Goal: Task Accomplishment & Management: Manage account settings

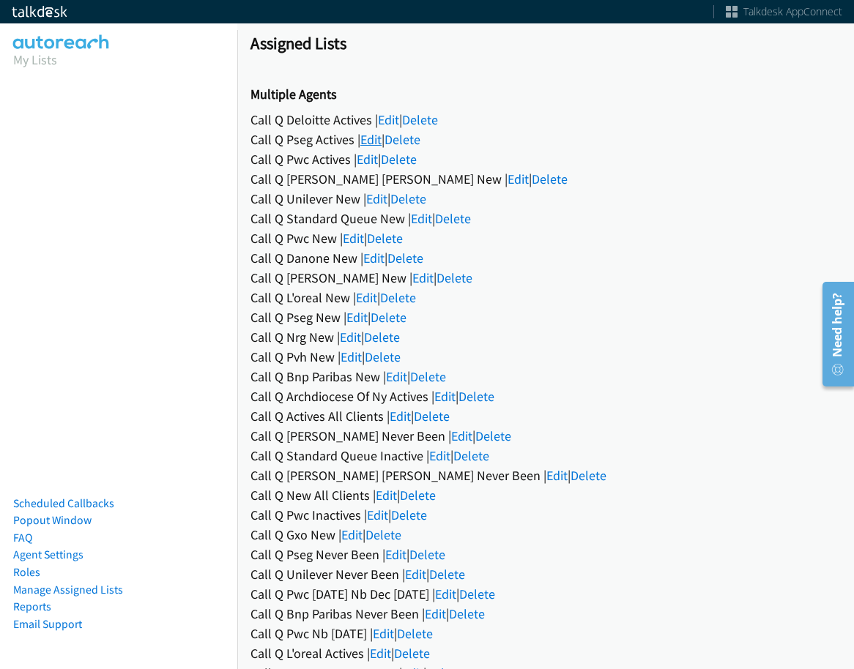
click at [373, 136] on link "Edit" at bounding box center [370, 139] width 21 height 17
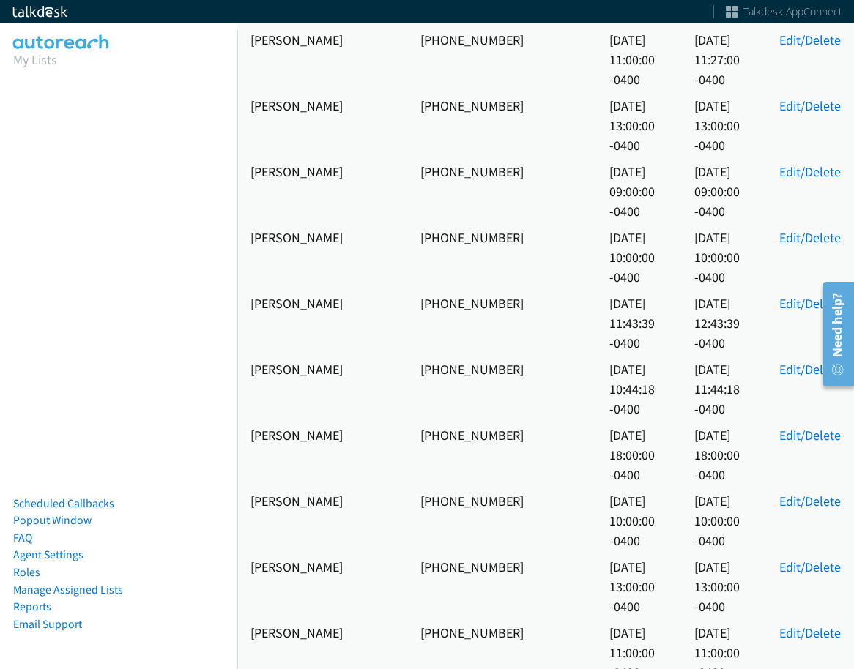
scroll to position [1318, 0]
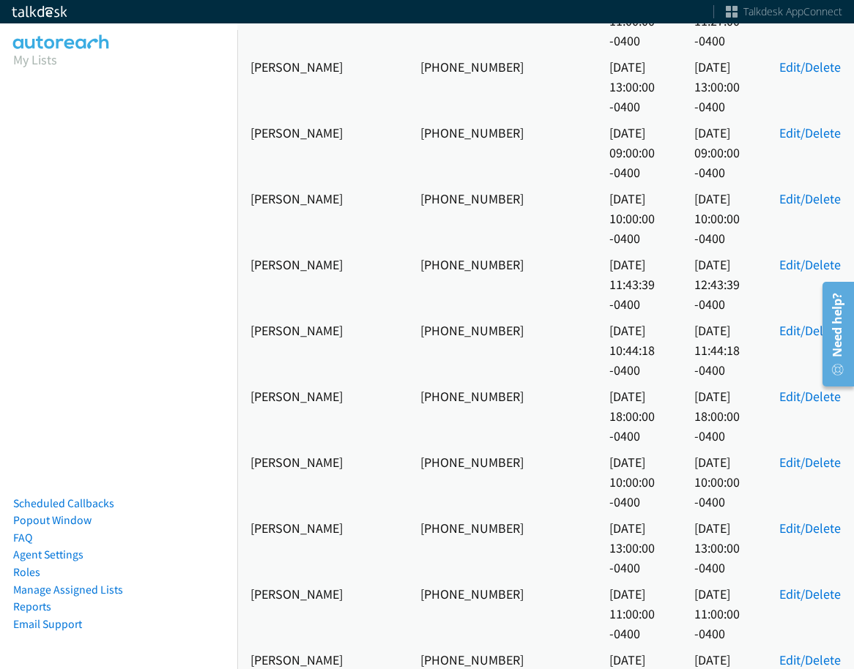
drag, startPoint x: 350, startPoint y: 245, endPoint x: 234, endPoint y: 247, distance: 115.7
click at [234, 70] on main "Scheduled Callbacks Name Phone Notes Start Time End Time Modify C David Ader +1…" at bounding box center [427, 35] width 854 height 70
drag, startPoint x: 357, startPoint y: 247, endPoint x: 252, endPoint y: 245, distance: 105.4
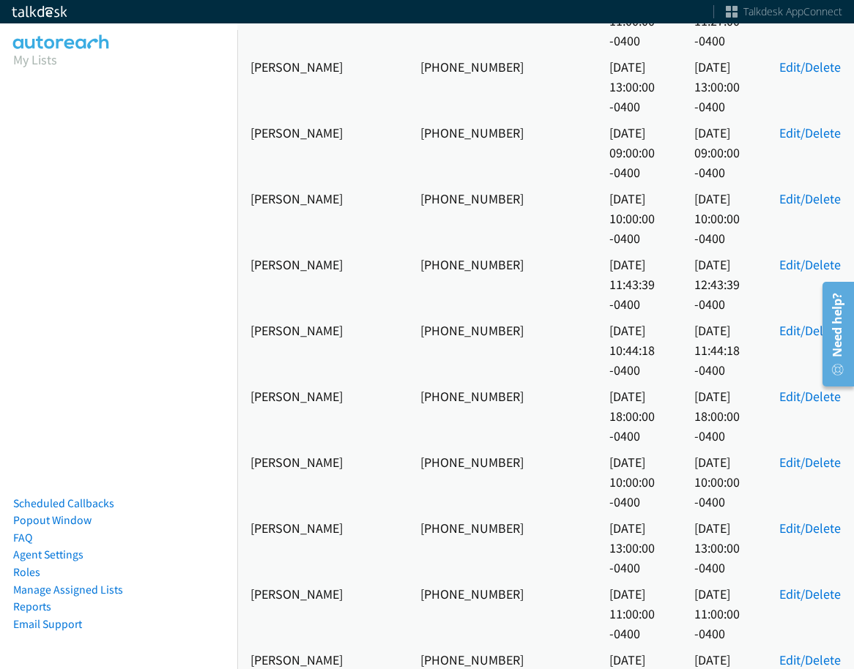
copy td "Raymond Gabbia"
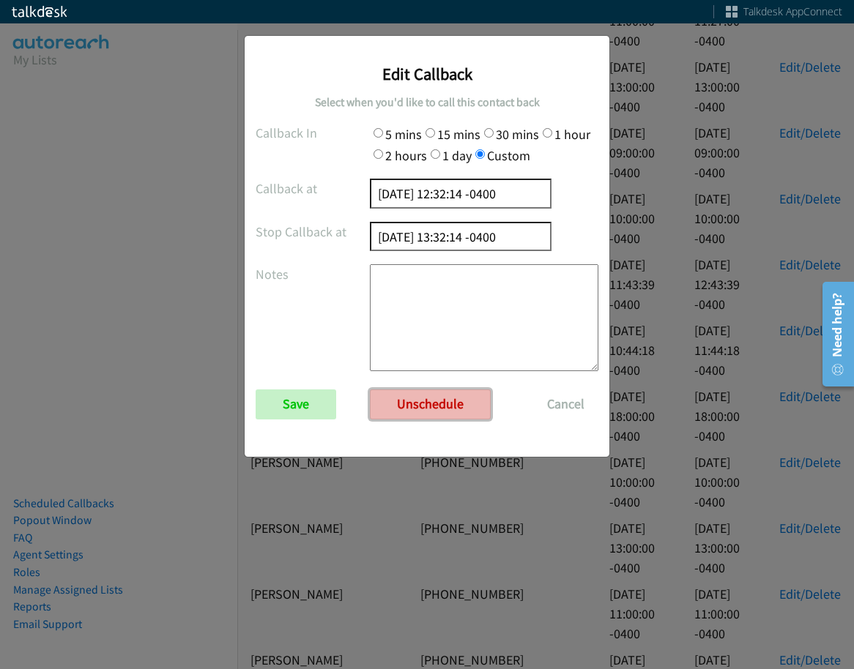
click at [406, 403] on link "Unschedule" at bounding box center [430, 403] width 121 height 29
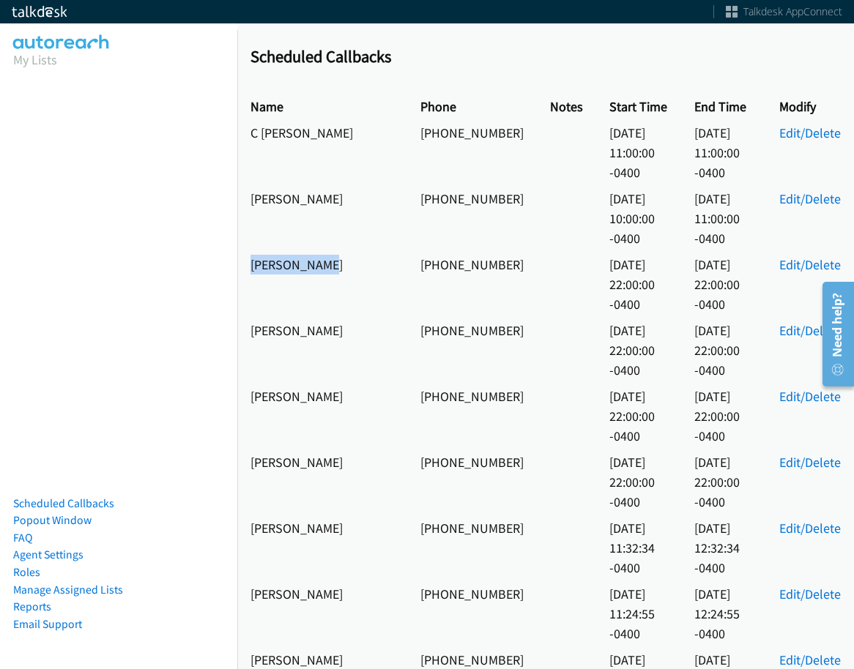
drag, startPoint x: 310, startPoint y: 222, endPoint x: 251, endPoint y: 222, distance: 58.6
click at [251, 251] on td "Joshua Sater" at bounding box center [322, 284] width 170 height 66
copy td "Joshua Sater"
click at [798, 256] on link "Edit/Delete" at bounding box center [809, 264] width 61 height 17
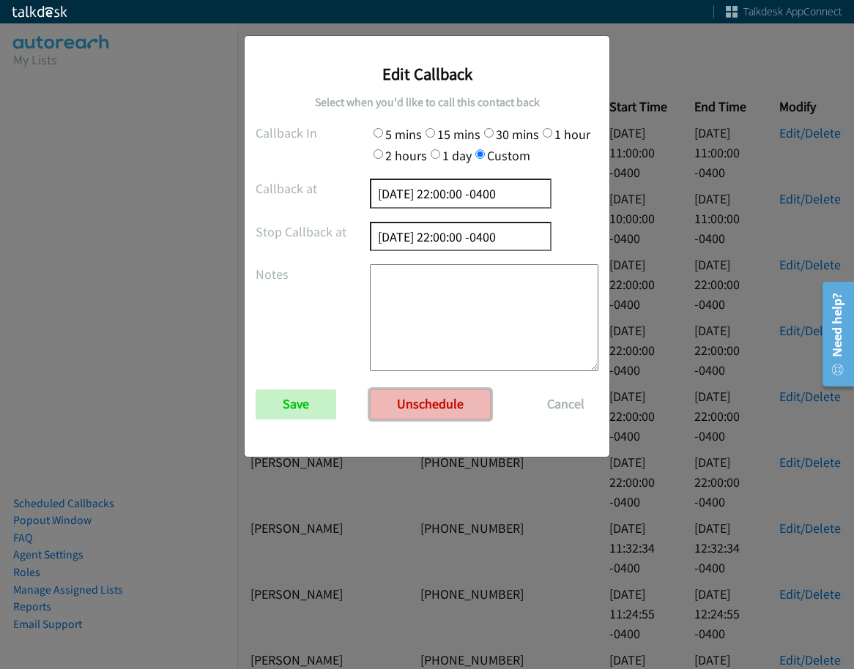
click at [460, 402] on link "Unschedule" at bounding box center [430, 403] width 121 height 29
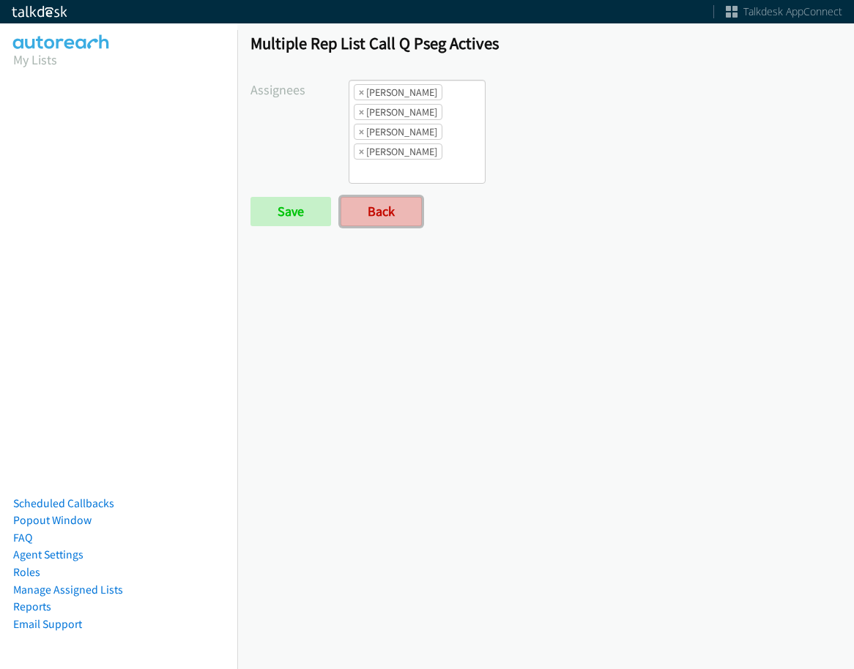
click at [394, 206] on link "Back" at bounding box center [380, 211] width 81 height 29
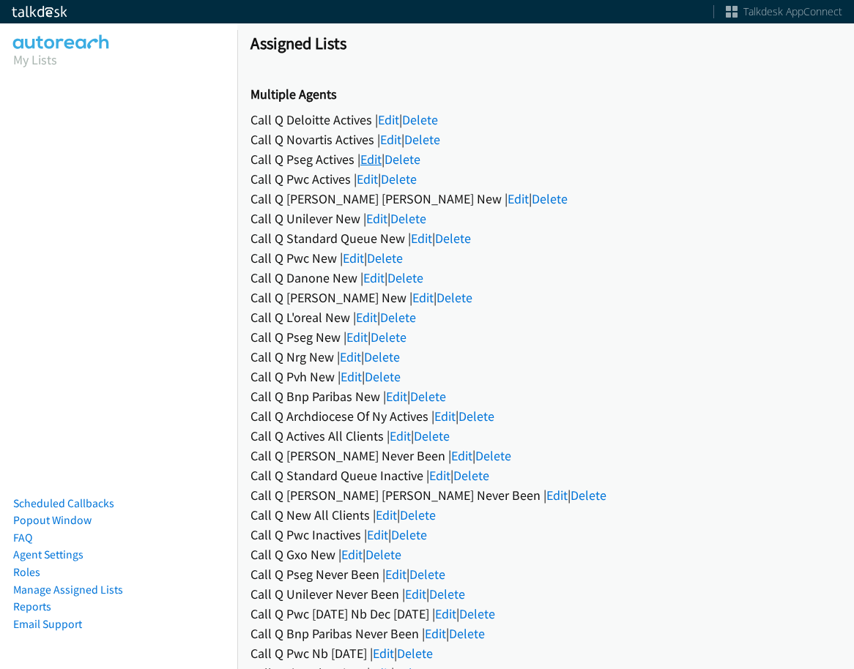
click at [364, 163] on link "Edit" at bounding box center [370, 159] width 21 height 17
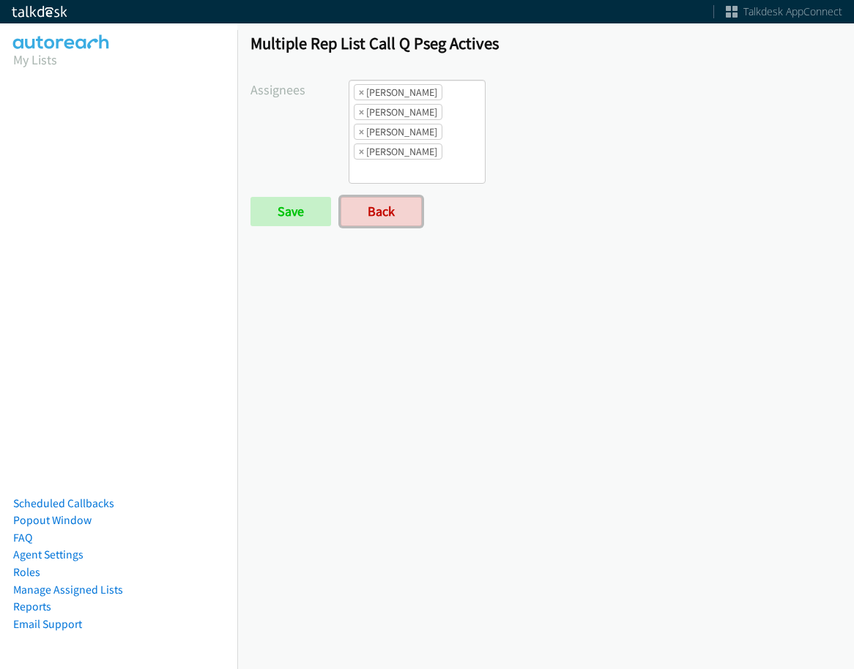
click at [385, 218] on link "Back" at bounding box center [380, 211] width 81 height 29
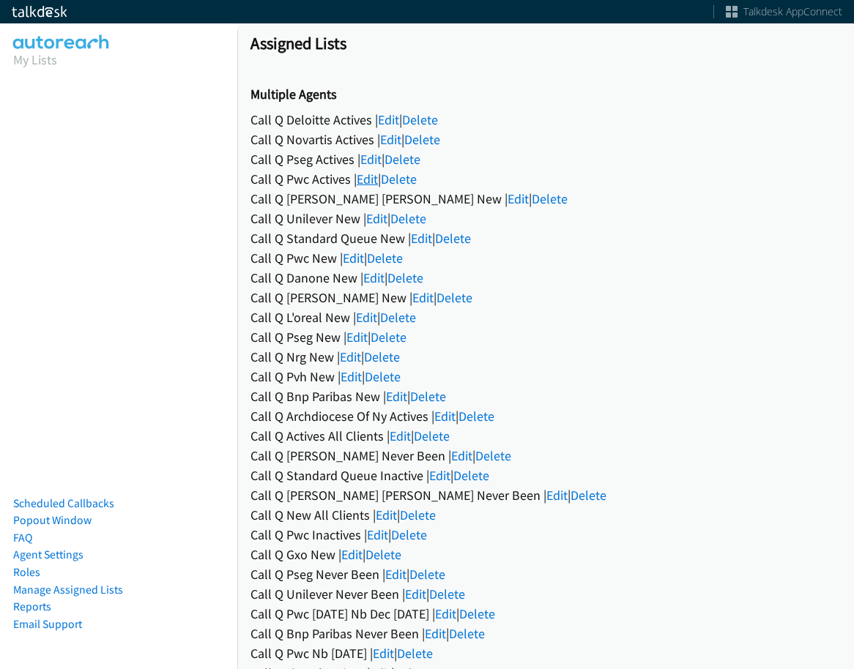
click at [370, 175] on link "Edit" at bounding box center [367, 179] width 21 height 17
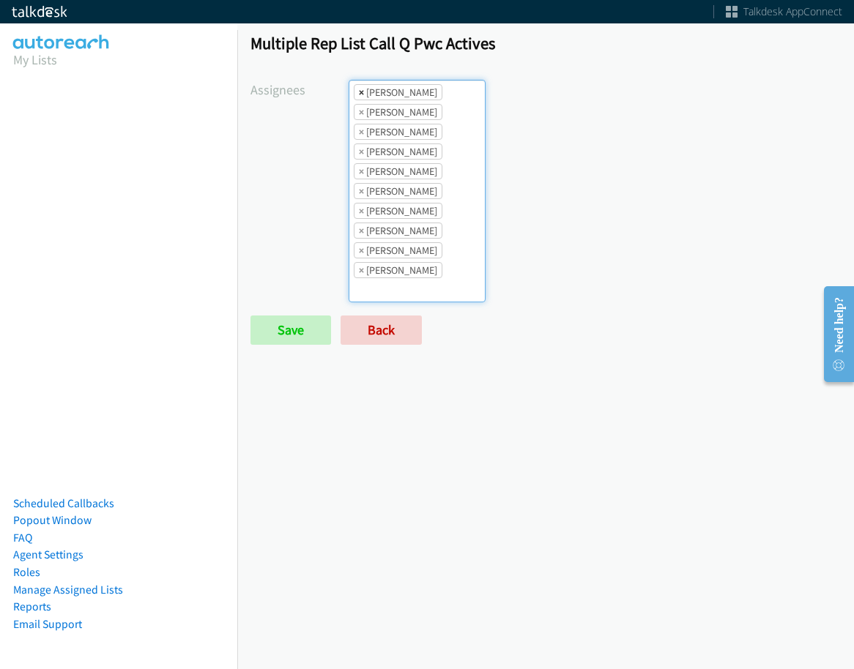
click at [359, 93] on span "×" at bounding box center [361, 92] width 5 height 15
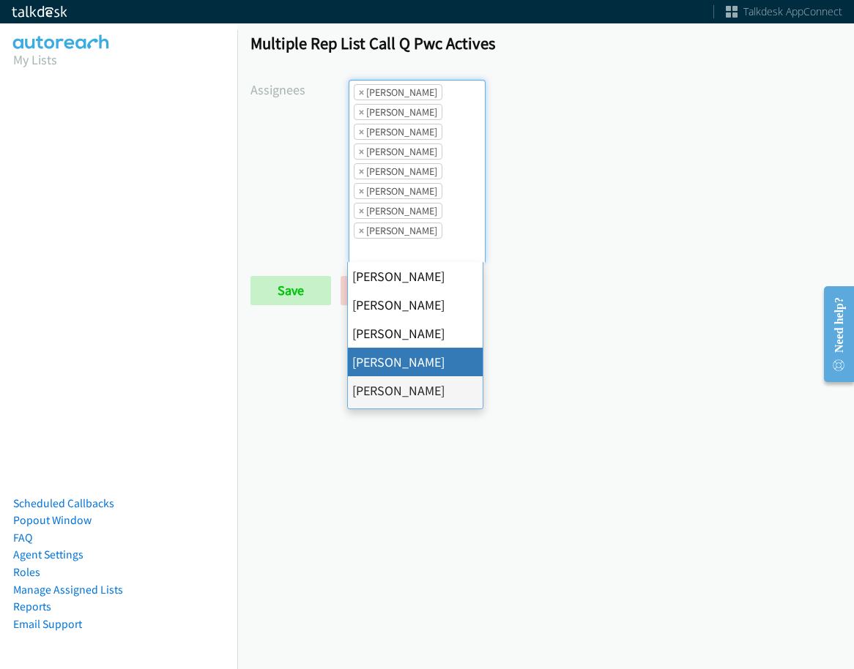
click at [359, 93] on span "×" at bounding box center [361, 92] width 5 height 15
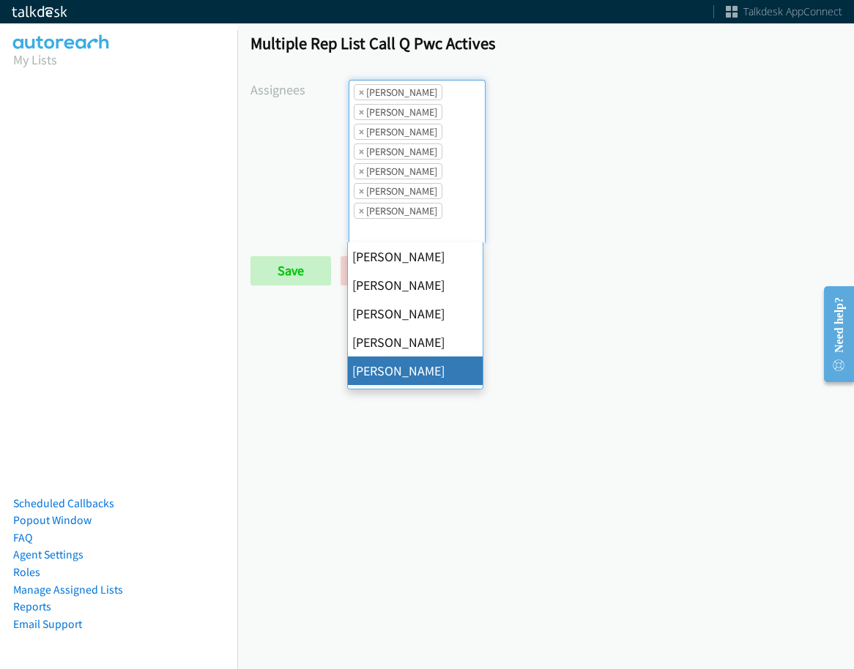
click at [359, 93] on span "×" at bounding box center [361, 92] width 5 height 15
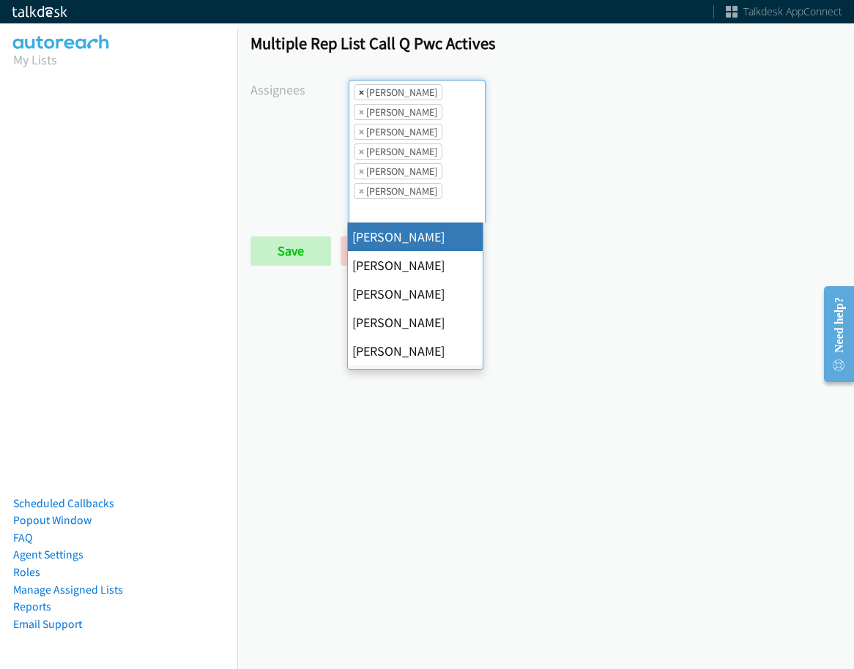
click at [360, 94] on span "×" at bounding box center [361, 92] width 5 height 15
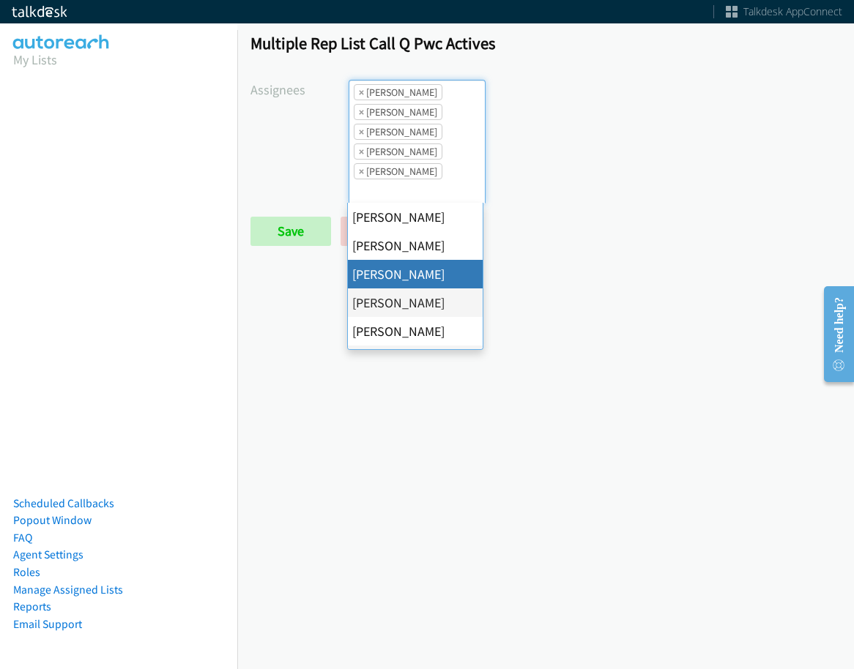
click at [360, 94] on span "×" at bounding box center [361, 92] width 5 height 15
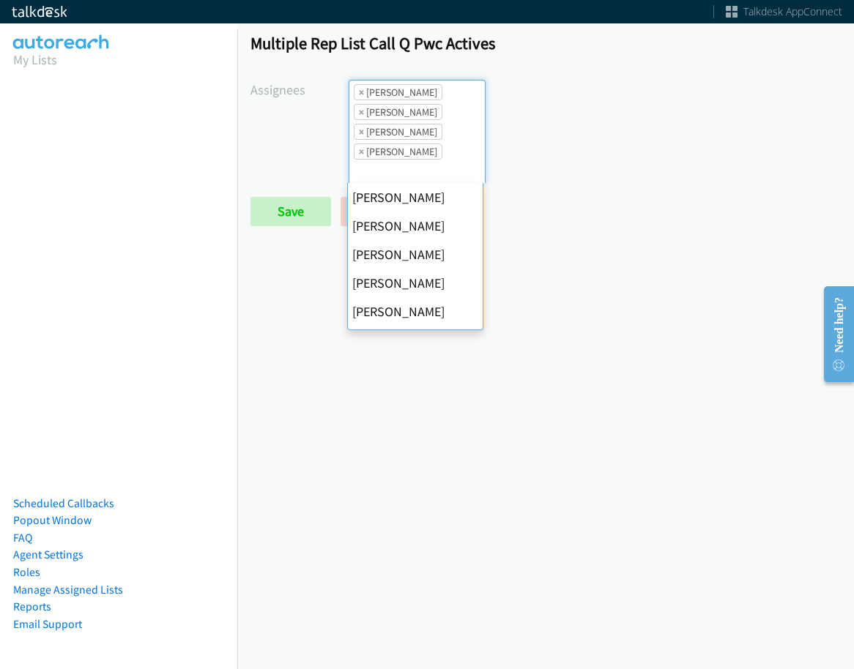
click at [360, 94] on span "×" at bounding box center [361, 92] width 5 height 15
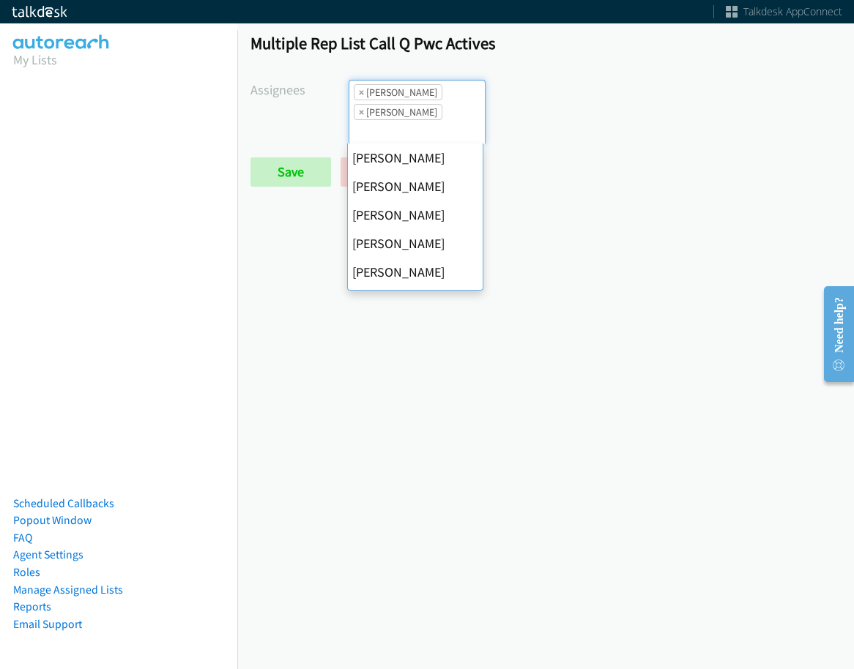
scroll to position [282, 0]
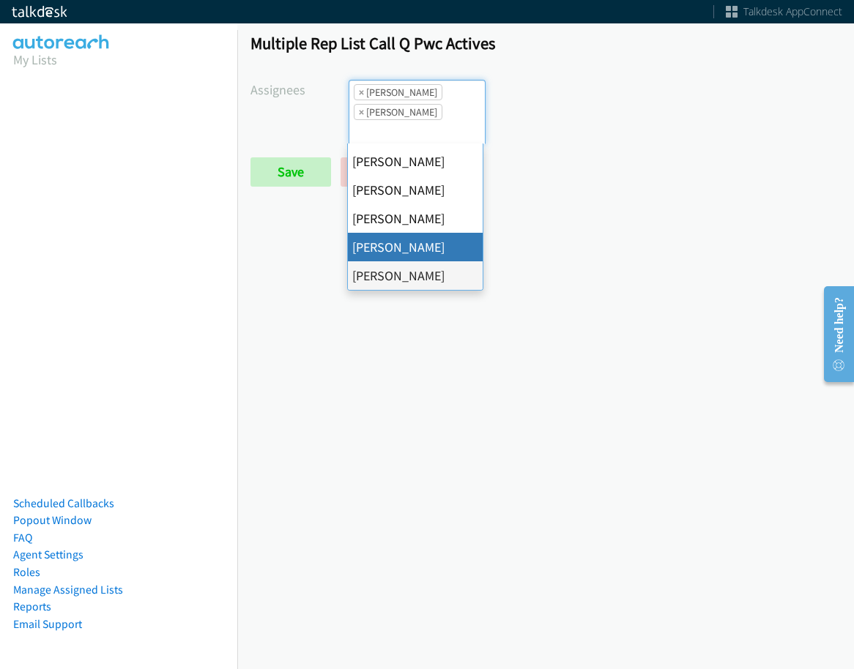
click at [360, 94] on span "×" at bounding box center [361, 92] width 5 height 15
select select "fd8c5d46-30db-44cb-8f0d-00da318b790a"
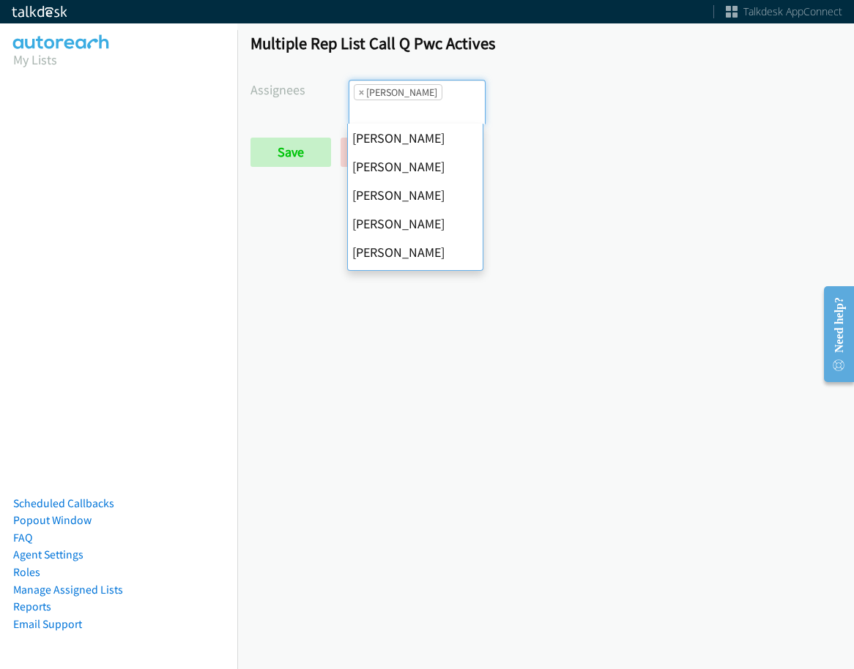
click at [360, 94] on span "×" at bounding box center [361, 92] width 5 height 15
select select
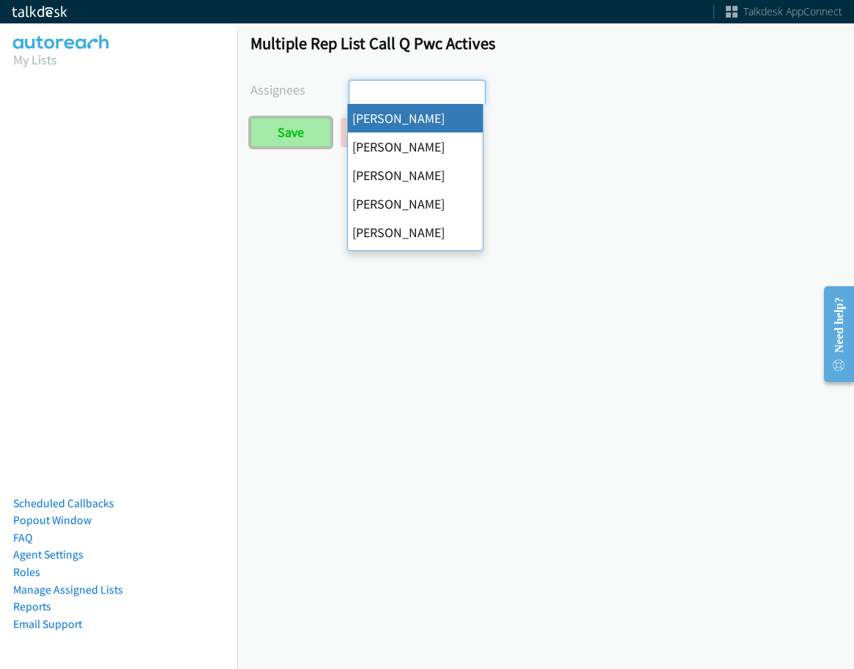
click at [315, 128] on input "Save" at bounding box center [290, 132] width 81 height 29
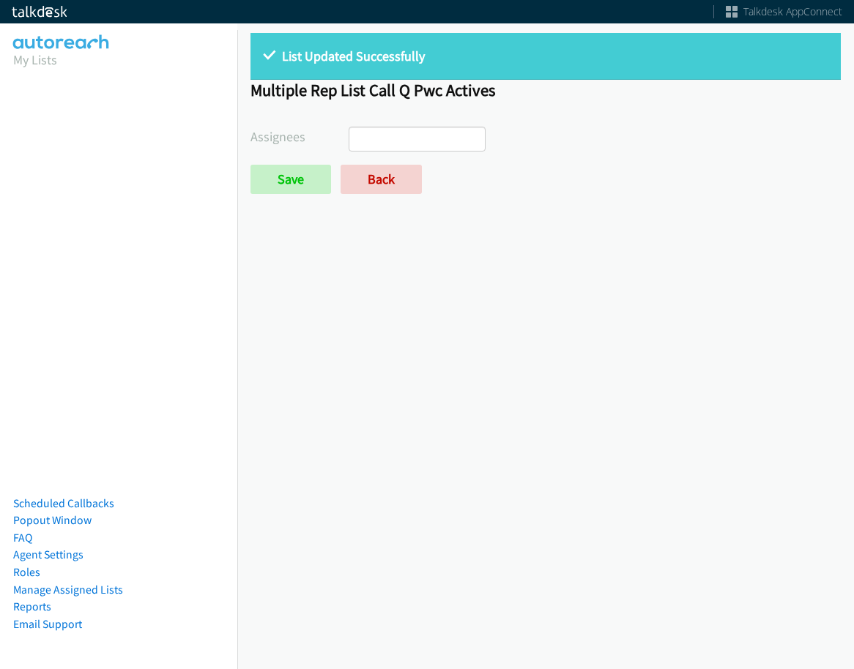
select select
click at [379, 178] on link "Back" at bounding box center [380, 179] width 81 height 29
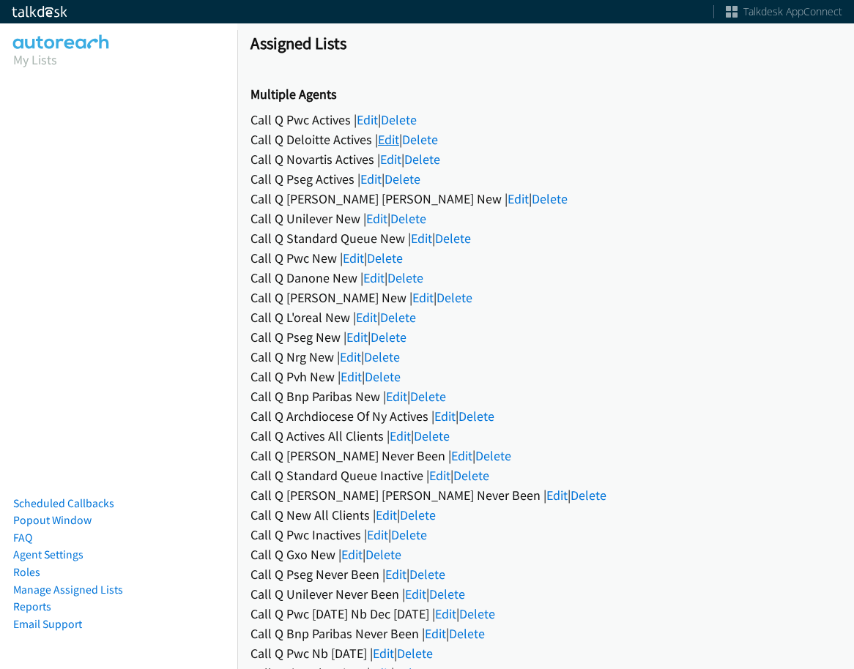
click at [384, 138] on link "Edit" at bounding box center [388, 139] width 21 height 17
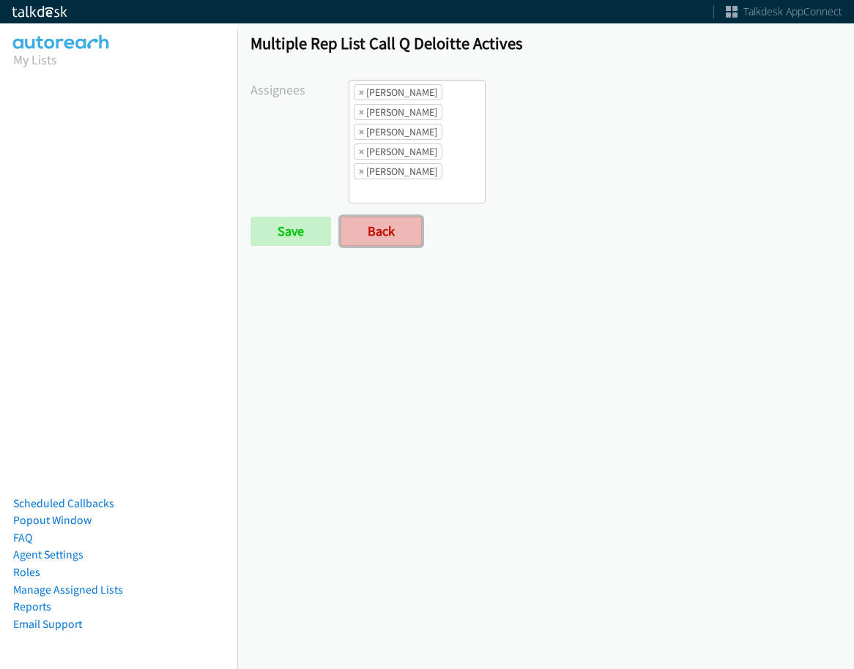
click at [354, 245] on link "Back" at bounding box center [380, 231] width 81 height 29
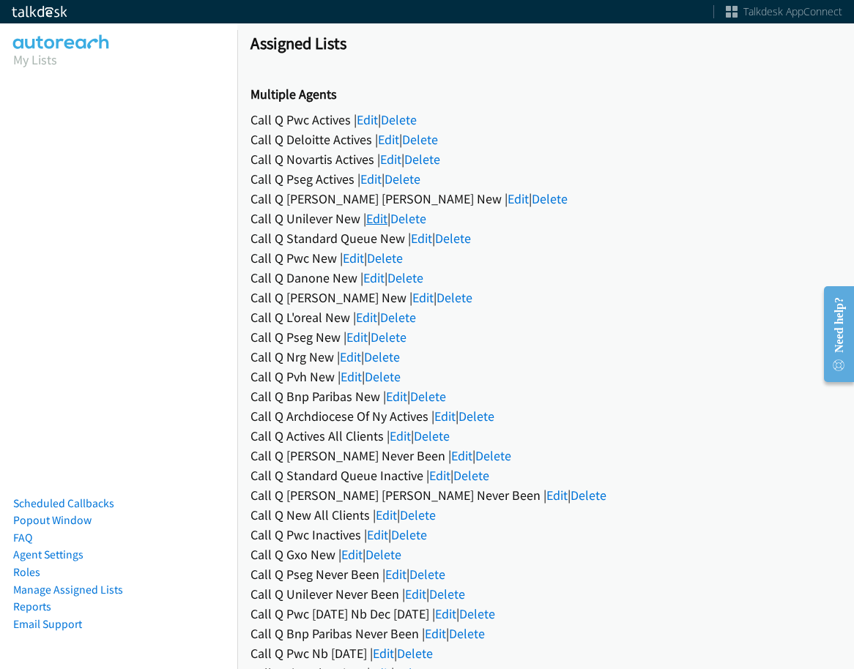
click at [378, 220] on link "Edit" at bounding box center [376, 218] width 21 height 17
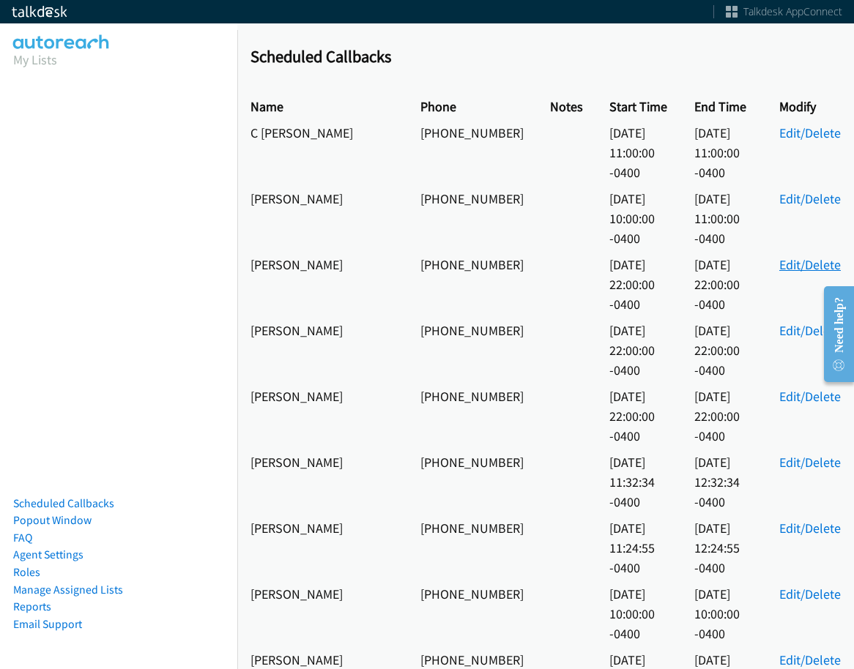
click at [822, 256] on link "Edit/Delete" at bounding box center [809, 264] width 61 height 17
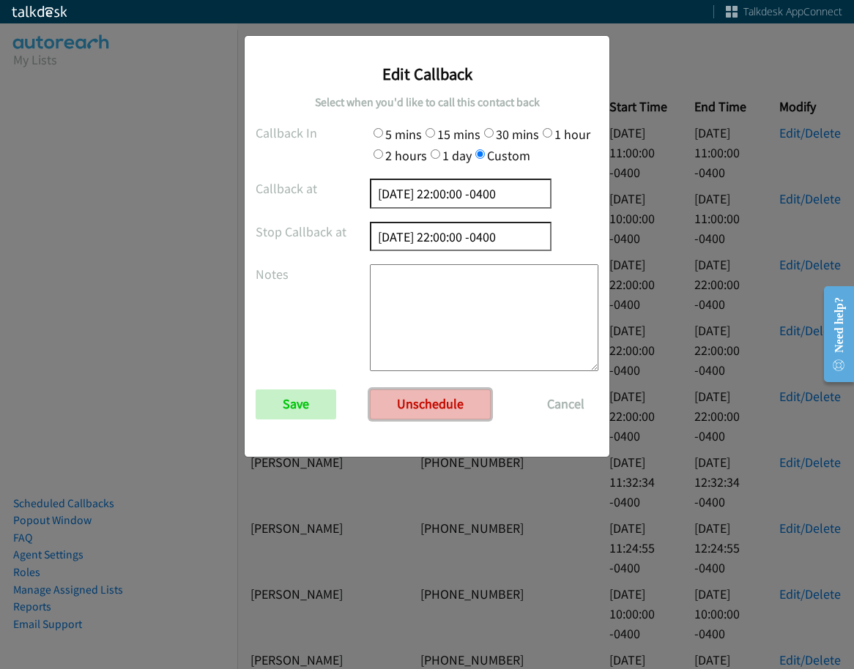
click at [444, 397] on link "Unschedule" at bounding box center [430, 403] width 121 height 29
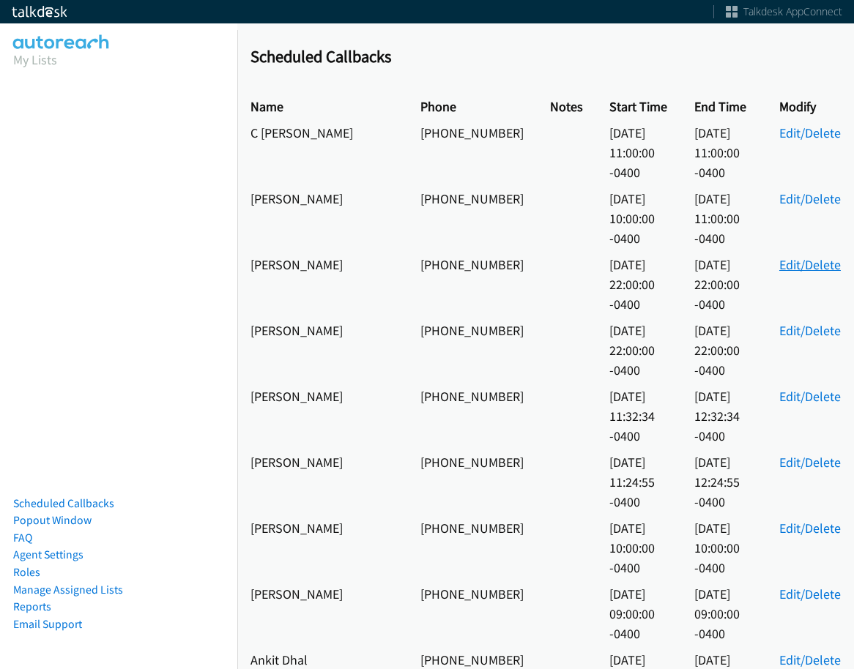
click at [813, 256] on link "Edit/Delete" at bounding box center [809, 264] width 61 height 17
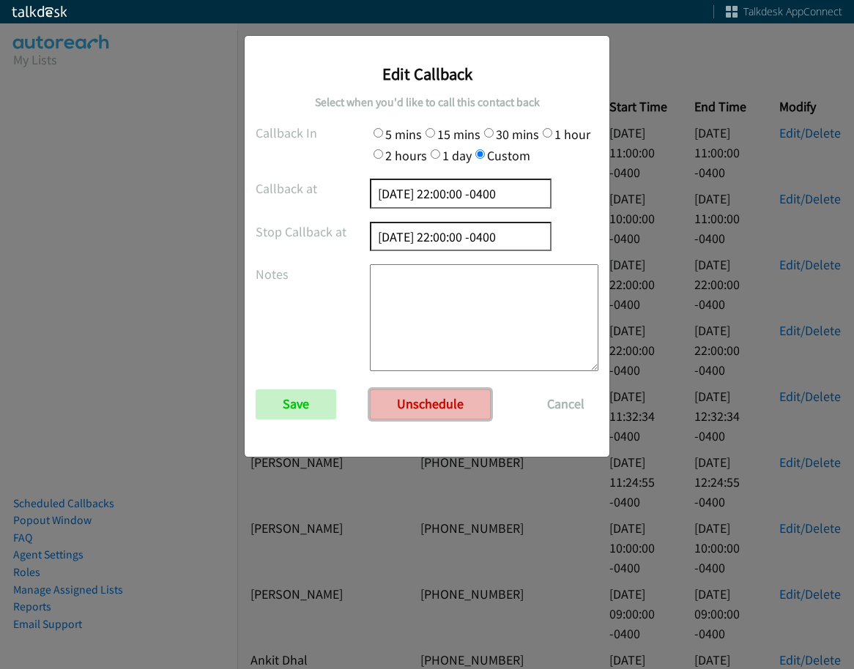
click at [455, 418] on link "Unschedule" at bounding box center [430, 403] width 121 height 29
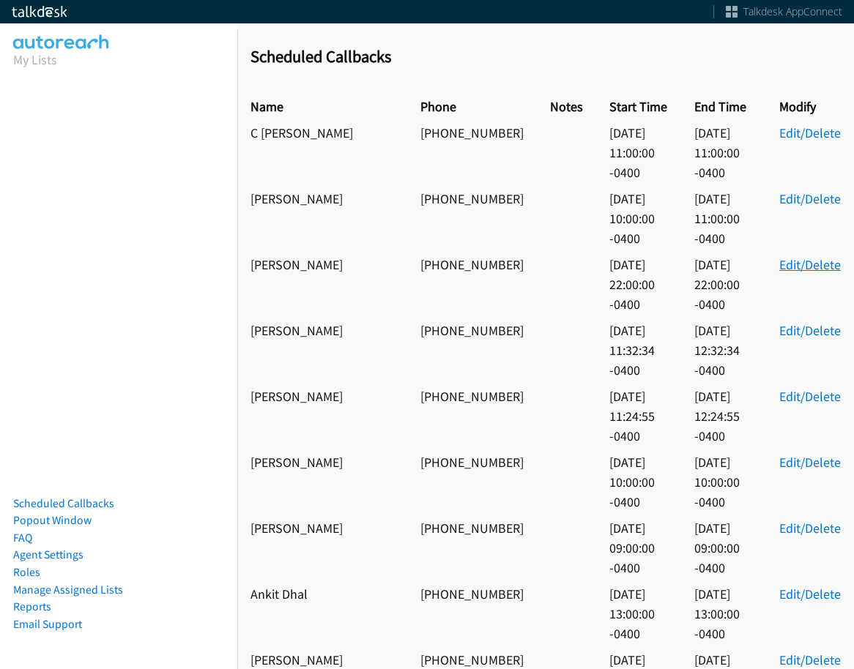
click at [809, 256] on link "Edit/Delete" at bounding box center [809, 264] width 61 height 17
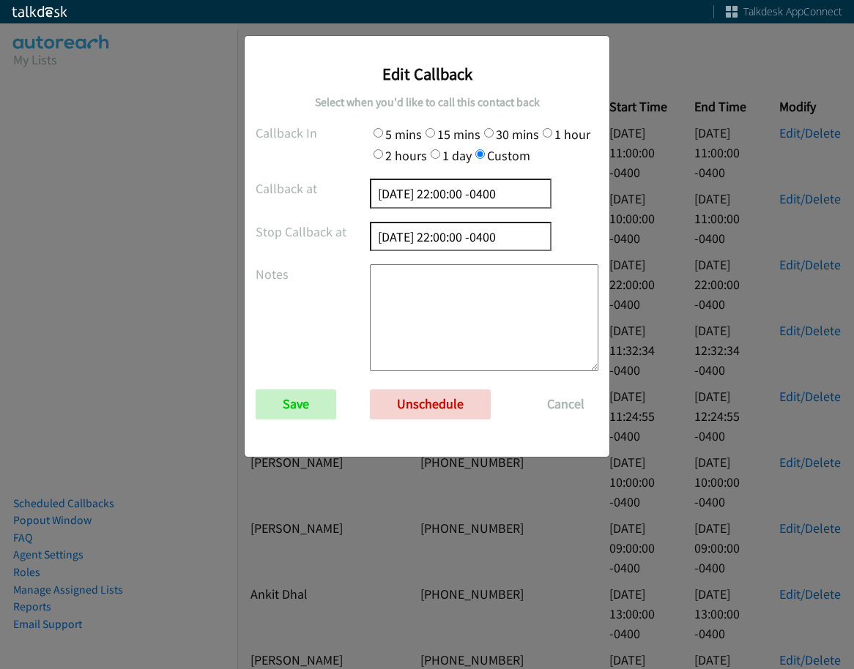
click at [471, 378] on form "Callback In 5 mins 15 mins 30 mins 1 hour 2 hours 1 day Custom Callback at 2025…" at bounding box center [427, 278] width 343 height 310
click at [470, 391] on link "Unschedule" at bounding box center [430, 403] width 121 height 29
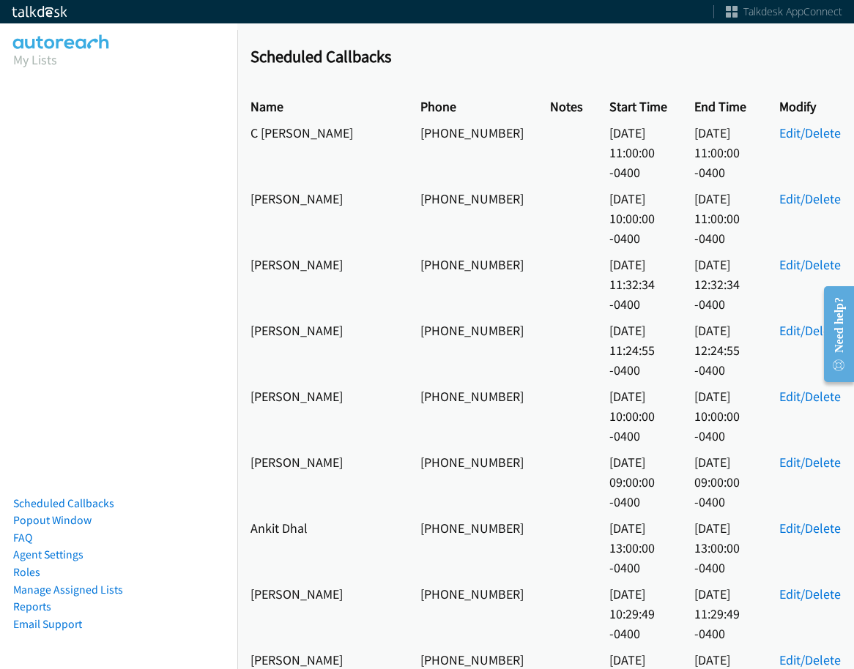
drag, startPoint x: 345, startPoint y: 228, endPoint x: 249, endPoint y: 231, distance: 96.0
click at [249, 251] on td "[PERSON_NAME]" at bounding box center [322, 284] width 170 height 66
drag, startPoint x: 255, startPoint y: 231, endPoint x: 313, endPoint y: 135, distance: 112.0
click at [313, 135] on td "C [PERSON_NAME]" at bounding box center [322, 152] width 170 height 66
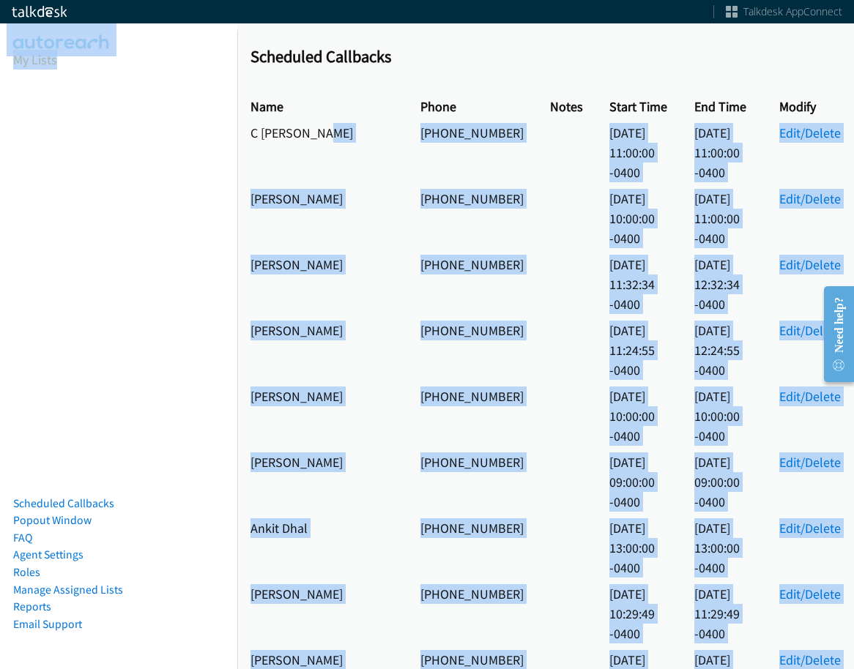
drag, startPoint x: 341, startPoint y: 135, endPoint x: 236, endPoint y: 141, distance: 104.8
click at [236, 70] on main "Scheduled Callbacks Name Phone Notes Start Time End Time Modify C David Ader +1…" at bounding box center [427, 35] width 854 height 70
click at [321, 138] on td "C [PERSON_NAME]" at bounding box center [322, 152] width 170 height 66
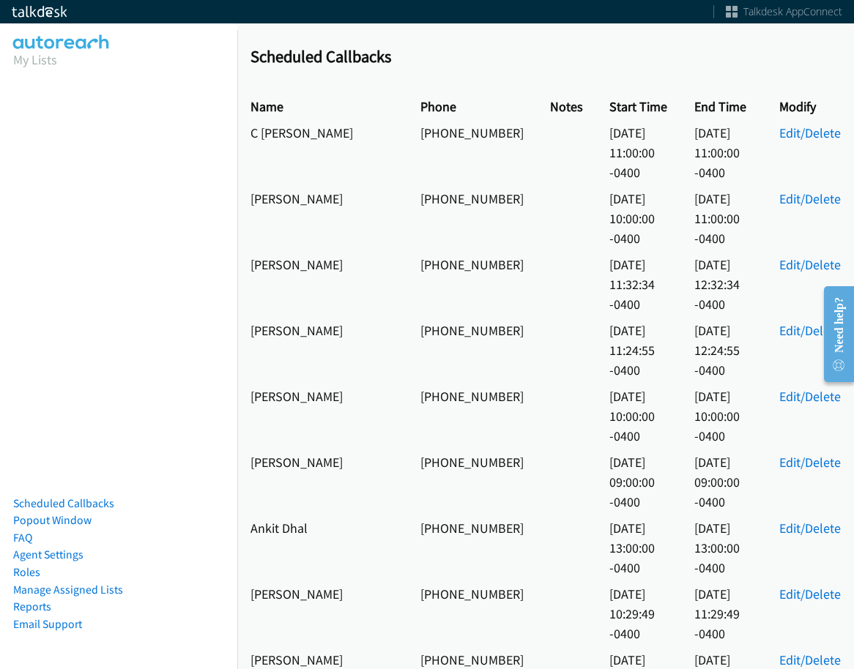
drag, startPoint x: 346, startPoint y: 184, endPoint x: 242, endPoint y: 184, distance: 104.7
click at [242, 185] on td "Roxanna Sanchez" at bounding box center [322, 218] width 170 height 66
copy td "Roxanna Sanchez"
drag, startPoint x: 466, startPoint y: 203, endPoint x: 422, endPoint y: 184, distance: 47.6
click at [422, 185] on td "+1 765-605-3002" at bounding box center [472, 218] width 130 height 66
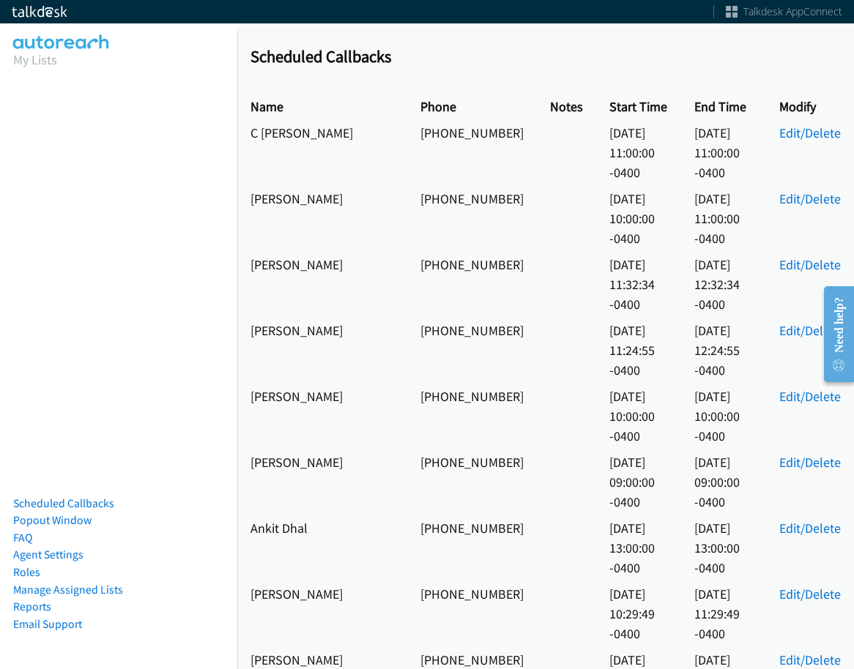
copy td "765-605-3002"
click at [802, 190] on link "Edit/Delete" at bounding box center [809, 198] width 61 height 17
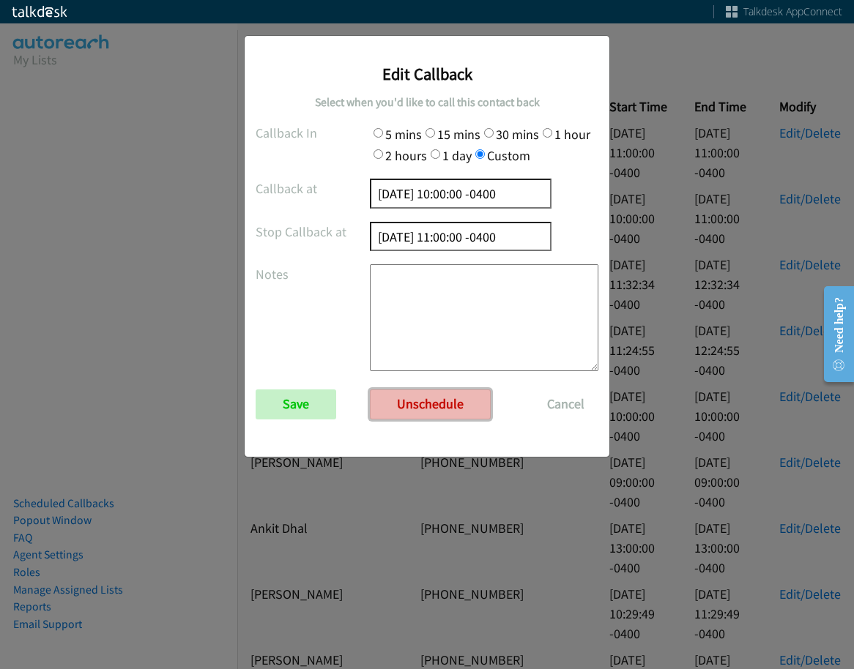
click at [450, 403] on link "Unschedule" at bounding box center [430, 403] width 121 height 29
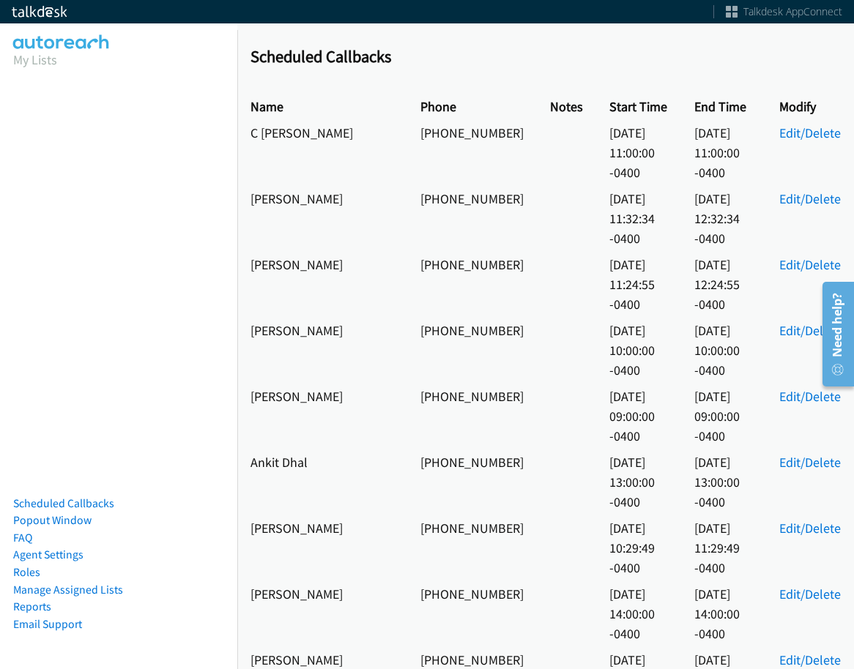
drag, startPoint x: 351, startPoint y: 182, endPoint x: 244, endPoint y: 183, distance: 106.9
click at [244, 185] on td "Raegan Williams" at bounding box center [322, 218] width 170 height 66
copy td "Raegan Williams"
click at [789, 190] on link "Edit/Delete" at bounding box center [809, 198] width 61 height 17
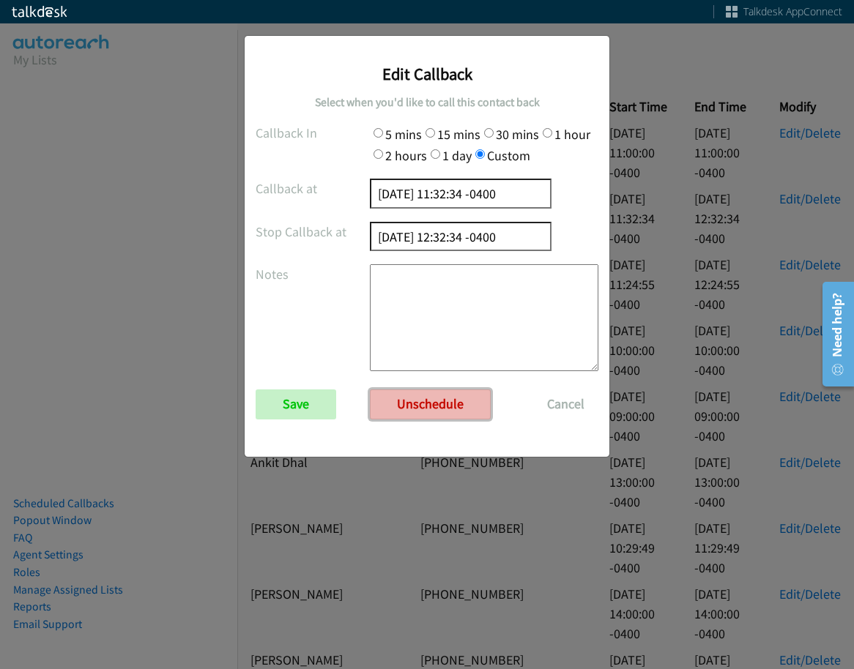
click at [422, 406] on link "Unschedule" at bounding box center [430, 403] width 121 height 29
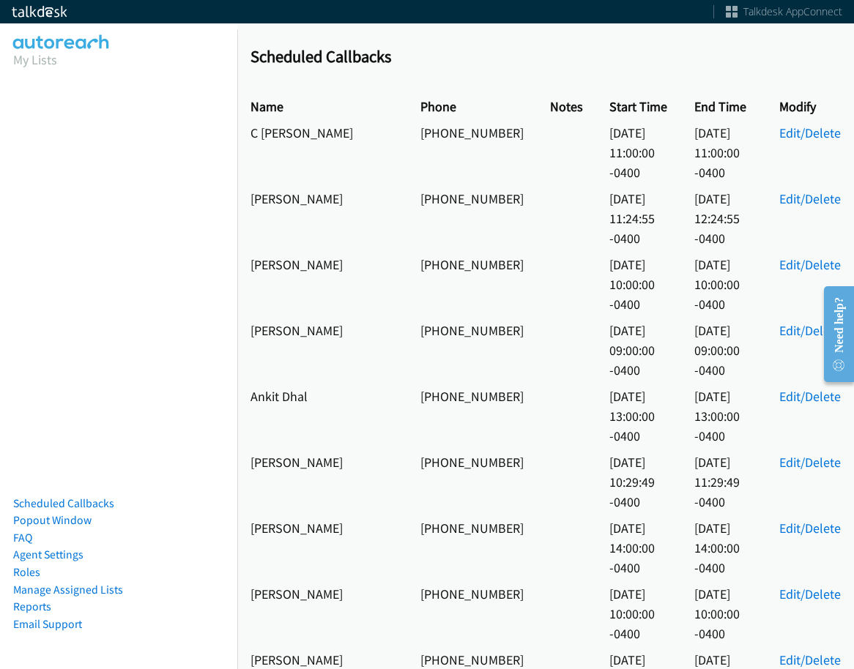
drag, startPoint x: 332, startPoint y: 183, endPoint x: 233, endPoint y: 174, distance: 99.3
click at [233, 70] on main "Scheduled Callbacks Name Phone Notes Start Time End Time Modify C [PERSON_NAME]…" at bounding box center [427, 35] width 854 height 70
click at [256, 185] on td "[PERSON_NAME]" at bounding box center [322, 218] width 170 height 66
drag, startPoint x: 339, startPoint y: 179, endPoint x: 250, endPoint y: 174, distance: 88.7
click at [250, 185] on td "[PERSON_NAME]" at bounding box center [322, 218] width 170 height 66
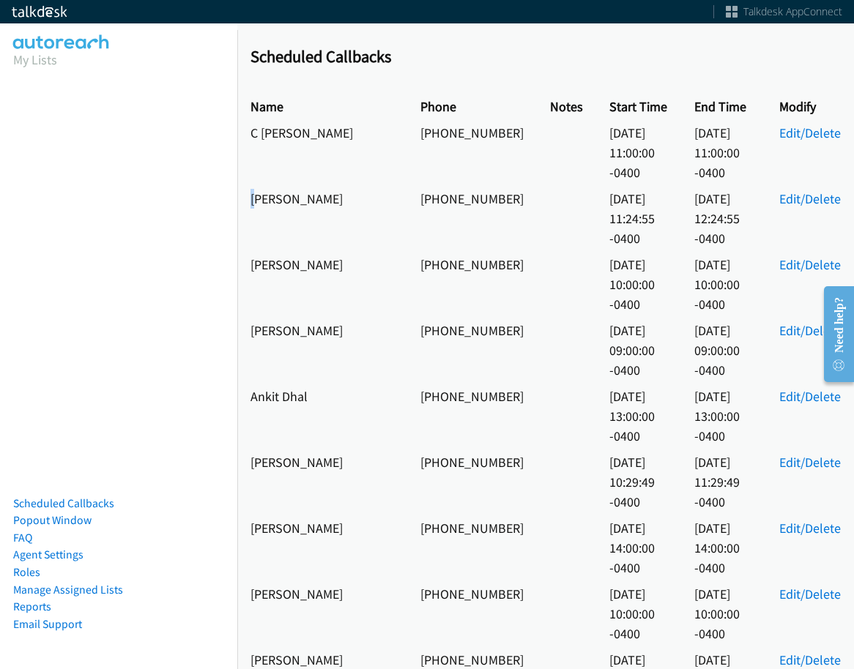
copy td "[PERSON_NAME]"
click at [805, 190] on link "Edit/Delete" at bounding box center [809, 198] width 61 height 17
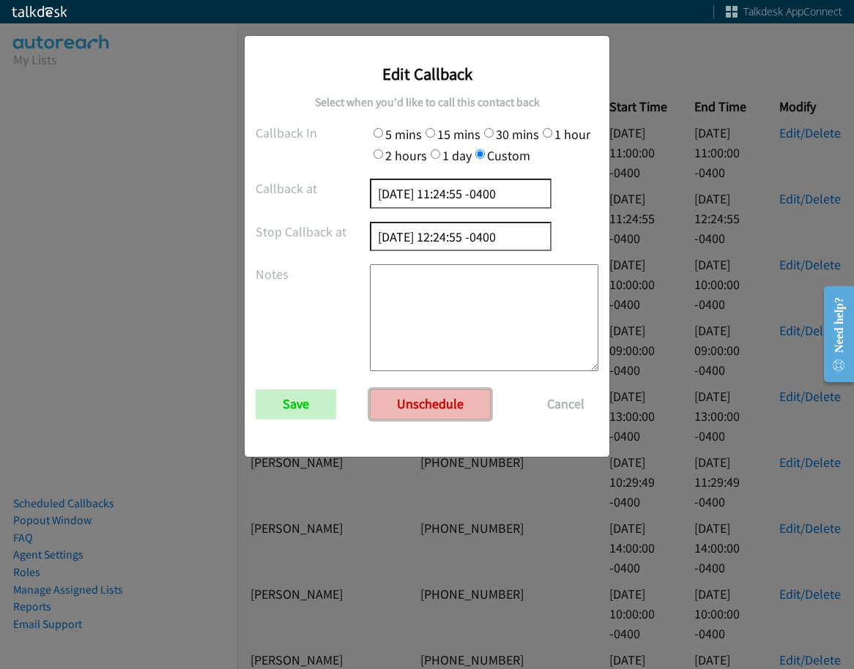
click at [453, 395] on link "Unschedule" at bounding box center [430, 403] width 121 height 29
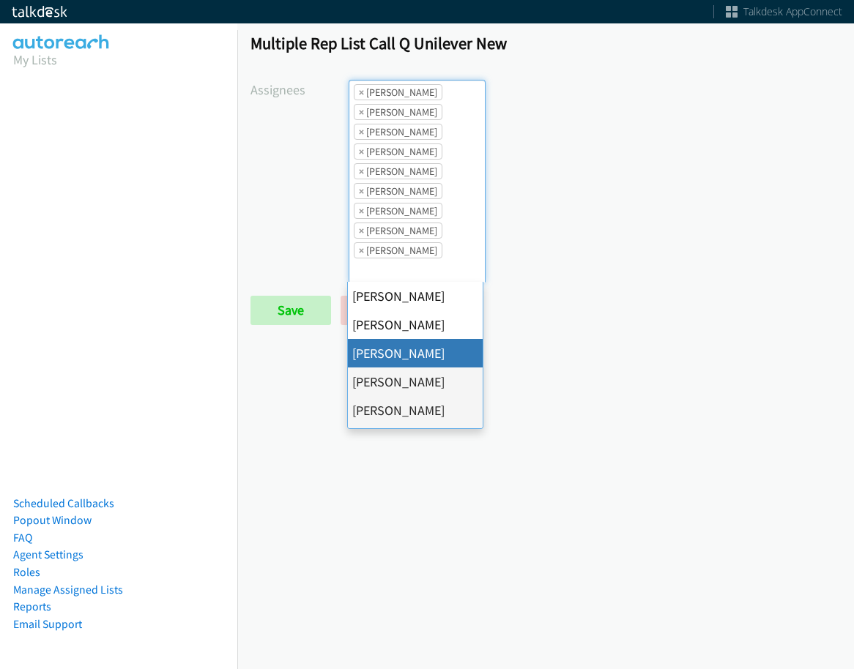
click at [359, 90] on span "×" at bounding box center [361, 92] width 5 height 15
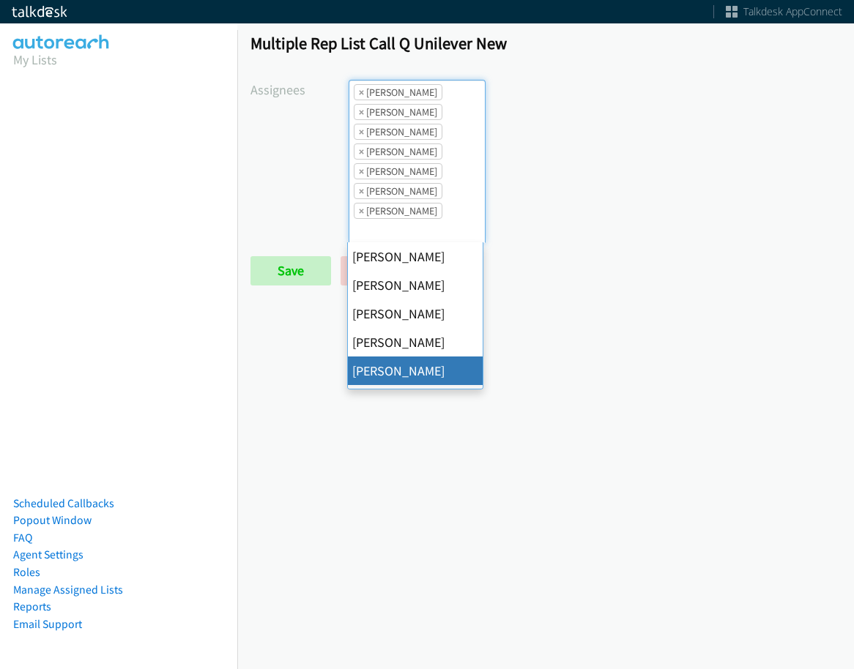
click at [359, 90] on span "×" at bounding box center [361, 92] width 5 height 15
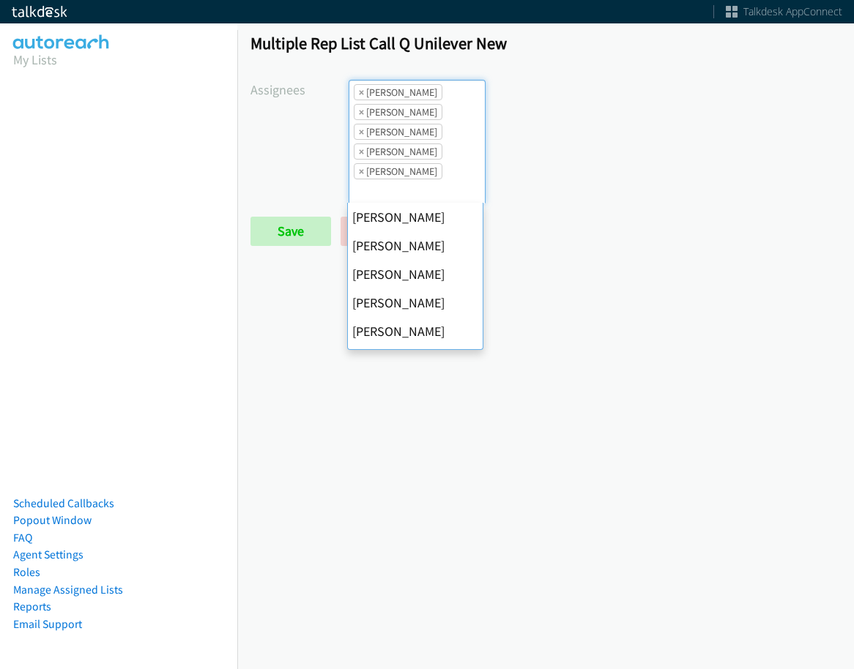
scroll to position [114, 0]
click at [359, 90] on span "×" at bounding box center [361, 92] width 5 height 15
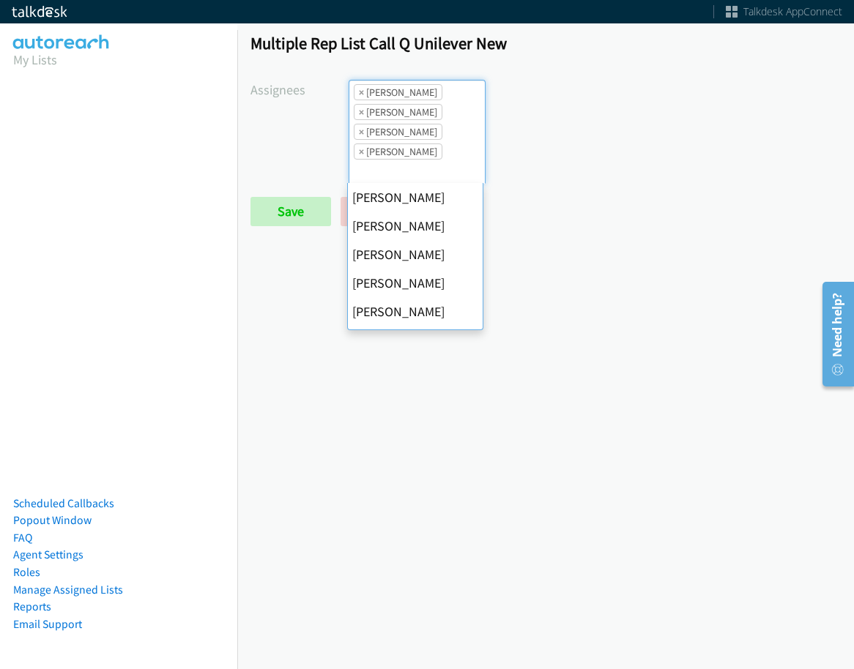
click at [359, 90] on span "×" at bounding box center [361, 92] width 5 height 15
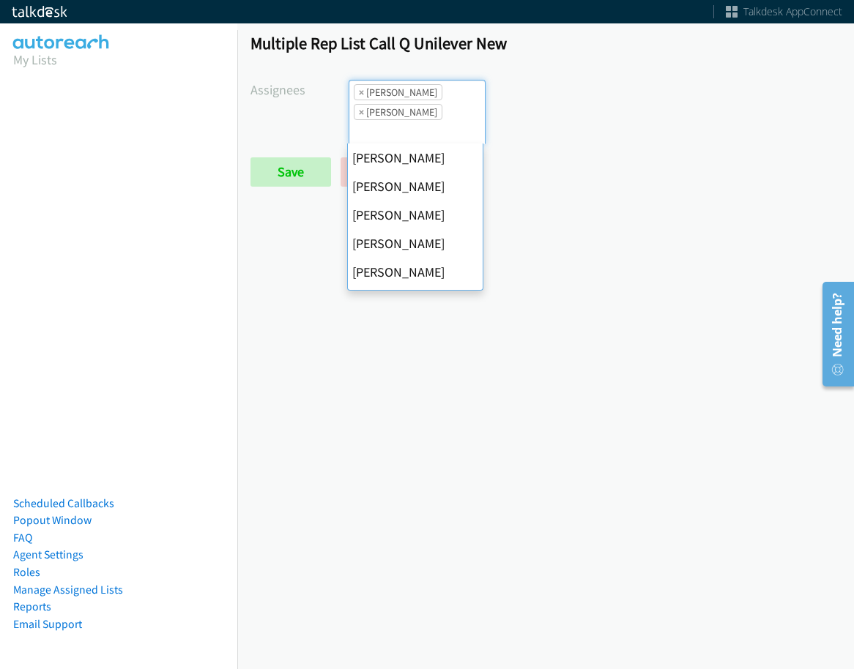
scroll to position [282, 0]
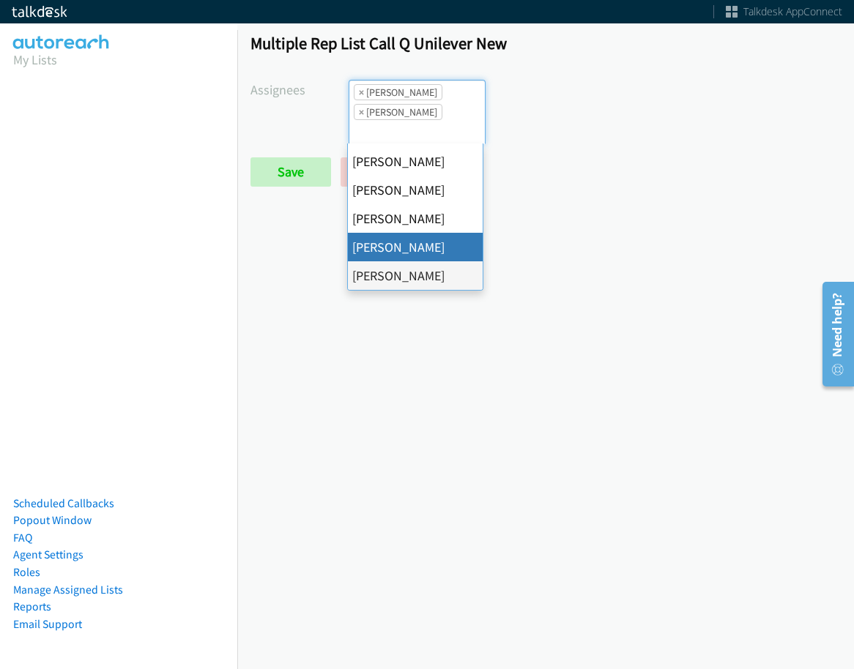
click at [359, 90] on span "×" at bounding box center [361, 92] width 5 height 15
select select "fd8c5d46-30db-44cb-8f0d-00da318b790a"
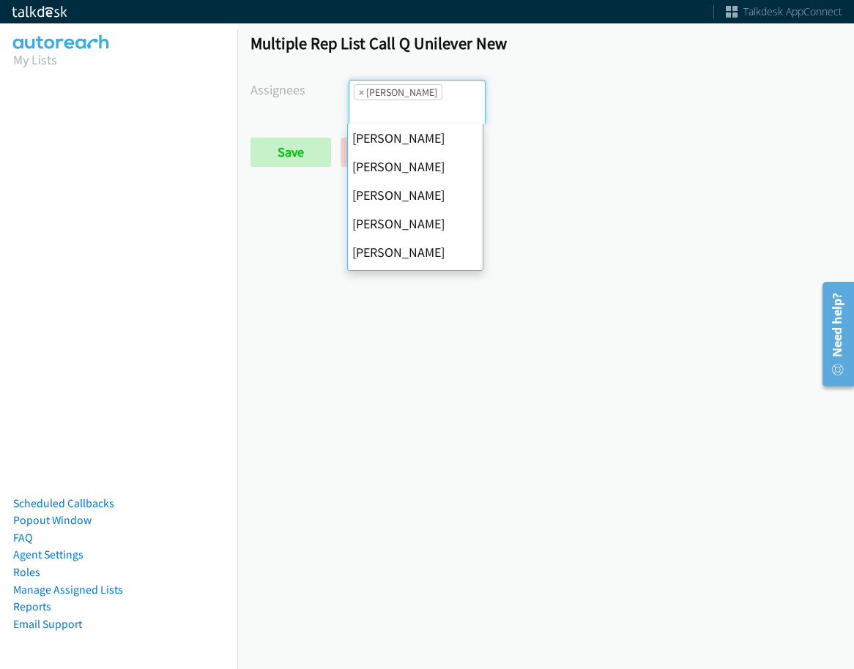
click at [359, 90] on span "×" at bounding box center [361, 92] width 5 height 15
select select
click at [359, 100] on input "search" at bounding box center [374, 111] width 51 height 23
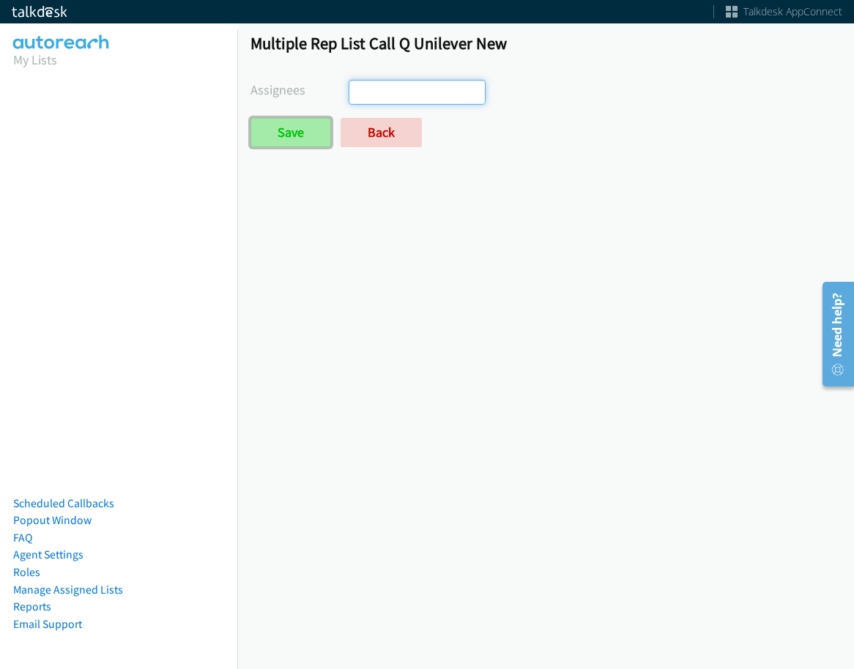
click at [313, 133] on input "Save" at bounding box center [290, 132] width 81 height 29
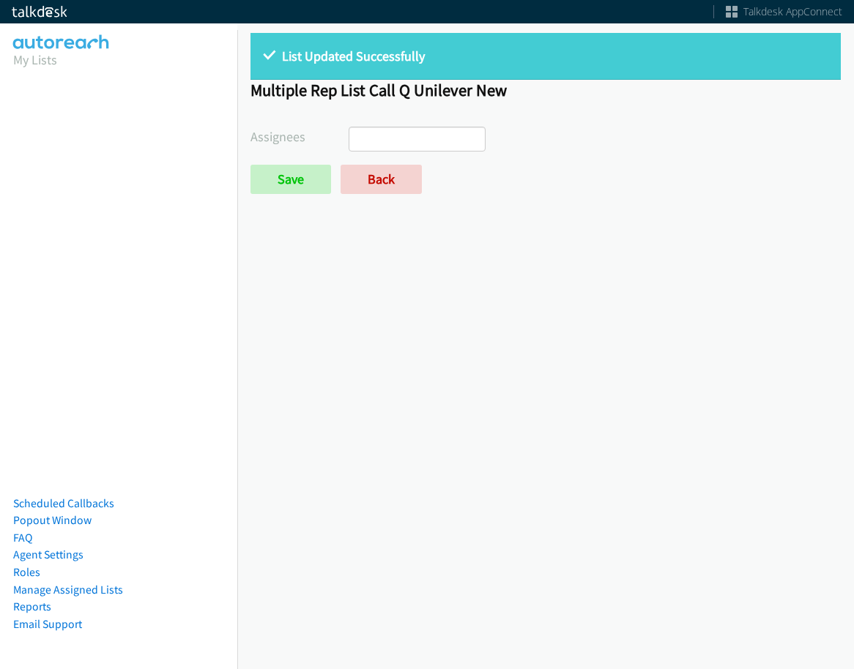
select select
drag, startPoint x: 372, startPoint y: 151, endPoint x: 374, endPoint y: 166, distance: 15.5
click at [372, 156] on form "Assignees [PERSON_NAME] [PERSON_NAME] [PERSON_NAME] [PERSON_NAME] [PERSON_NAME]…" at bounding box center [545, 160] width 590 height 67
click at [373, 168] on link "Back" at bounding box center [380, 179] width 81 height 29
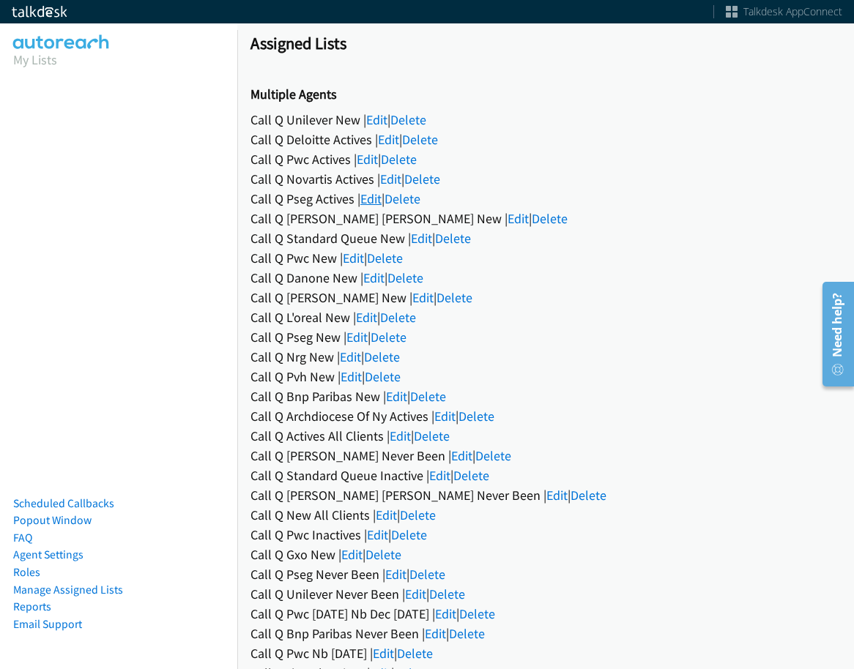
click at [368, 199] on link "Edit" at bounding box center [370, 198] width 21 height 17
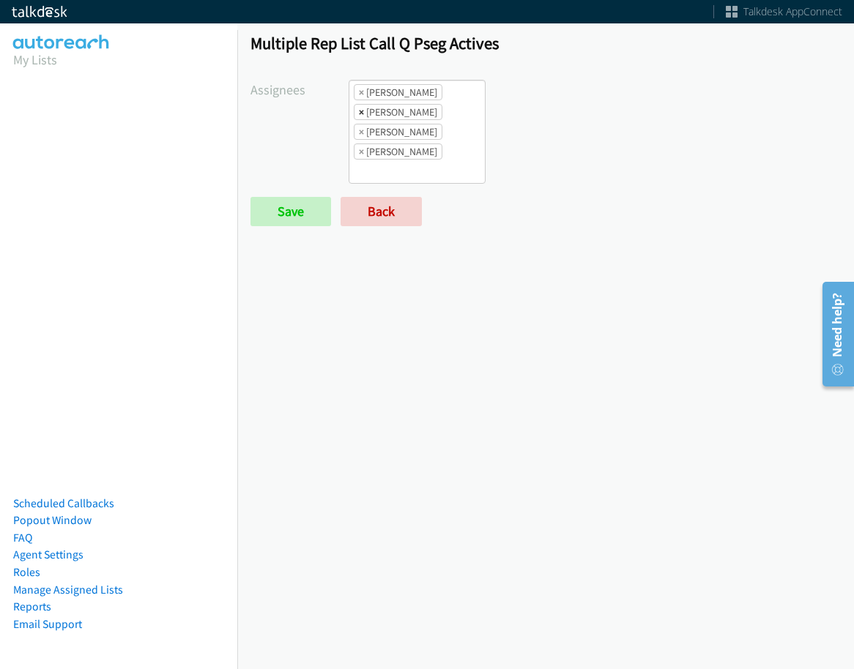
click at [359, 110] on span "×" at bounding box center [361, 112] width 5 height 15
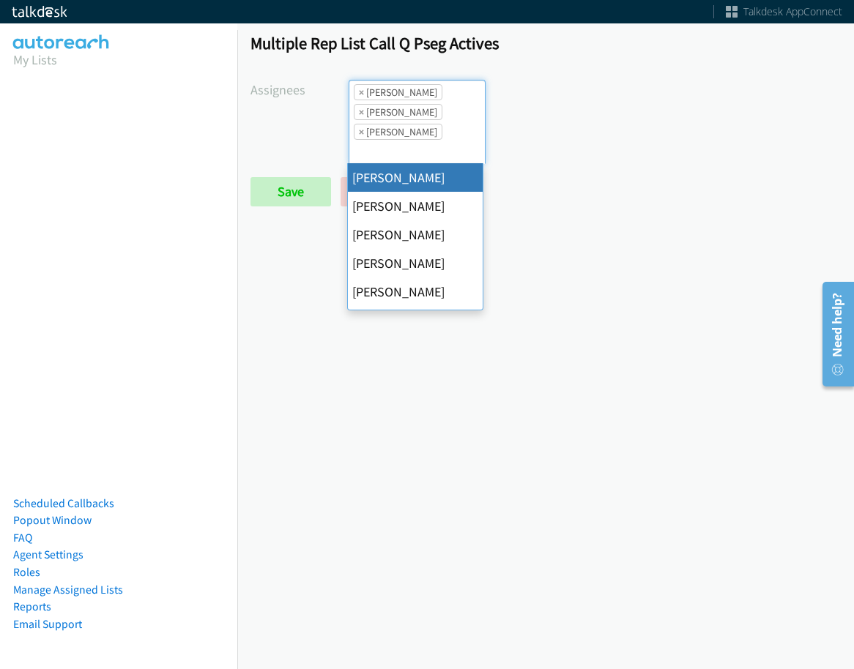
click at [359, 110] on span "×" at bounding box center [361, 112] width 5 height 15
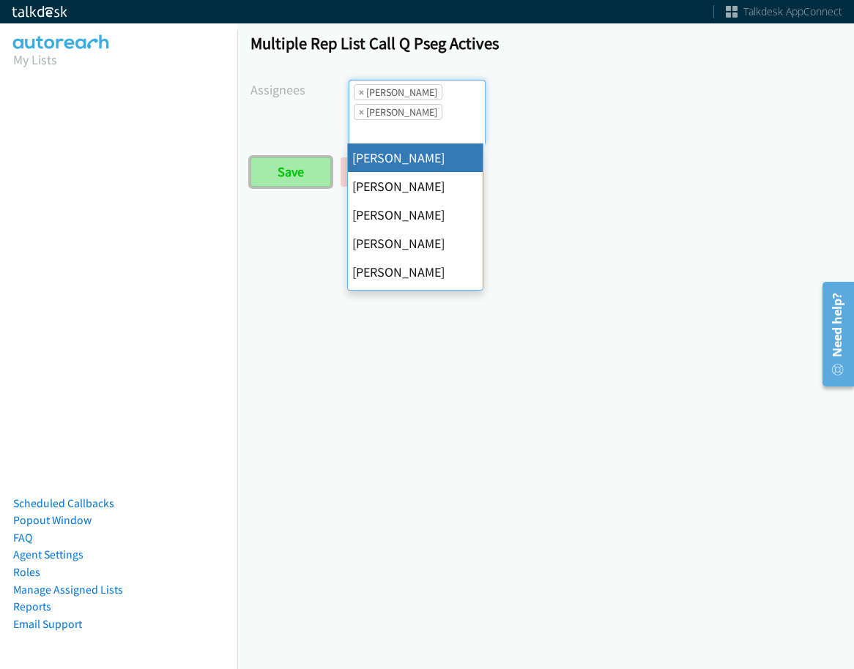
click at [316, 164] on input "Save" at bounding box center [290, 171] width 81 height 29
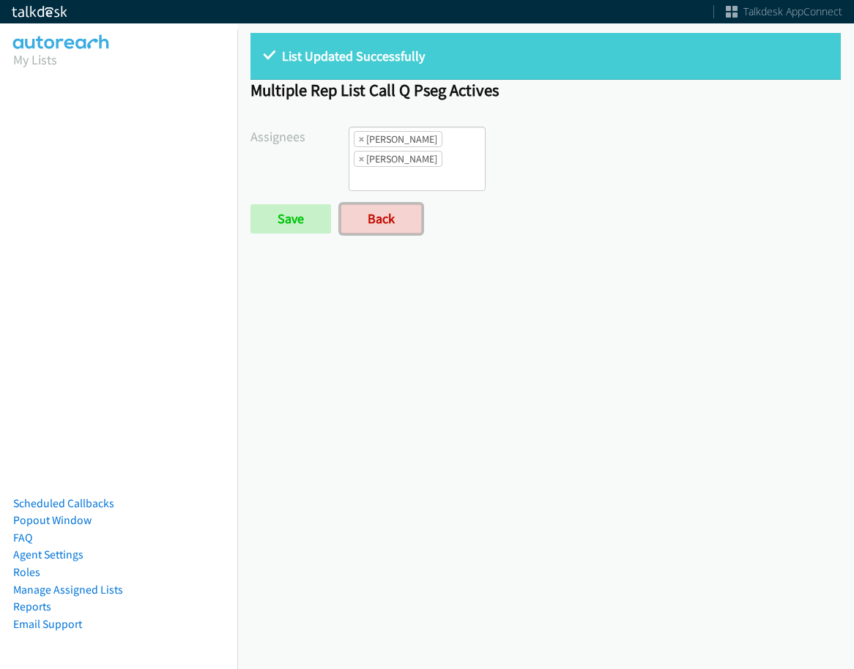
click at [376, 217] on link "Back" at bounding box center [380, 218] width 81 height 29
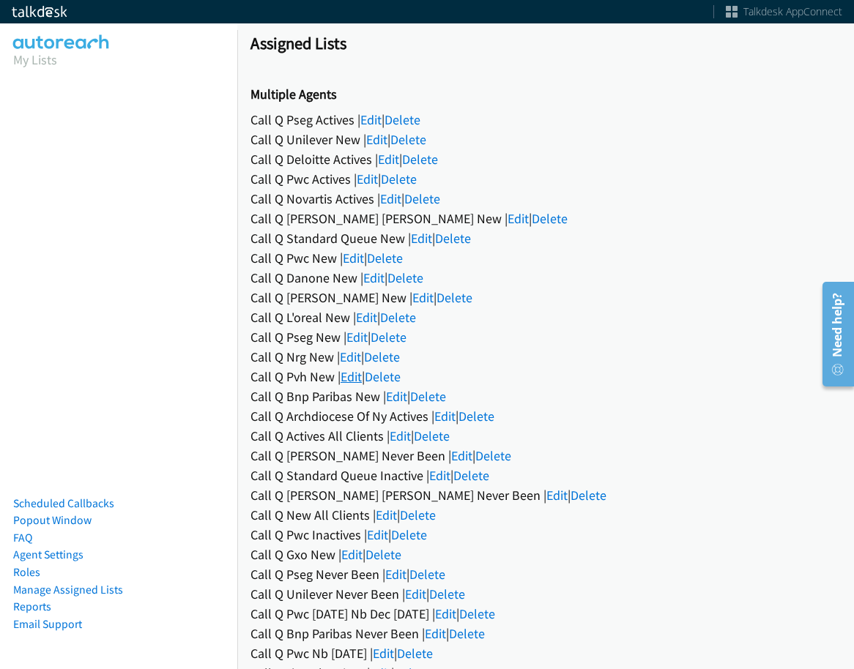
click at [351, 382] on link "Edit" at bounding box center [350, 376] width 21 height 17
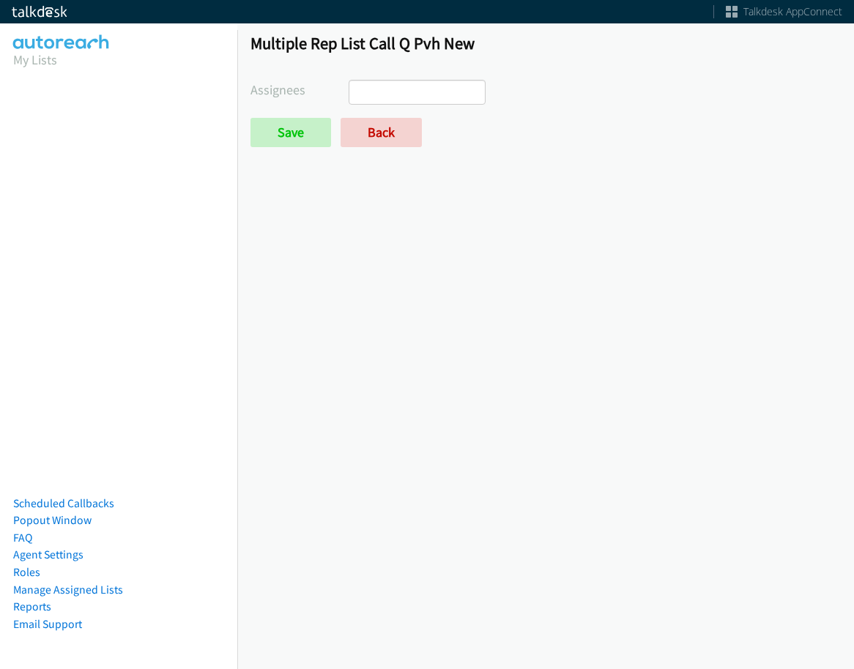
select select
click at [368, 120] on link "Back" at bounding box center [380, 132] width 81 height 29
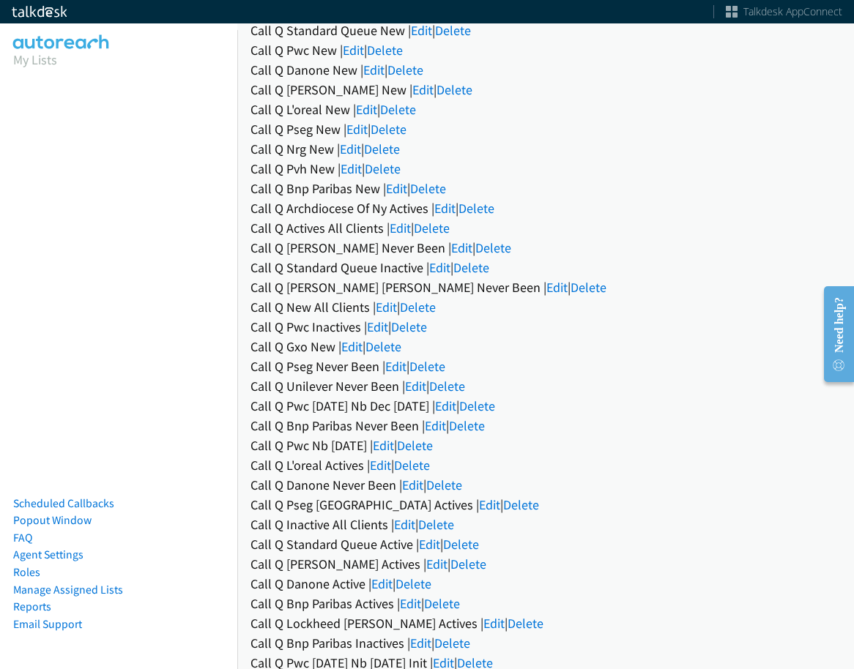
scroll to position [220, 0]
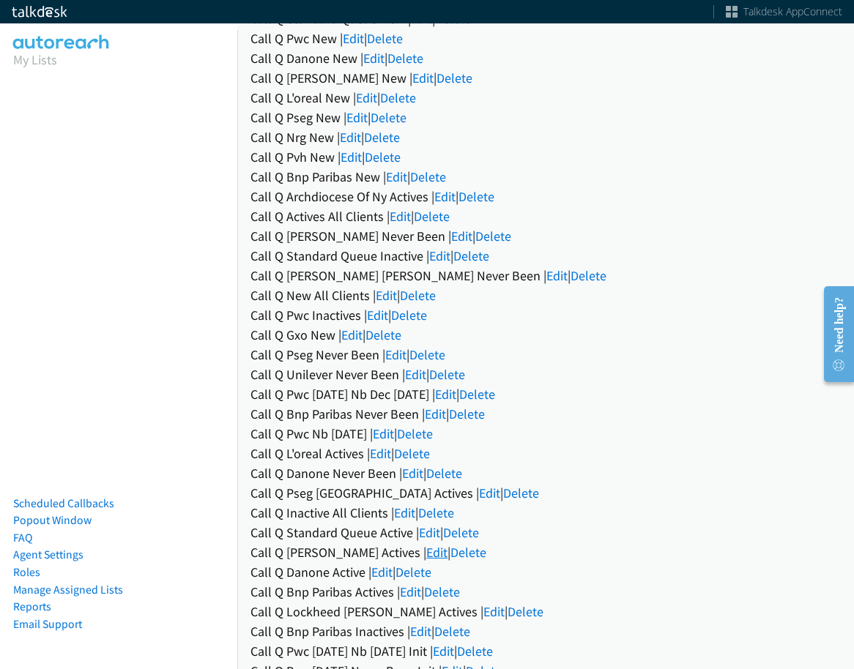
click at [426, 552] on link "Edit" at bounding box center [436, 552] width 21 height 17
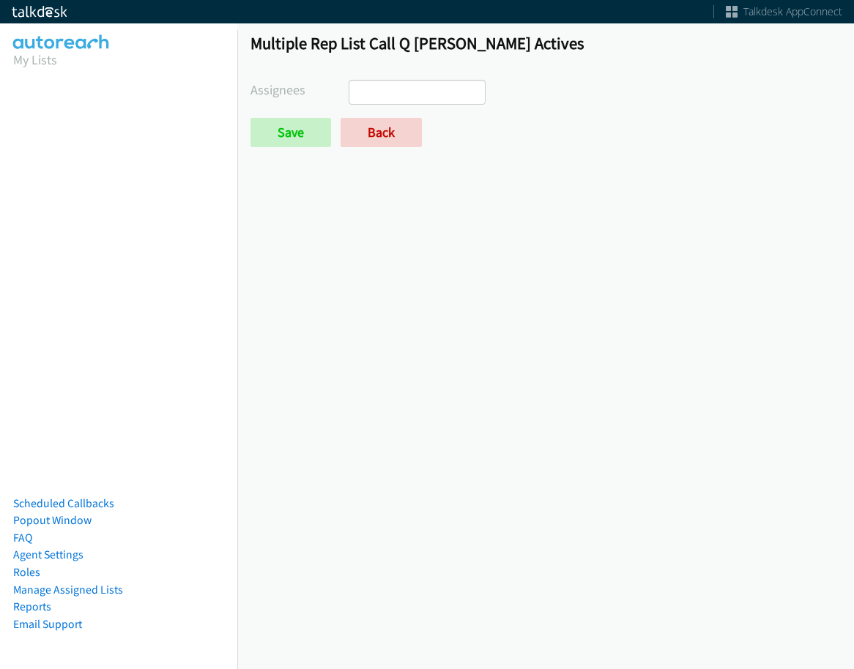
click at [376, 98] on input "search" at bounding box center [374, 92] width 51 height 23
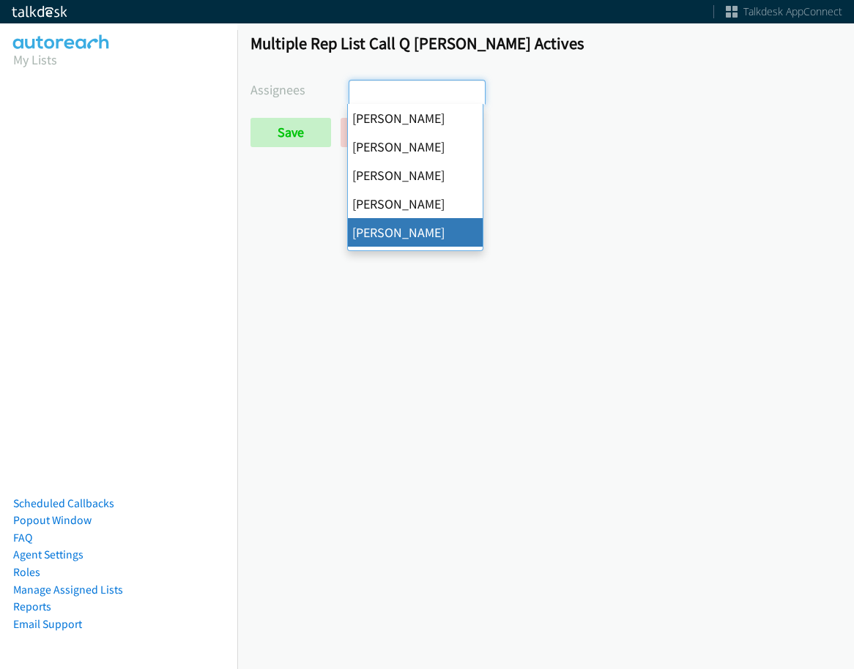
select select "29b0b8ef-34fc-44e8-9e6a-480e1538e45b"
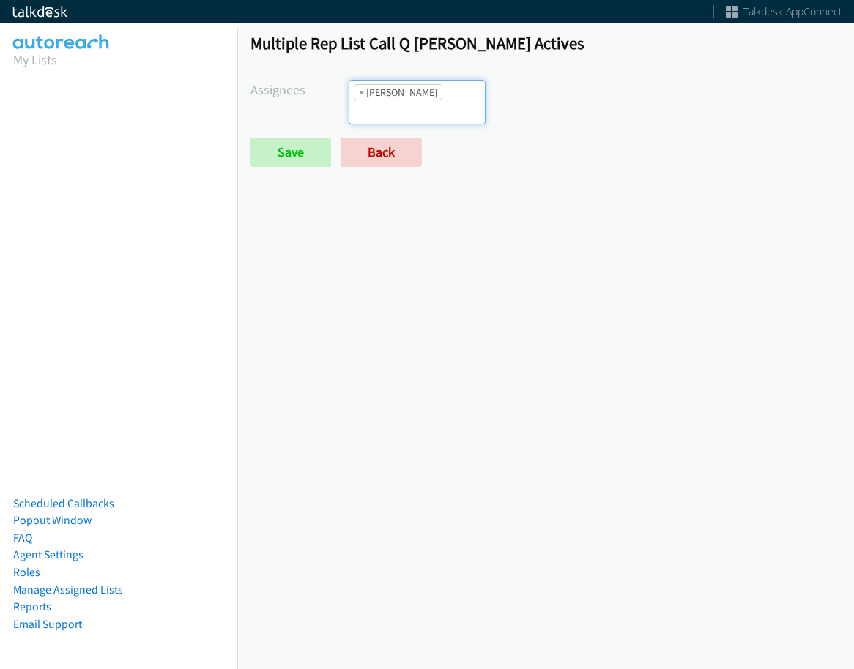
scroll to position [70, 0]
click at [400, 101] on input "search" at bounding box center [374, 111] width 51 height 23
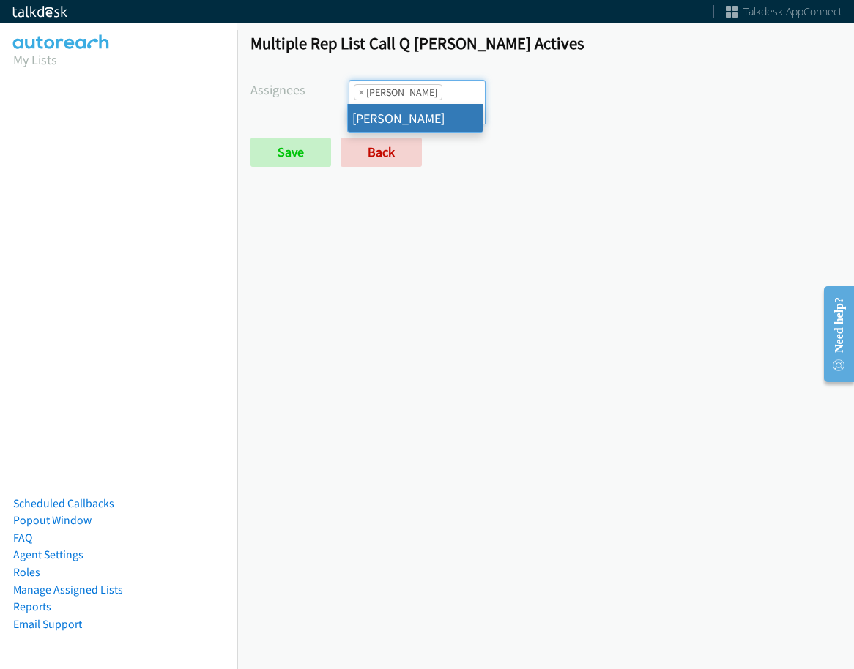
type input "jor"
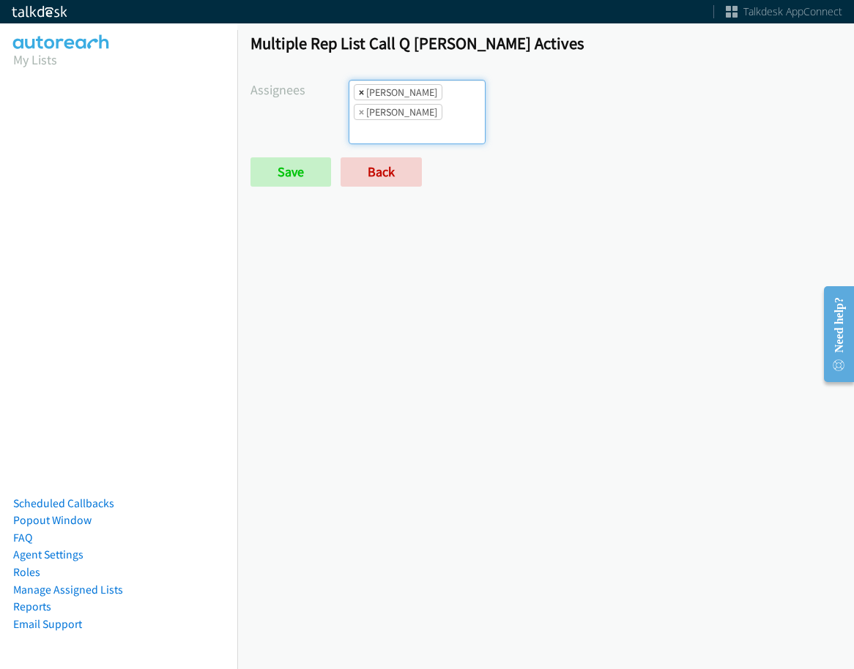
click at [361, 100] on span "×" at bounding box center [361, 92] width 5 height 15
select select "74240000-76d9-4cf3-9953-4c2484ee5015"
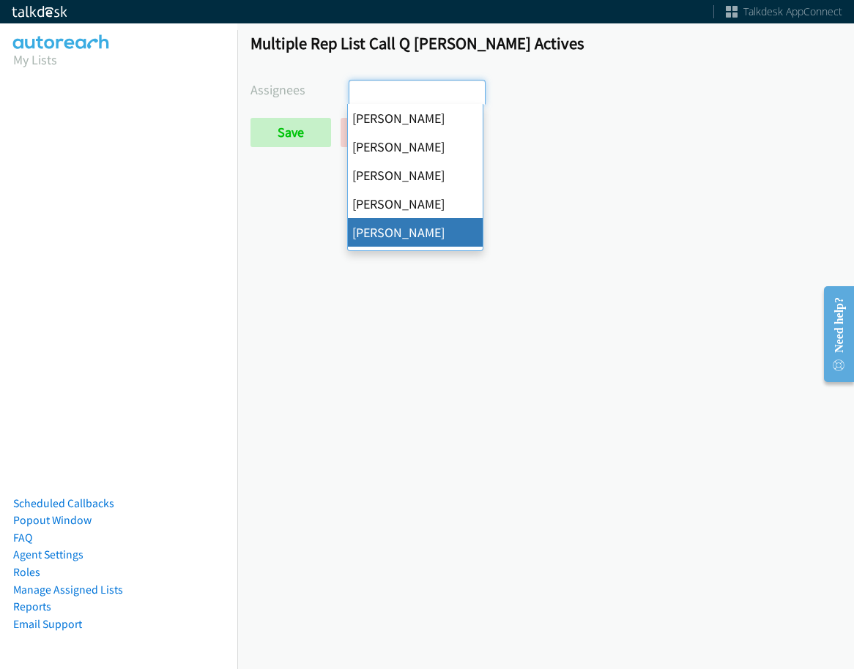
select select "29b0b8ef-34fc-44e8-9e6a-480e1538e45b"
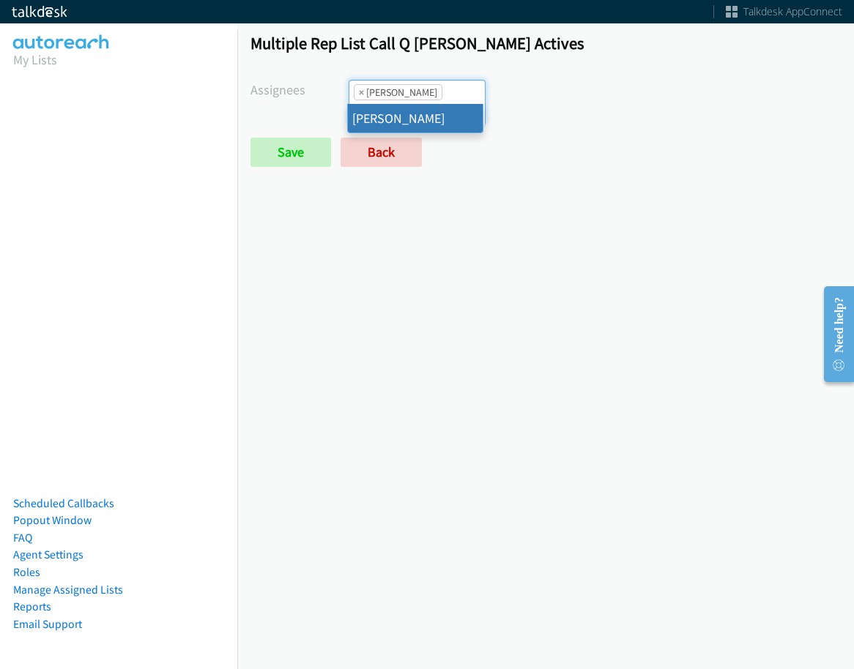
type input "jord"
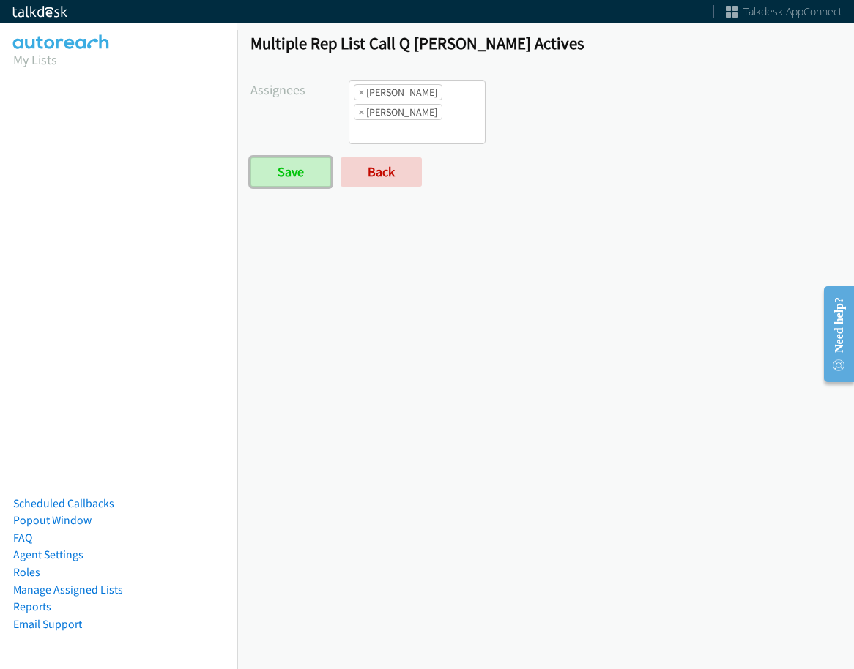
drag, startPoint x: 310, startPoint y: 173, endPoint x: 459, endPoint y: 250, distance: 168.3
click at [310, 173] on input "Save" at bounding box center [290, 171] width 81 height 29
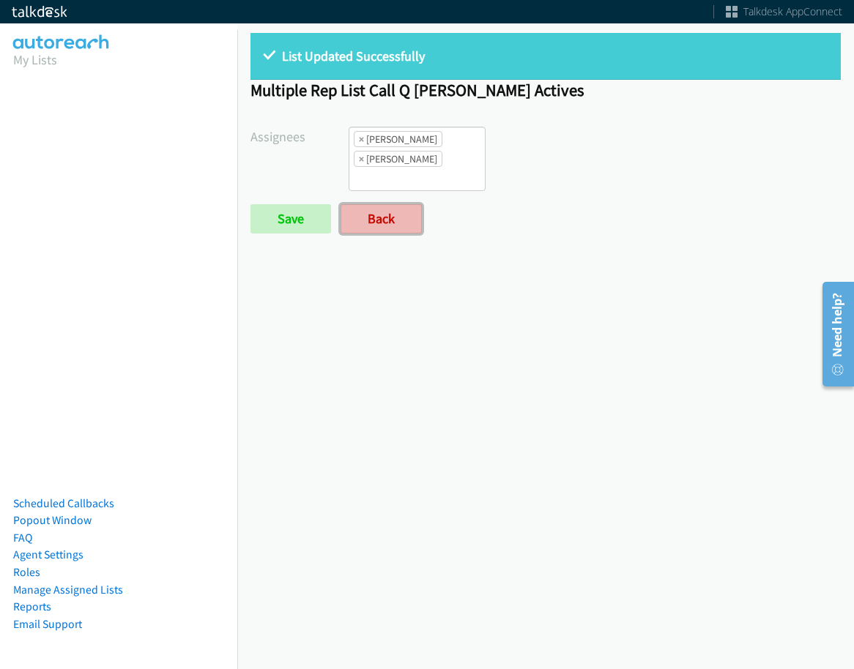
click at [370, 215] on link "Back" at bounding box center [380, 218] width 81 height 29
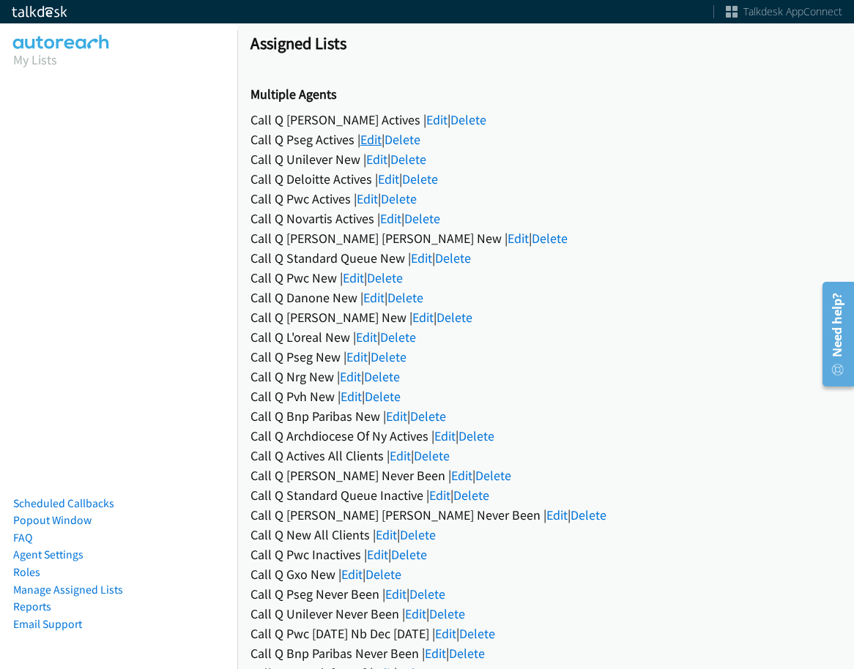
click at [375, 143] on link "Edit" at bounding box center [370, 139] width 21 height 17
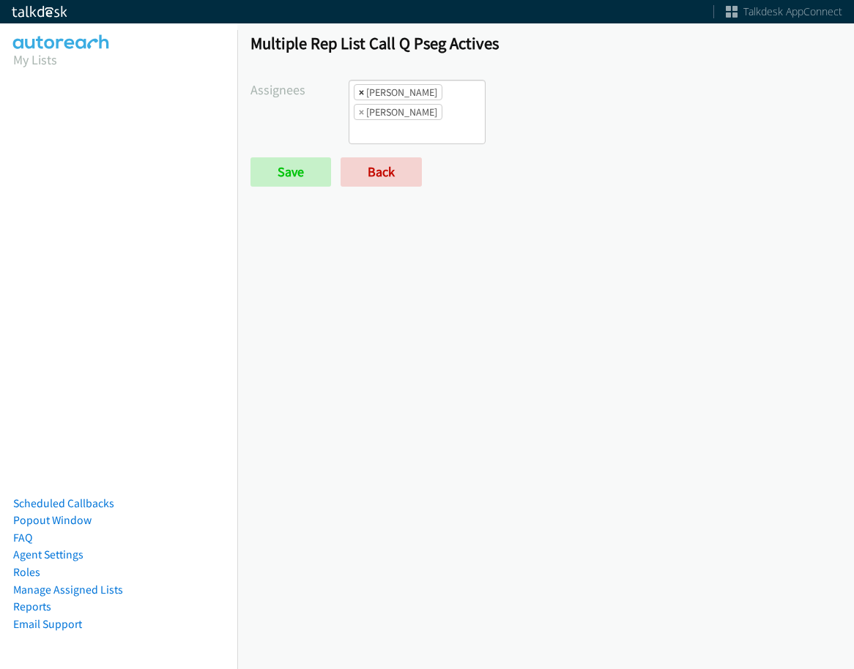
click at [360, 91] on span "×" at bounding box center [361, 92] width 5 height 15
select select "342df737-67c3-4ba0-b24a-dddbcb1c4b65"
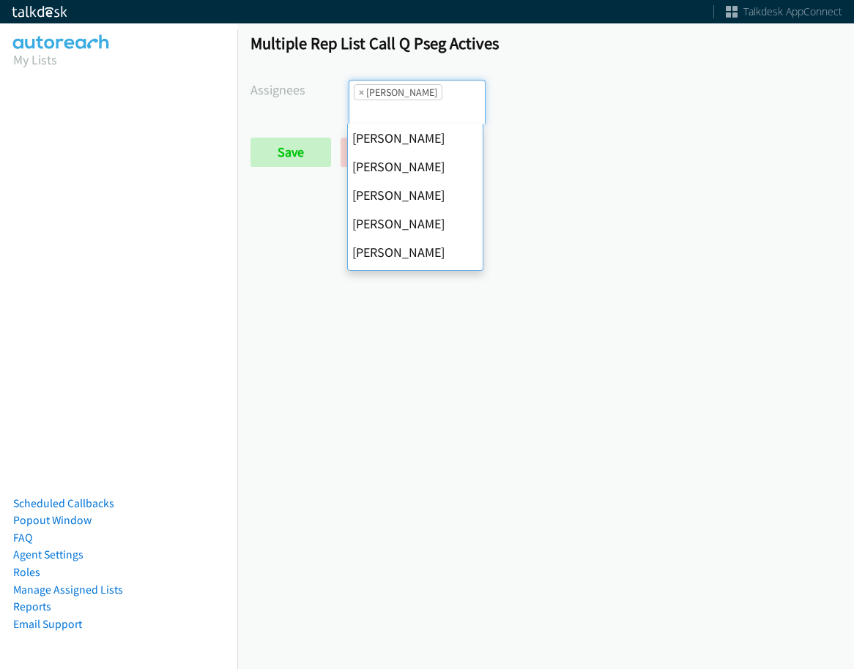
click at [360, 91] on span "×" at bounding box center [361, 92] width 5 height 15
select select
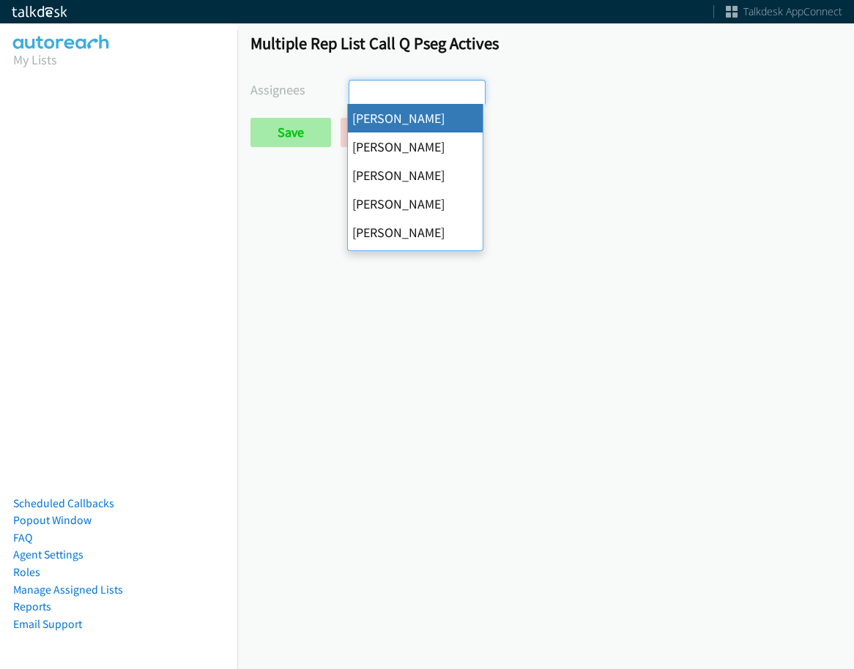
drag, startPoint x: 288, startPoint y: 150, endPoint x: 291, endPoint y: 135, distance: 14.8
click at [288, 149] on div "Multiple Rep List Call Q Pseg Actives Assignees [PERSON_NAME] [PERSON_NAME] [PE…" at bounding box center [545, 97] width 616 height 154
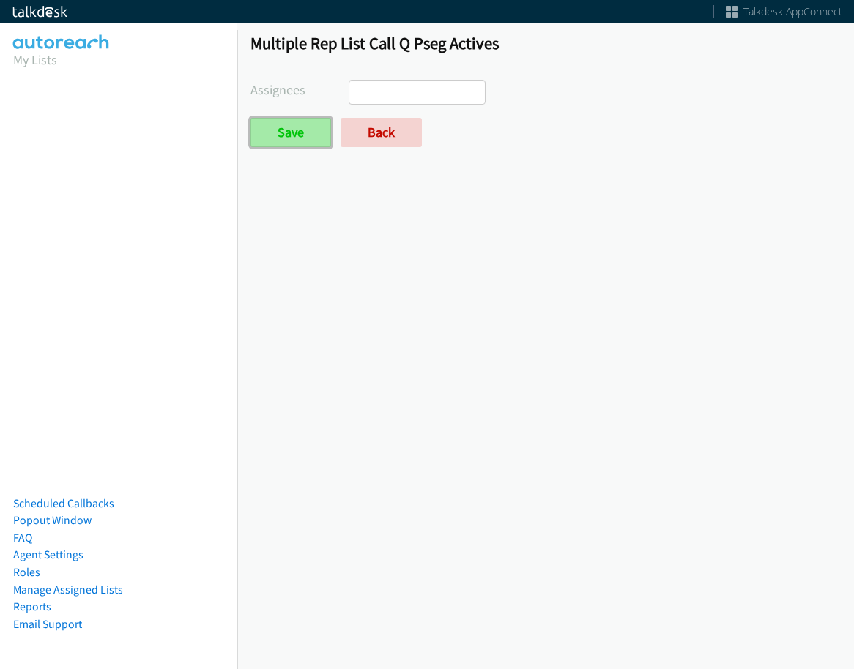
click at [291, 135] on input "Save" at bounding box center [290, 132] width 81 height 29
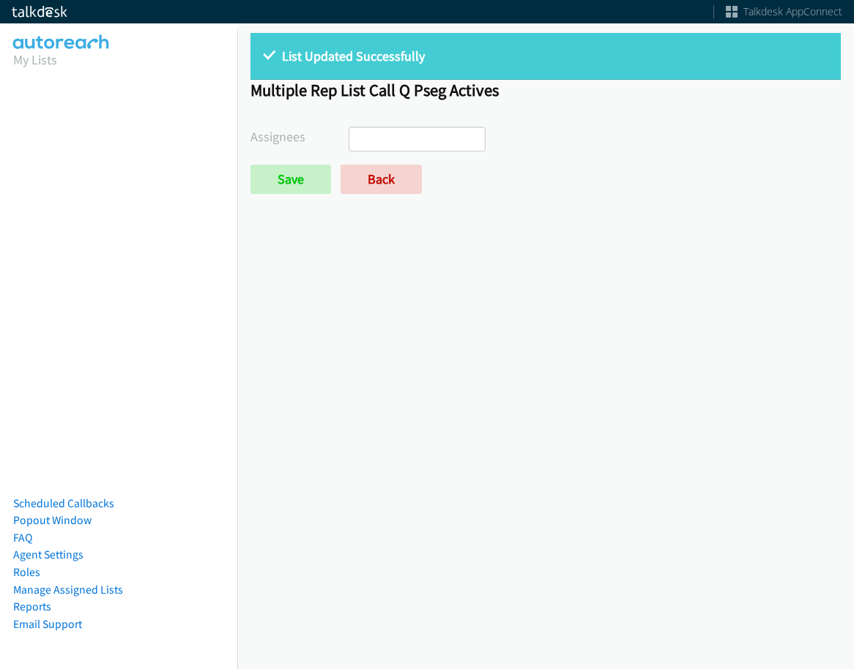
select select
click at [379, 179] on link "Back" at bounding box center [380, 179] width 81 height 29
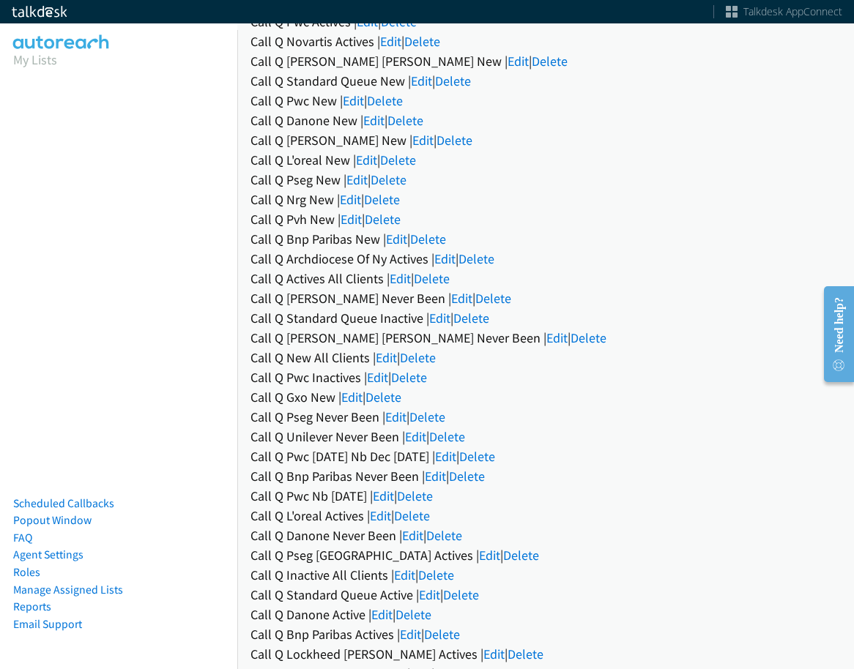
scroll to position [180, 0]
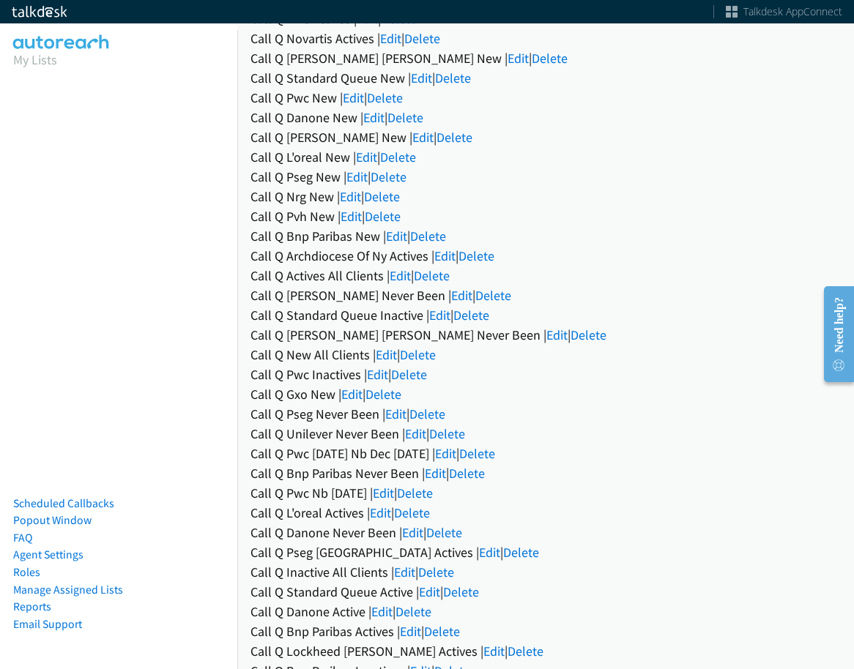
click at [366, 510] on div "Call Q L'oreal Actives | Edit | Delete" at bounding box center [545, 513] width 590 height 20
click at [379, 510] on link "Edit" at bounding box center [380, 512] width 21 height 17
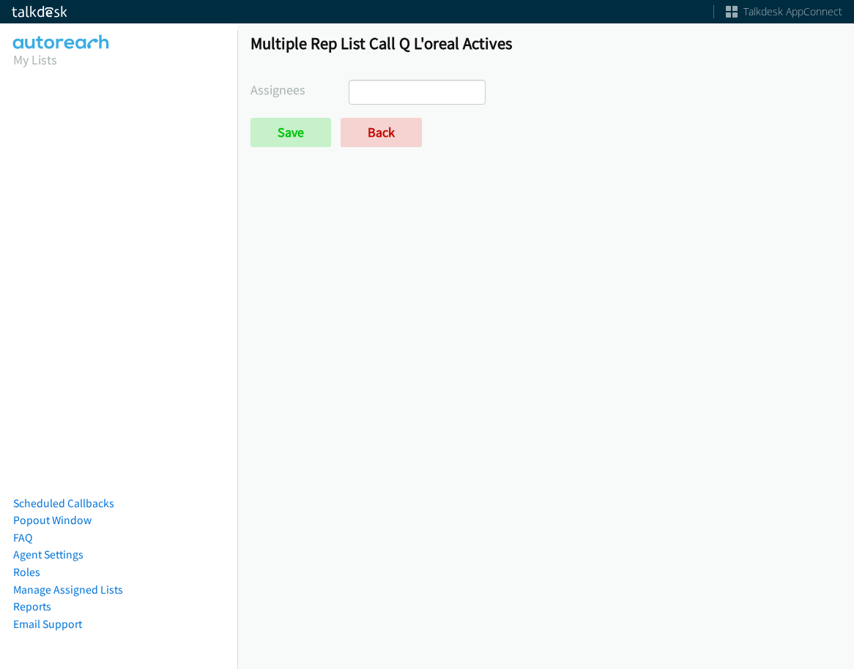
click at [401, 105] on form "Assignees Abigail Odhiambo Alana Ruiz Amber Ramos Cathy Shahan Charles Ross Daq…" at bounding box center [545, 113] width 590 height 67
click at [404, 100] on ul at bounding box center [416, 92] width 135 height 23
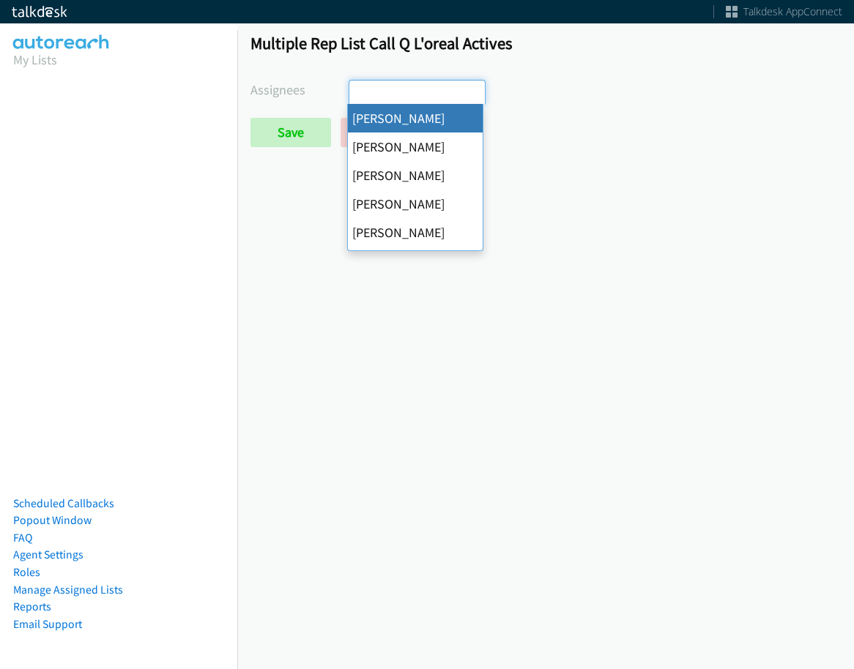
select select "cb11e729-9a1d-44de-9b38-0f5a50c7e01c"
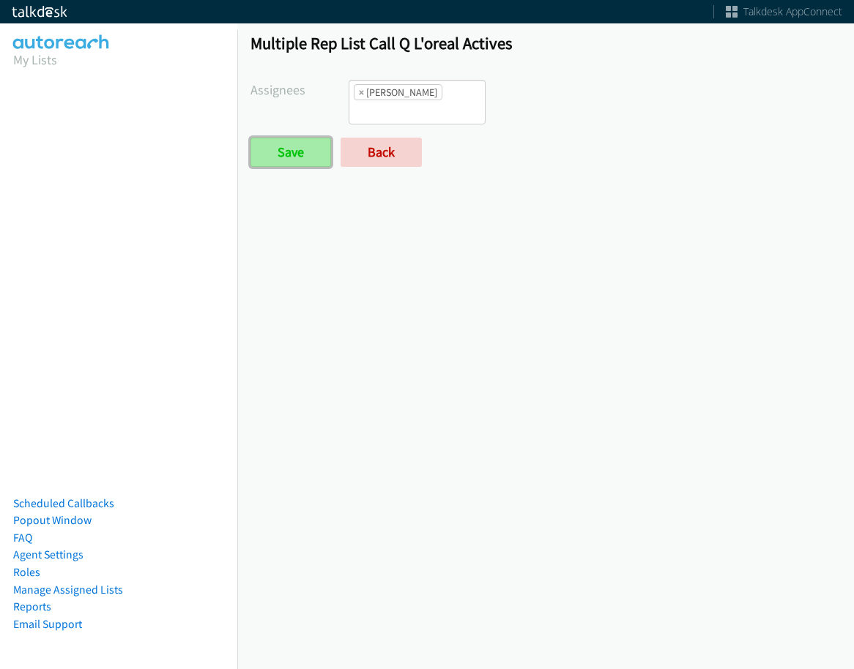
click at [321, 153] on input "Save" at bounding box center [290, 152] width 81 height 29
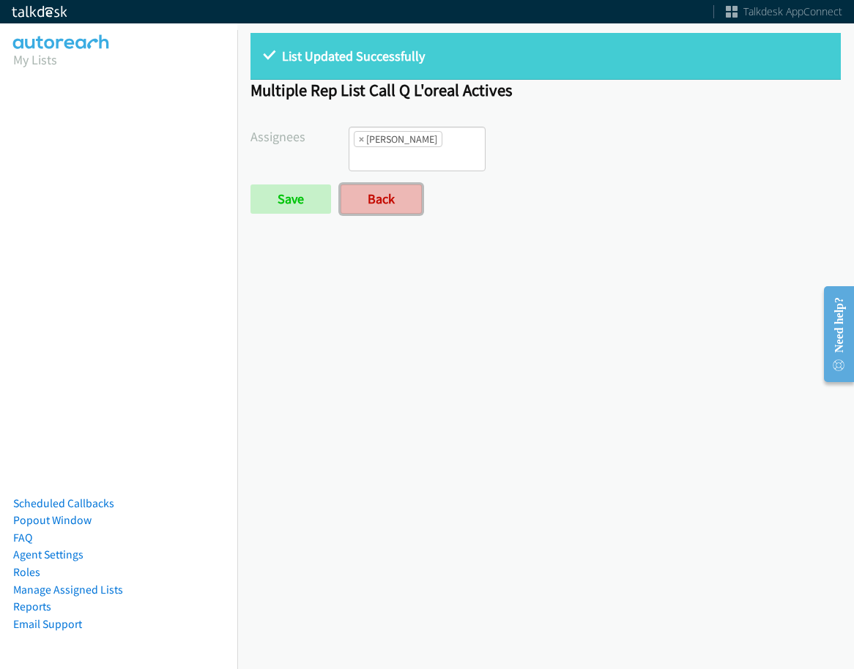
click at [412, 197] on link "Back" at bounding box center [380, 198] width 81 height 29
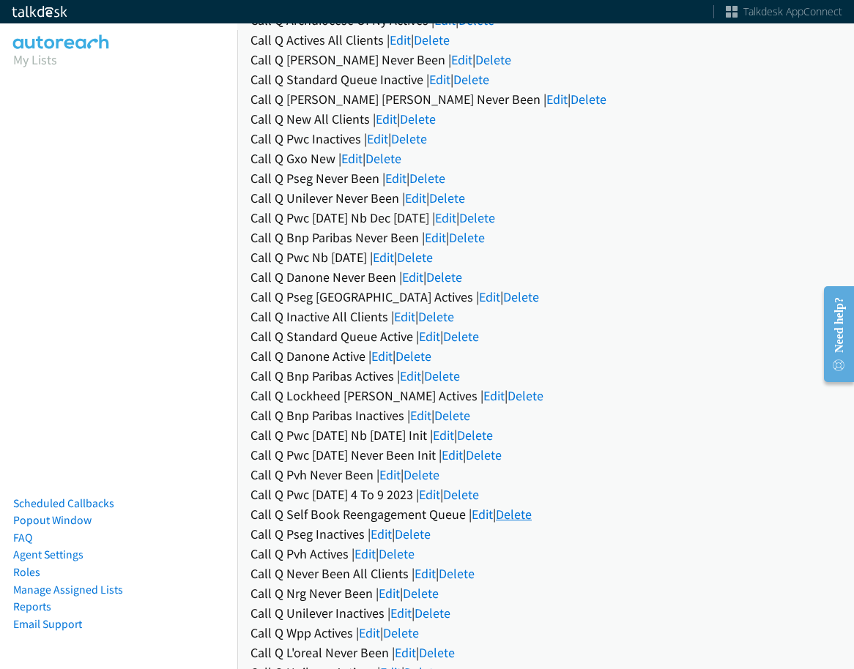
scroll to position [512, 0]
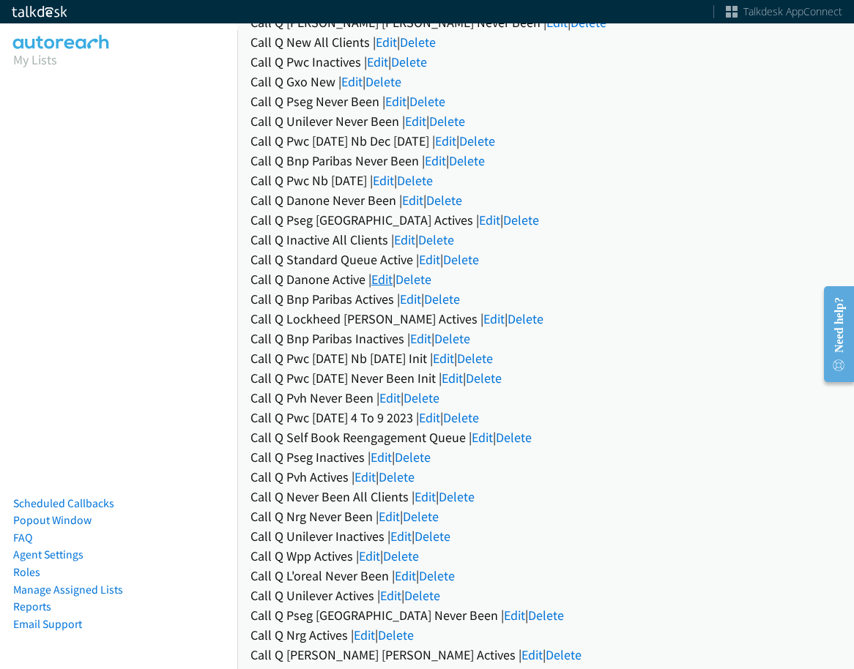
click at [387, 283] on link "Edit" at bounding box center [381, 279] width 21 height 17
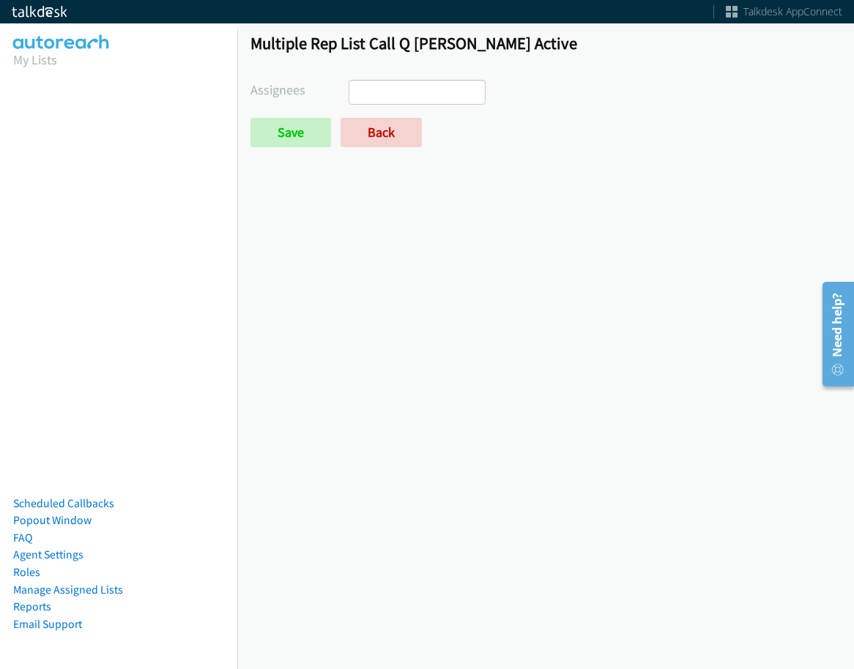
click at [439, 98] on ul at bounding box center [416, 92] width 135 height 23
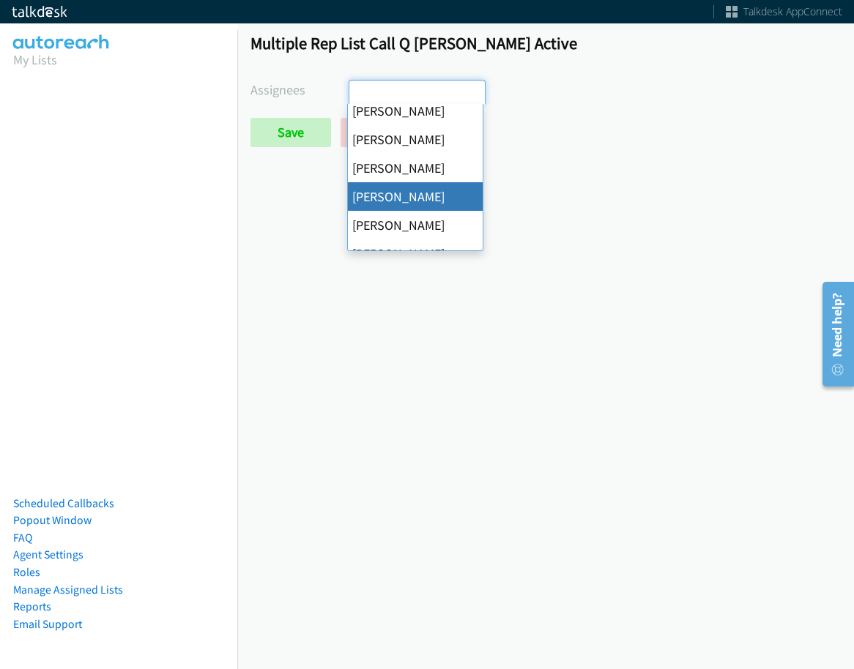
scroll to position [282, 0]
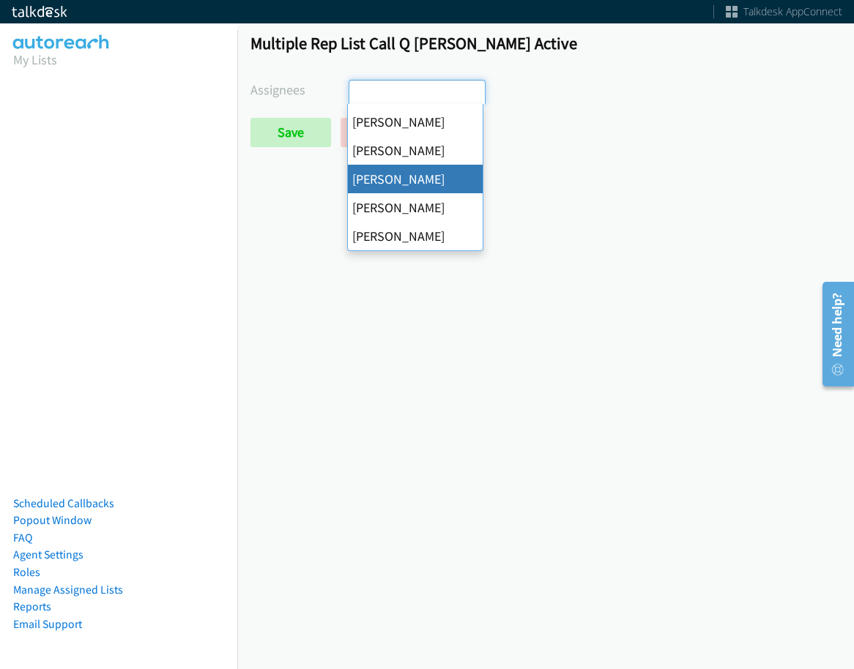
select select "342df737-67c3-4ba0-b24a-dddbcb1c4b65"
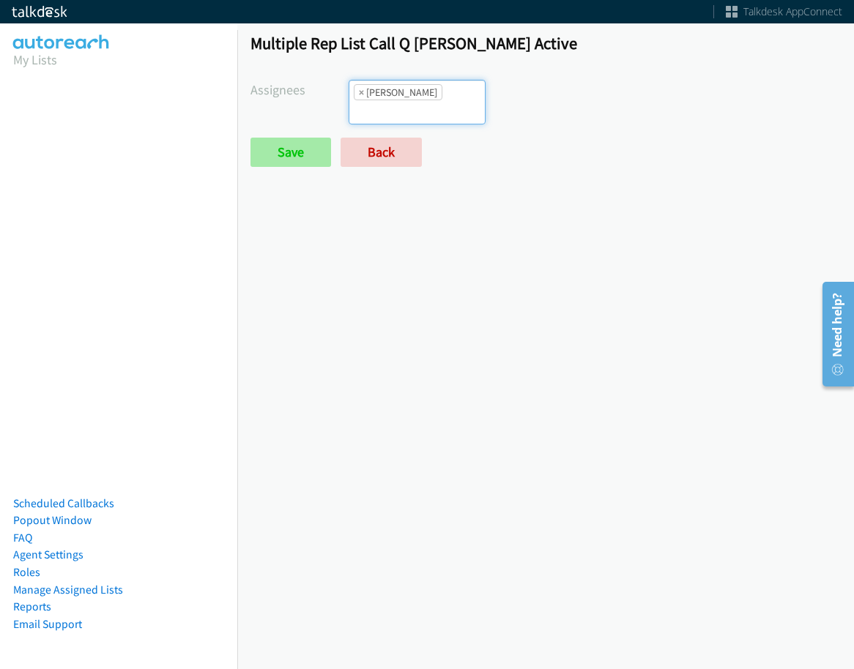
scroll to position [211, 0]
click at [299, 155] on input "Save" at bounding box center [290, 152] width 81 height 29
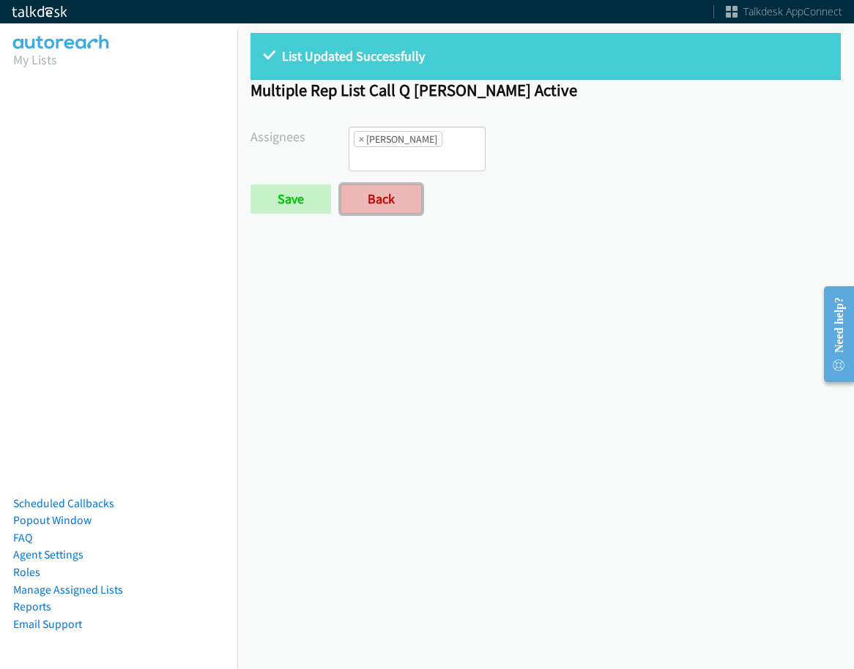
click at [384, 210] on link "Back" at bounding box center [380, 198] width 81 height 29
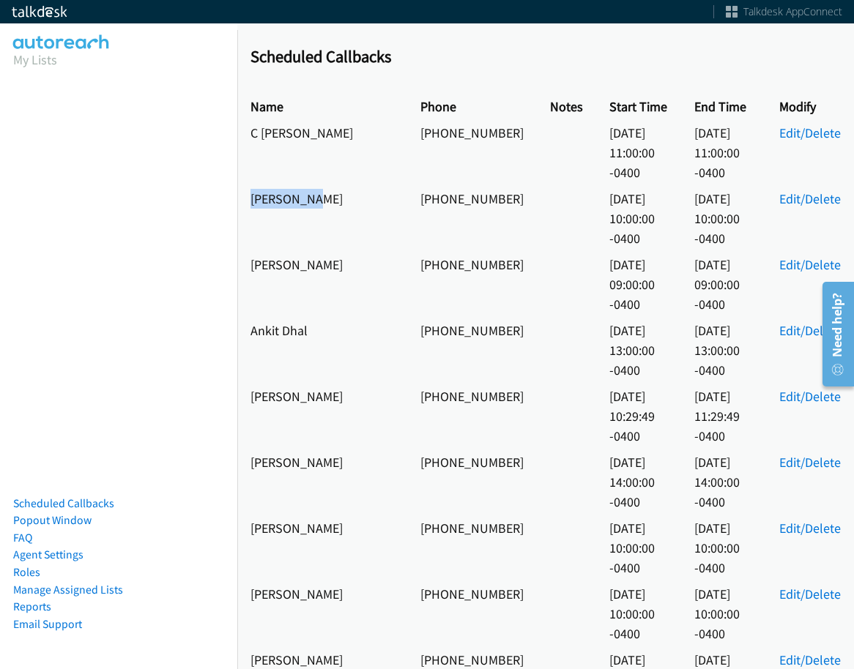
drag, startPoint x: 325, startPoint y: 176, endPoint x: 244, endPoint y: 179, distance: 81.3
click at [244, 185] on td "Leah Walsh" at bounding box center [322, 218] width 170 height 66
copy td "Leah Walsh"
click at [797, 190] on link "Edit/Delete" at bounding box center [809, 198] width 61 height 17
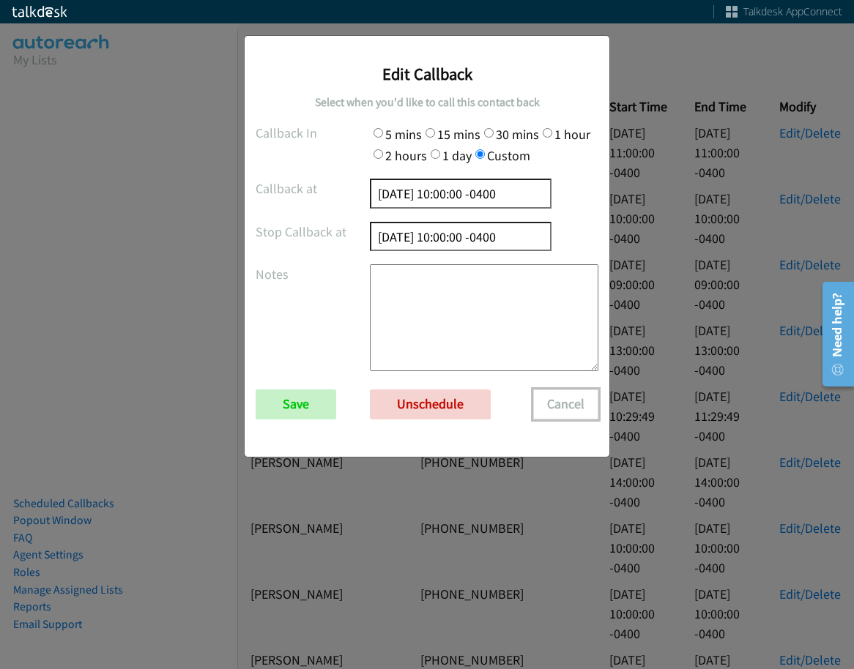
click at [556, 406] on button "Cancel" at bounding box center [565, 403] width 65 height 29
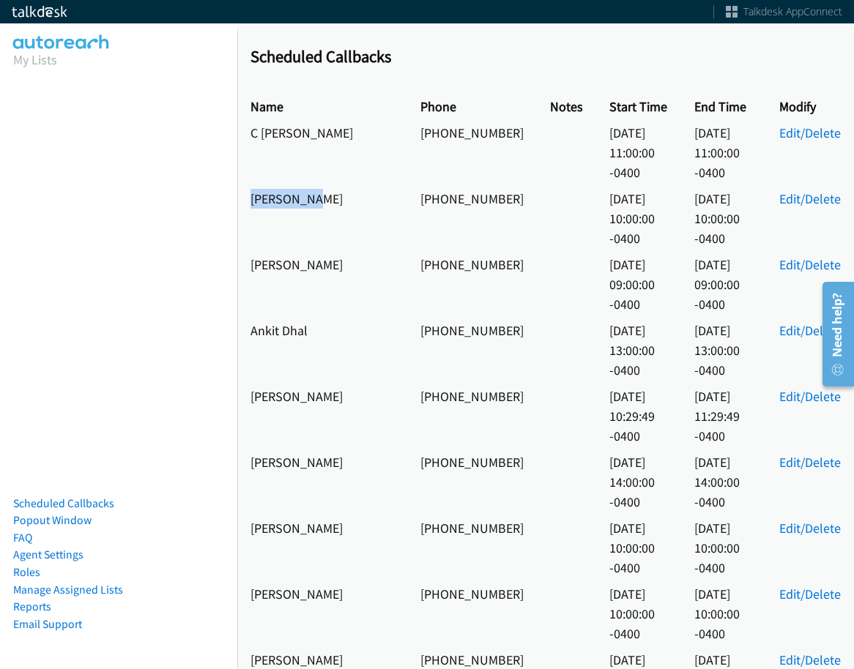
copy td "Leah Walsh"
click at [795, 190] on link "Edit/Delete" at bounding box center [809, 198] width 61 height 17
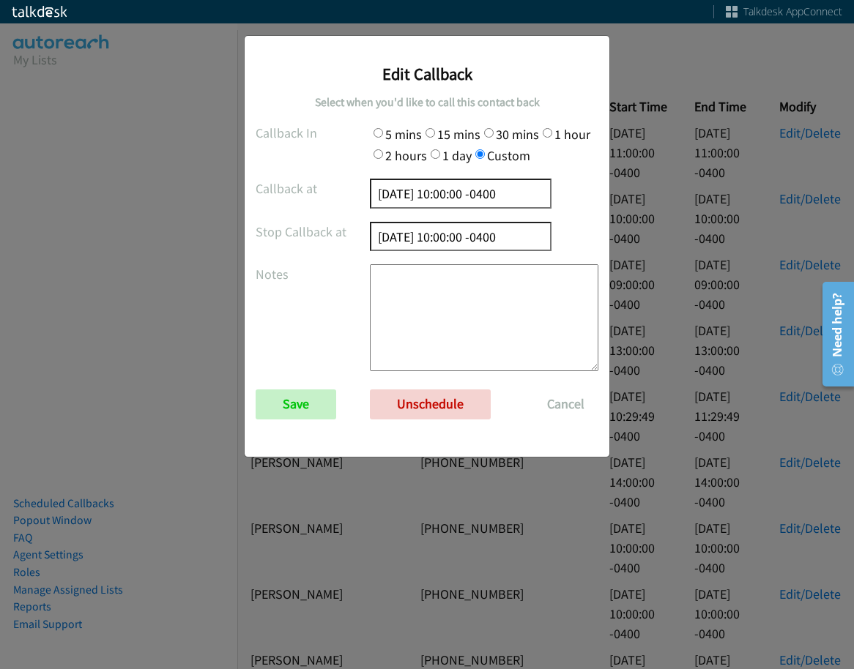
click at [439, 423] on form "Callback In 5 mins 15 mins 30 mins 1 hour 2 hours 1 day Custom Callback at 2025…" at bounding box center [427, 278] width 343 height 310
click at [441, 414] on link "Unschedule" at bounding box center [430, 403] width 121 height 29
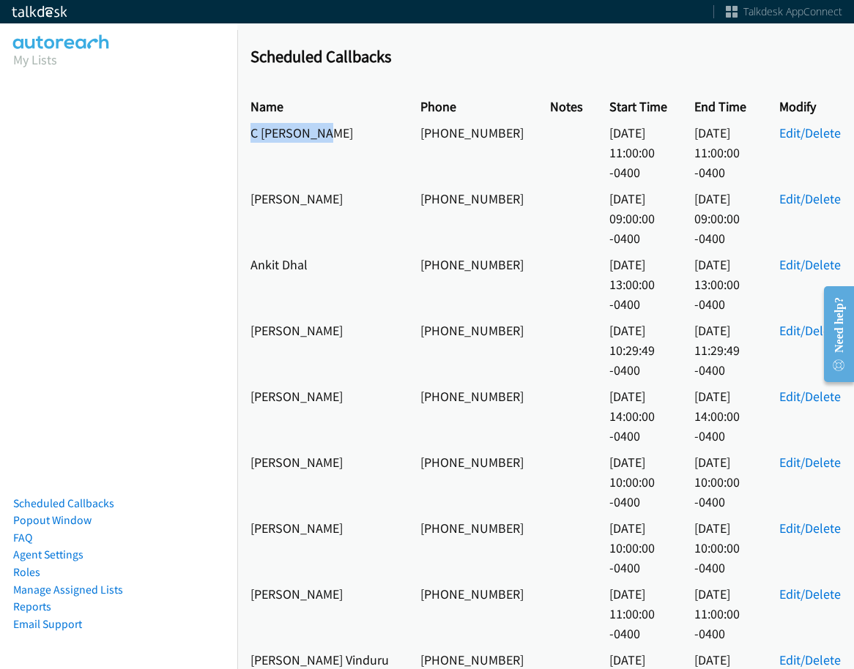
drag, startPoint x: 321, startPoint y: 135, endPoint x: 250, endPoint y: 135, distance: 71.0
click at [250, 135] on td "C [PERSON_NAME]" at bounding box center [322, 152] width 170 height 66
copy td "C [PERSON_NAME]"
click at [813, 141] on td "Edit/Delete" at bounding box center [810, 152] width 88 height 66
click at [816, 136] on link "Edit/Delete" at bounding box center [809, 132] width 61 height 17
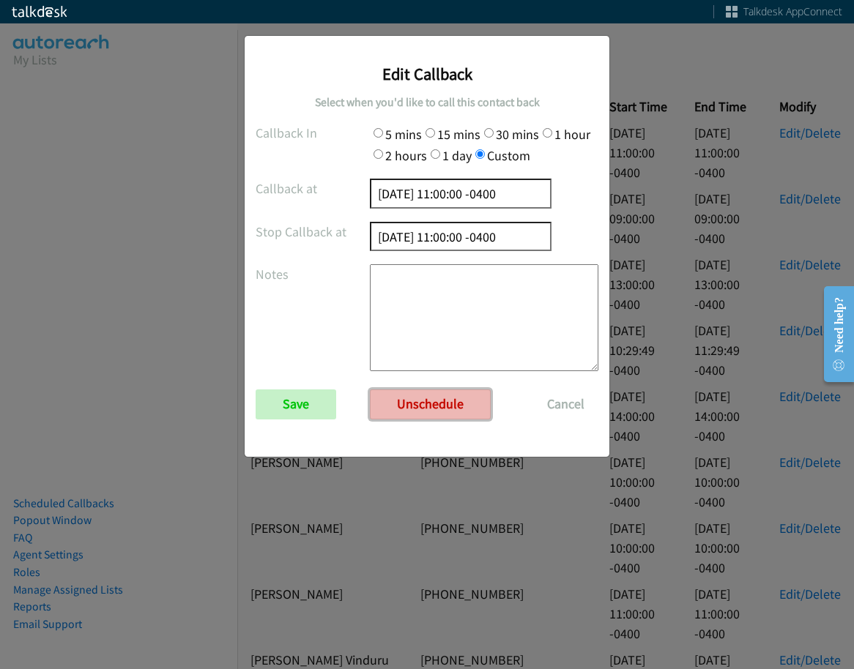
click at [442, 398] on link "Unschedule" at bounding box center [430, 403] width 121 height 29
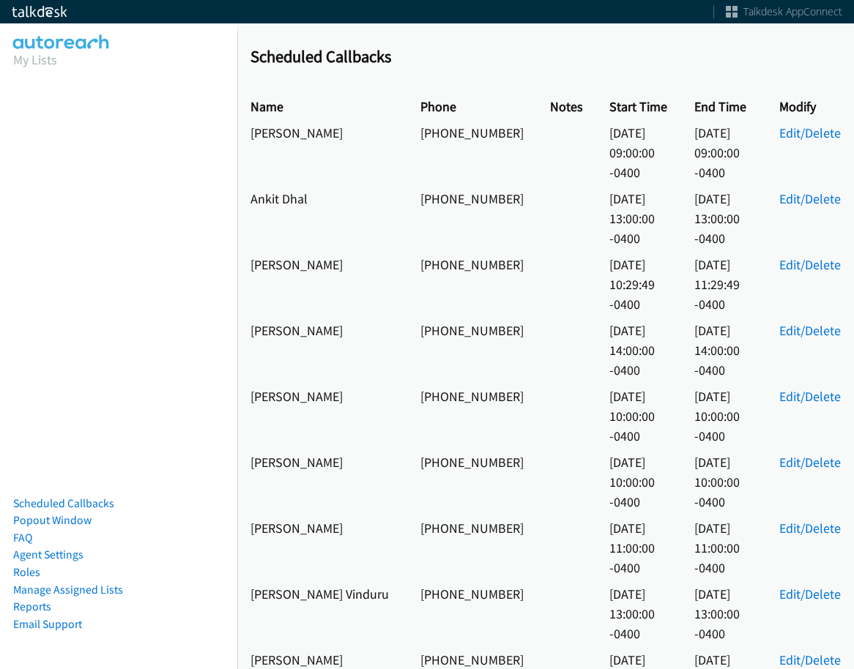
drag, startPoint x: 373, startPoint y: 135, endPoint x: 247, endPoint y: 141, distance: 125.4
click at [247, 141] on td "[PERSON_NAME]" at bounding box center [322, 152] width 170 height 66
copy td "[PERSON_NAME]"
click at [797, 129] on link "Edit/Delete" at bounding box center [809, 132] width 61 height 17
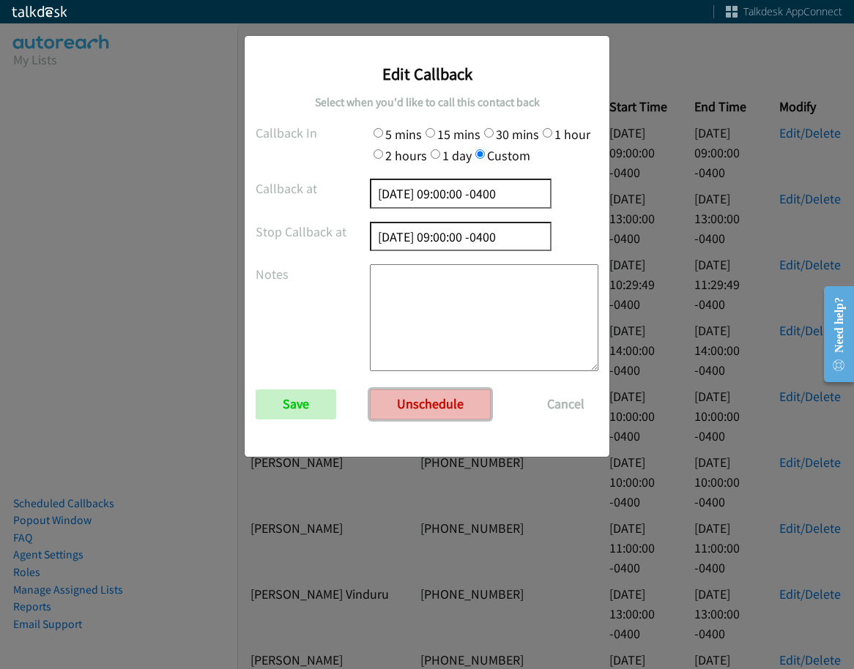
click at [464, 396] on link "Unschedule" at bounding box center [430, 403] width 121 height 29
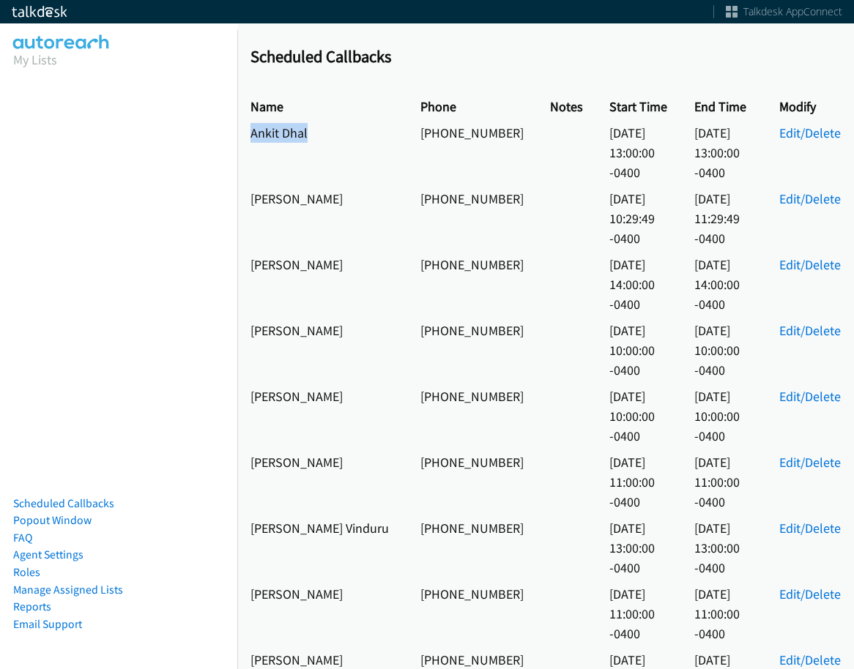
drag, startPoint x: 322, startPoint y: 136, endPoint x: 242, endPoint y: 137, distance: 79.8
click at [240, 137] on td "Ankit Dhal" at bounding box center [322, 152] width 170 height 66
copy td "Ankit Dhal"
drag, startPoint x: 799, startPoint y: 131, endPoint x: 790, endPoint y: 137, distance: 10.6
click at [799, 131] on link "Edit/Delete" at bounding box center [809, 132] width 61 height 17
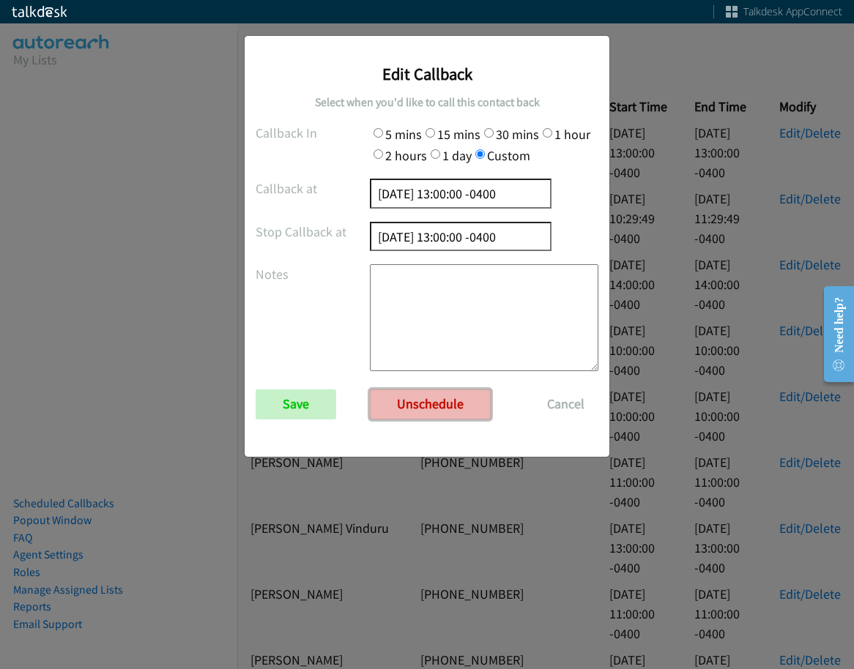
click at [463, 397] on link "Unschedule" at bounding box center [430, 403] width 121 height 29
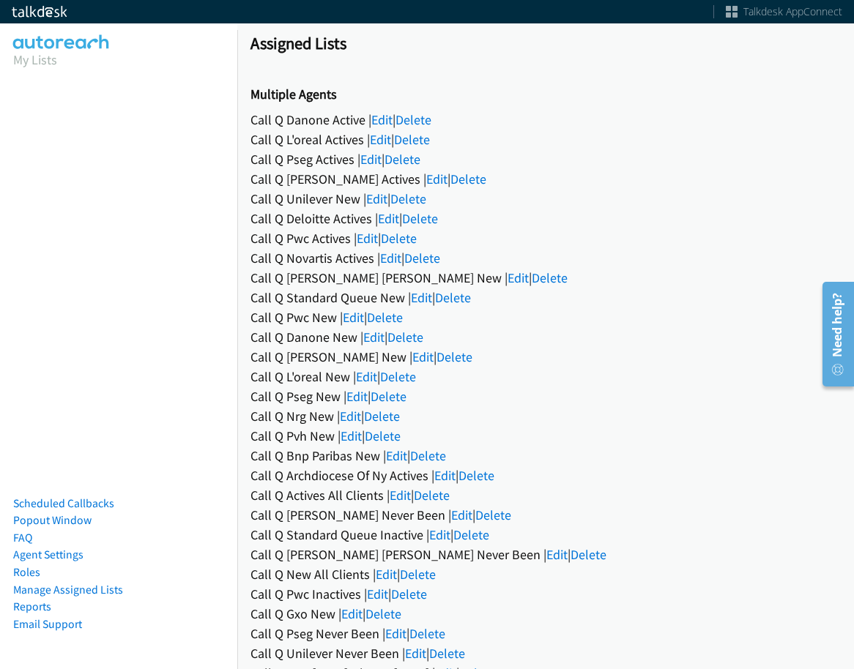
drag, startPoint x: 390, startPoint y: 218, endPoint x: 450, endPoint y: 110, distance: 123.5
click at [390, 218] on link "Edit" at bounding box center [388, 218] width 21 height 17
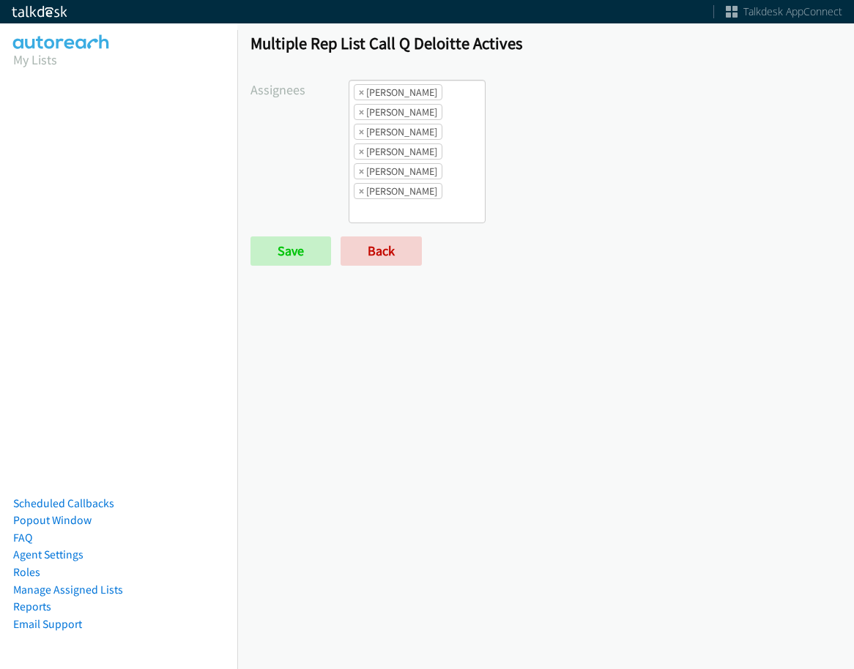
click at [454, 173] on ul "× [PERSON_NAME] × [PERSON_NAME] × [PERSON_NAME] × [PERSON_NAME] × [PERSON_NAME]…" at bounding box center [416, 152] width 135 height 142
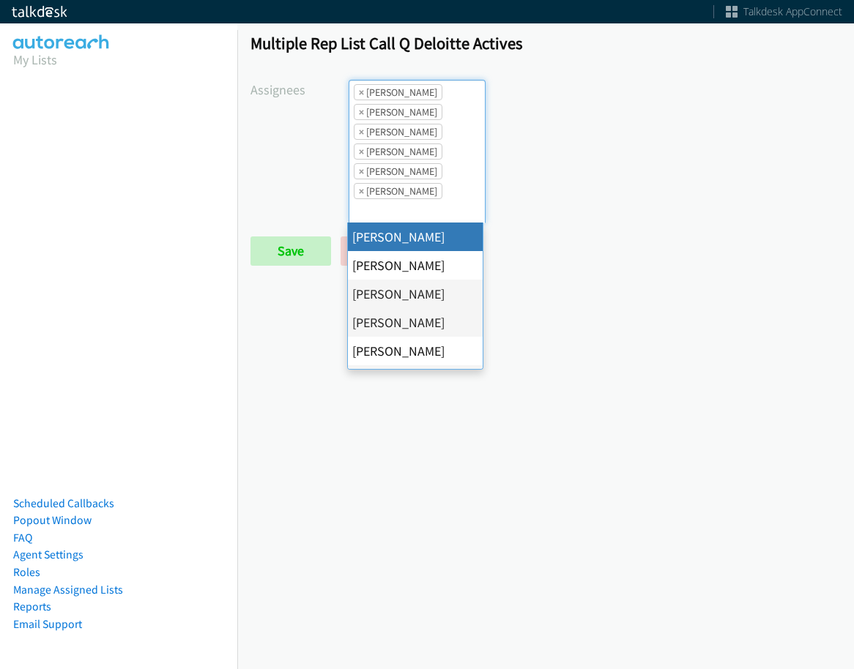
select select "cb11e729-9a1d-44de-9b38-0f5a50c7e01c"
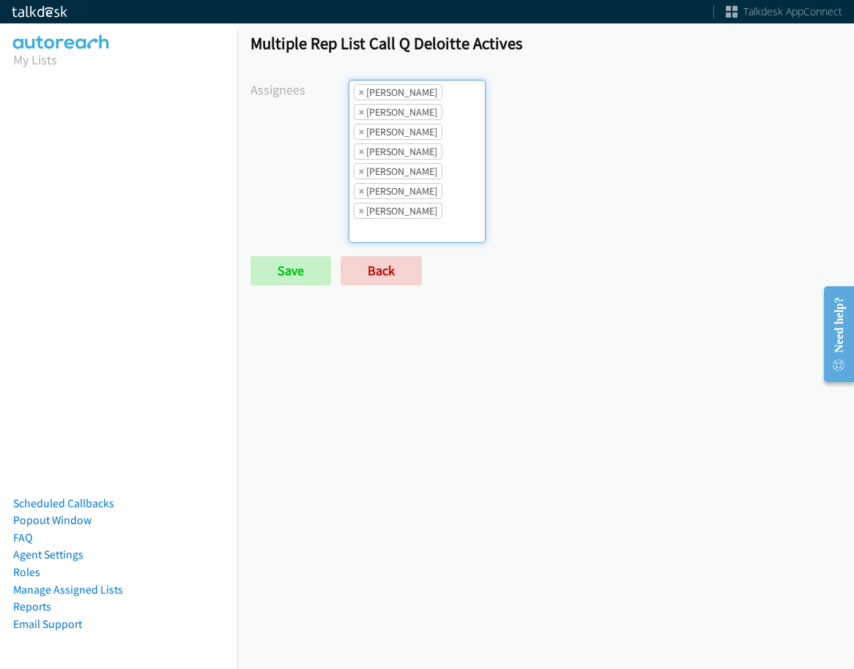
click at [430, 235] on ul "× [PERSON_NAME] × [PERSON_NAME] × [PERSON_NAME] × [PERSON_NAME] × [PERSON_NAME]…" at bounding box center [416, 162] width 135 height 162
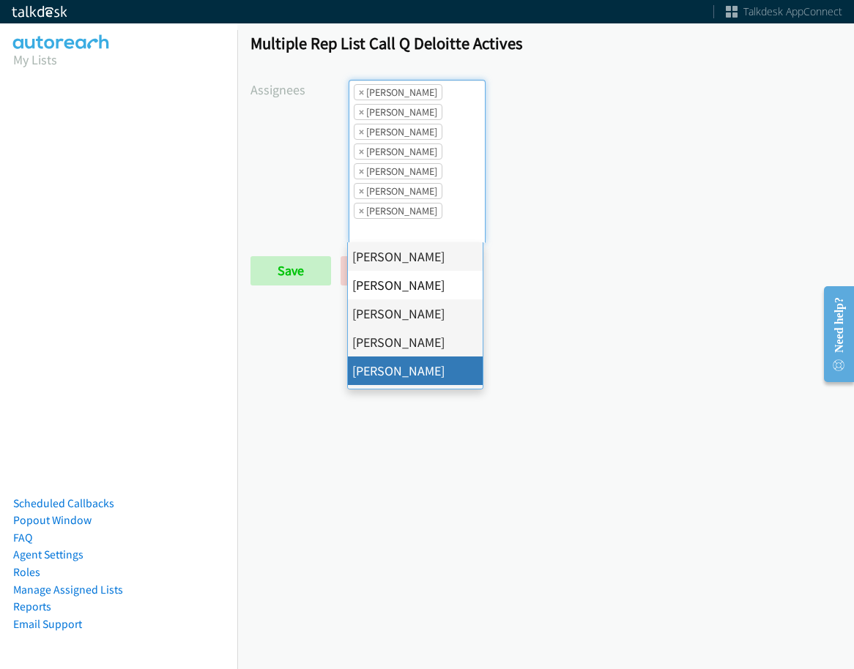
scroll to position [220, 0]
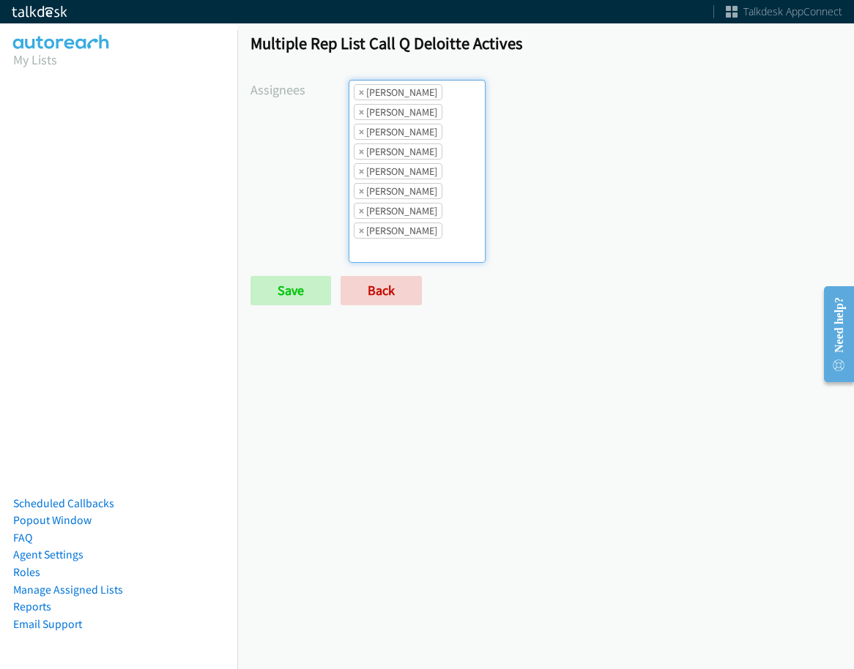
click at [302, 306] on div "Multiple Rep List Call Q Deloitte Actives Assignees Abigail Odhiambo Alana Ruiz…" at bounding box center [545, 176] width 616 height 312
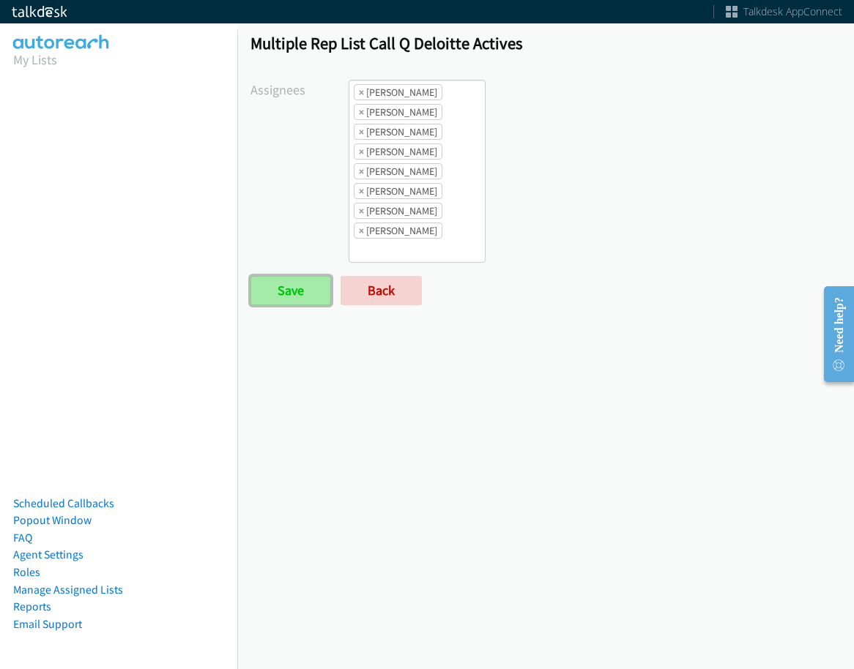
click at [303, 293] on input "Save" at bounding box center [290, 290] width 81 height 29
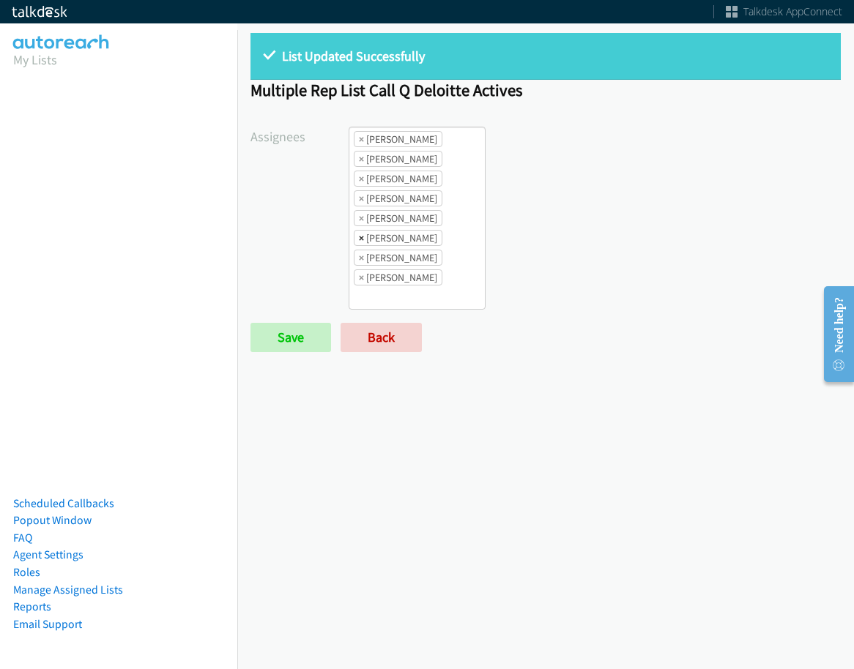
click at [360, 236] on span "×" at bounding box center [361, 238] width 5 height 15
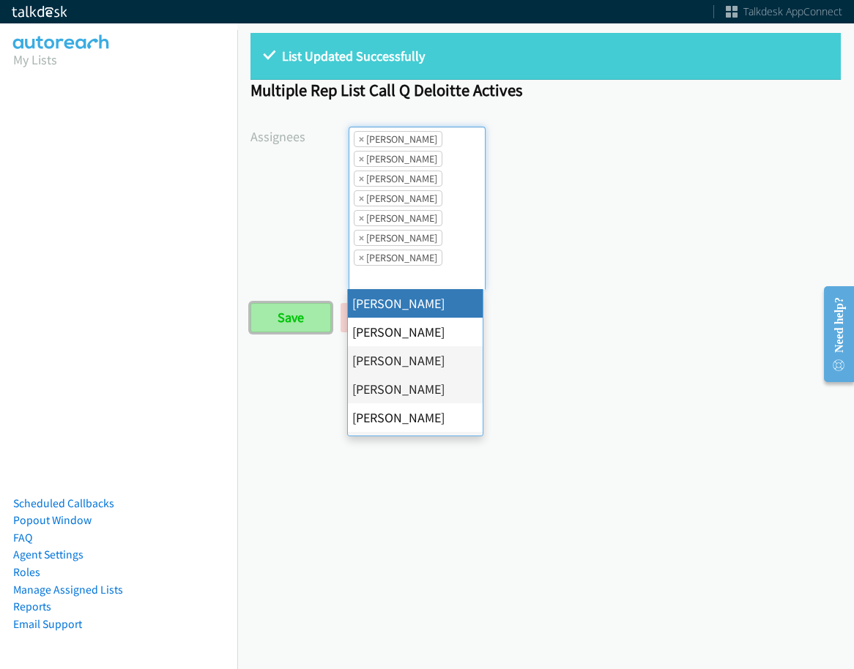
click at [294, 307] on input "Save" at bounding box center [290, 317] width 81 height 29
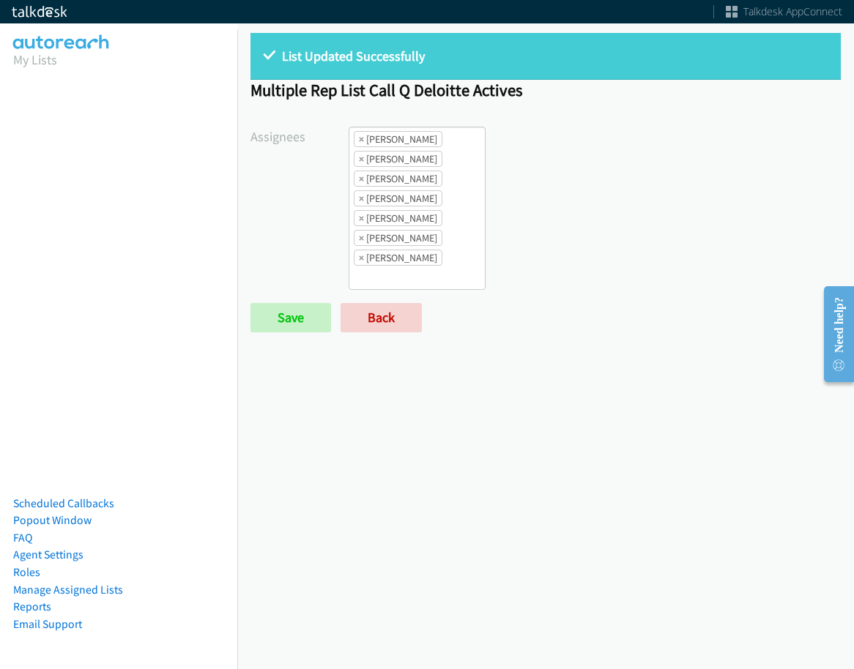
click at [400, 299] on form "Assignees Abigail Odhiambo Alana Ruiz Amber Ramos Cathy Shahan Charles Ross Daq…" at bounding box center [545, 230] width 590 height 206
click at [400, 310] on link "Back" at bounding box center [380, 317] width 81 height 29
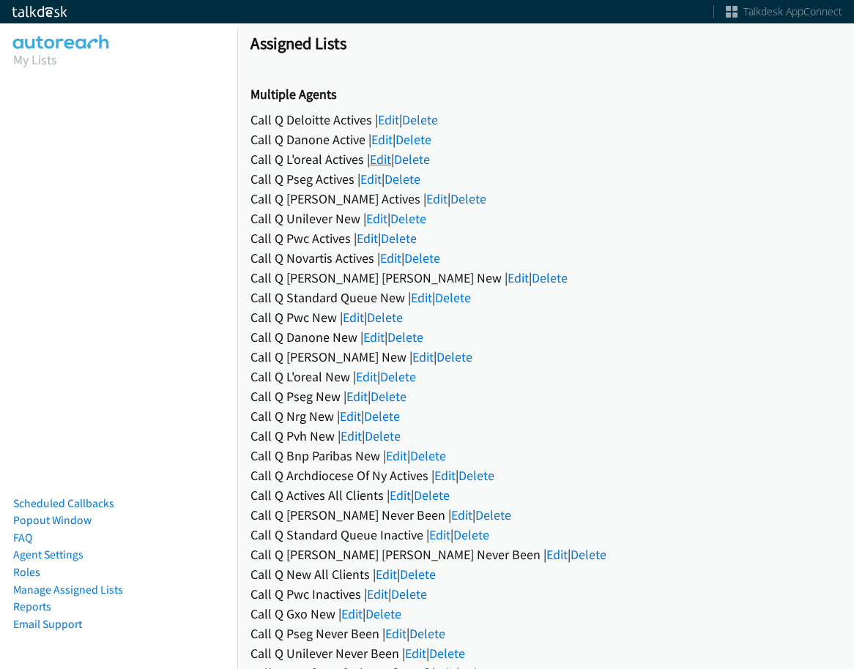
click at [380, 155] on link "Edit" at bounding box center [380, 159] width 21 height 17
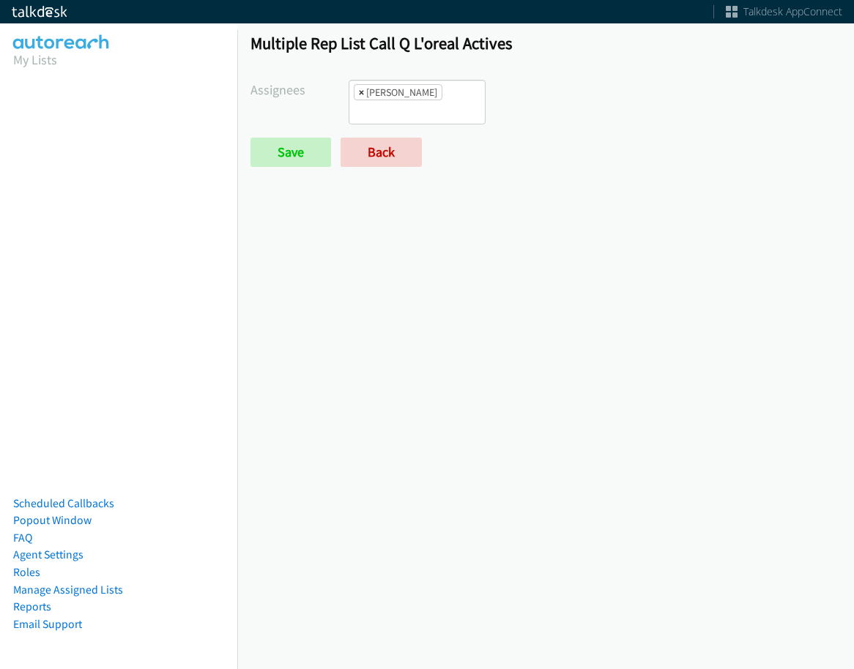
click at [361, 89] on span "×" at bounding box center [361, 92] width 5 height 15
select select
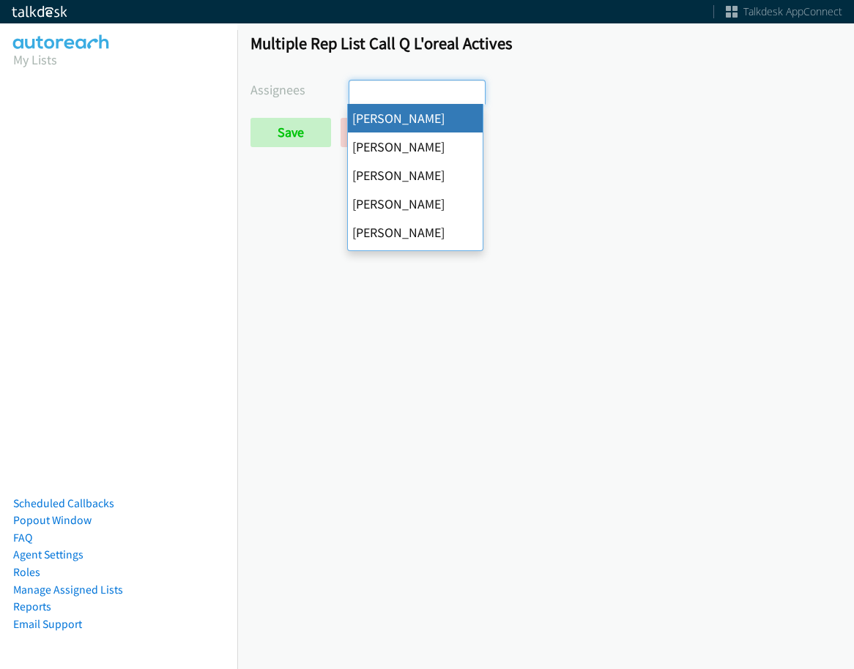
click at [277, 162] on div "Multiple Rep List Call Q L'oreal Actives Assignees Abigail Odhiambo Alana Ruiz …" at bounding box center [545, 97] width 616 height 154
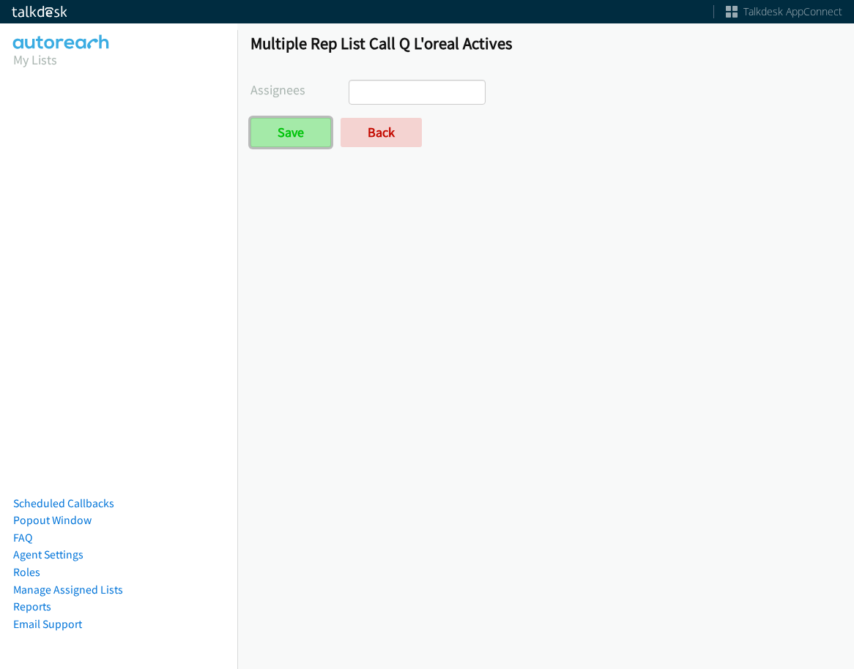
click at [287, 128] on input "Save" at bounding box center [290, 132] width 81 height 29
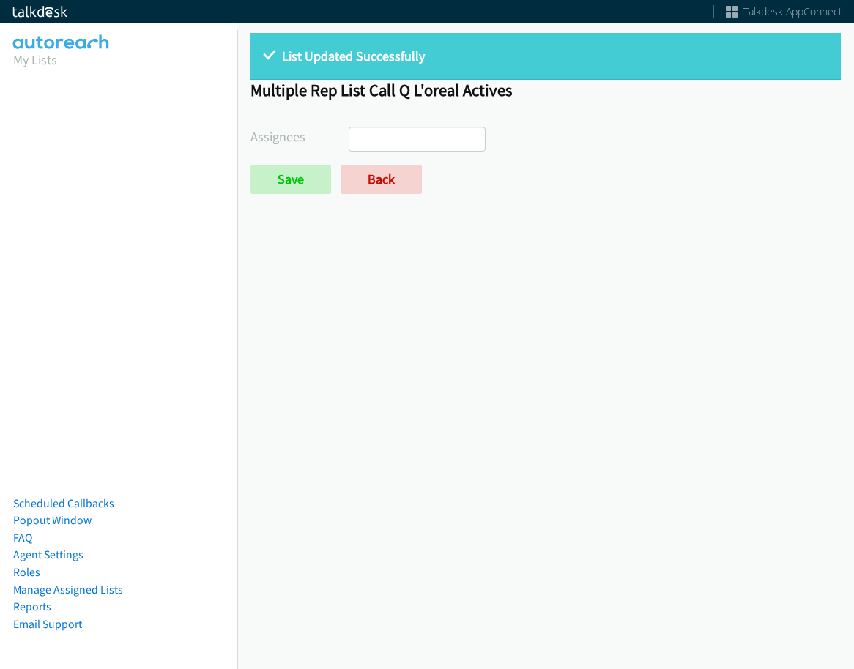
select select
click at [377, 179] on link "Back" at bounding box center [380, 179] width 81 height 29
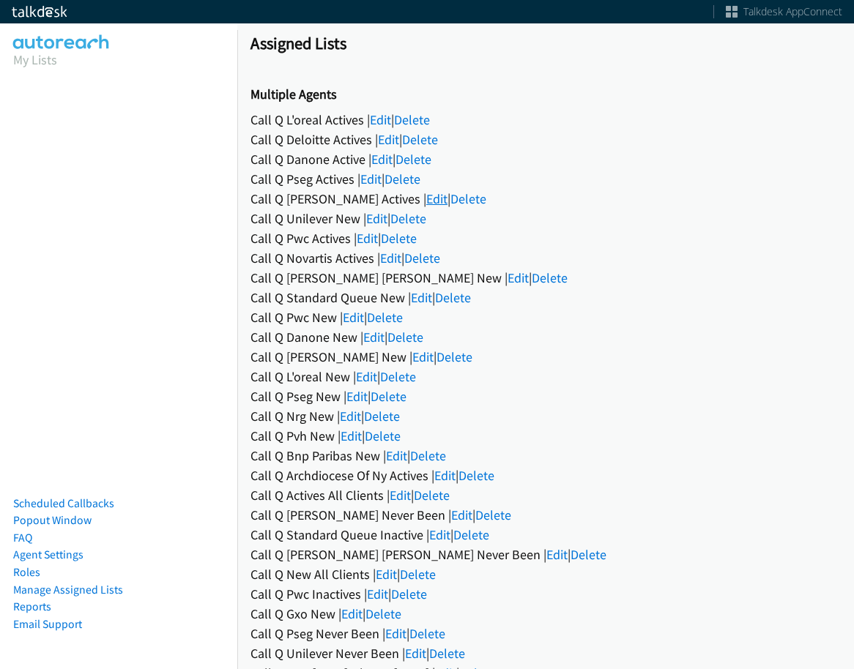
click at [426, 200] on link "Edit" at bounding box center [436, 198] width 21 height 17
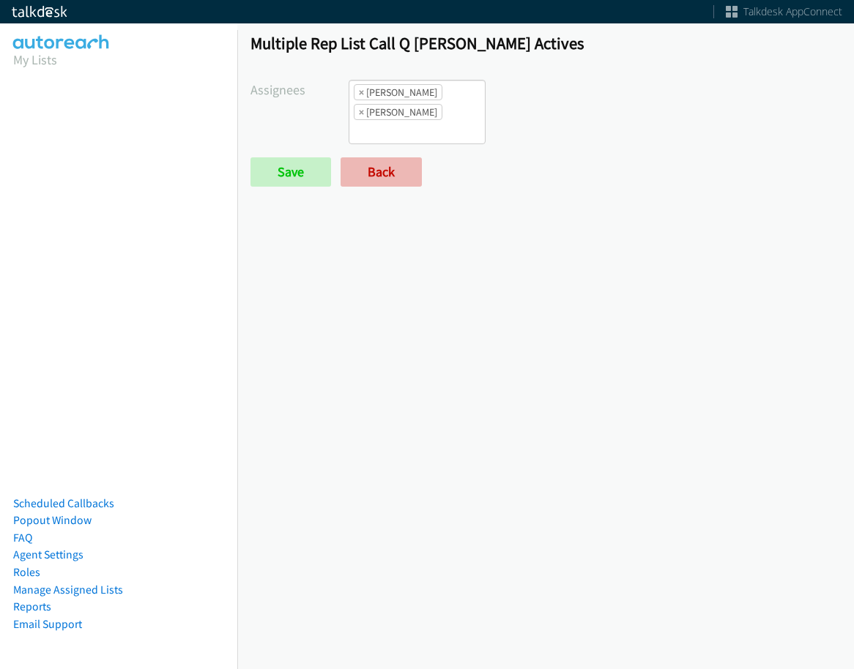
scroll to position [11, 0]
click at [389, 180] on link "Back" at bounding box center [380, 171] width 81 height 29
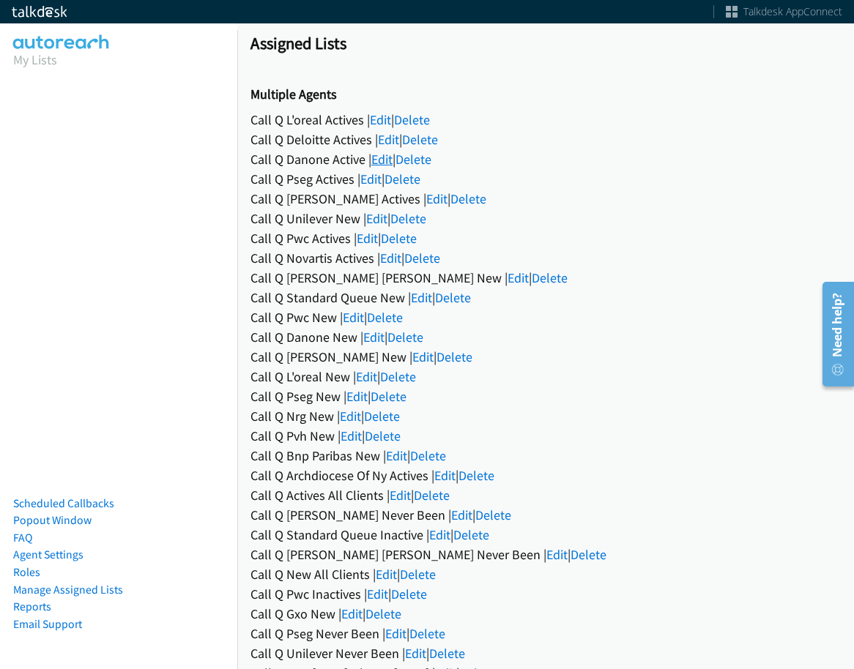
click at [384, 152] on link "Edit" at bounding box center [381, 159] width 21 height 17
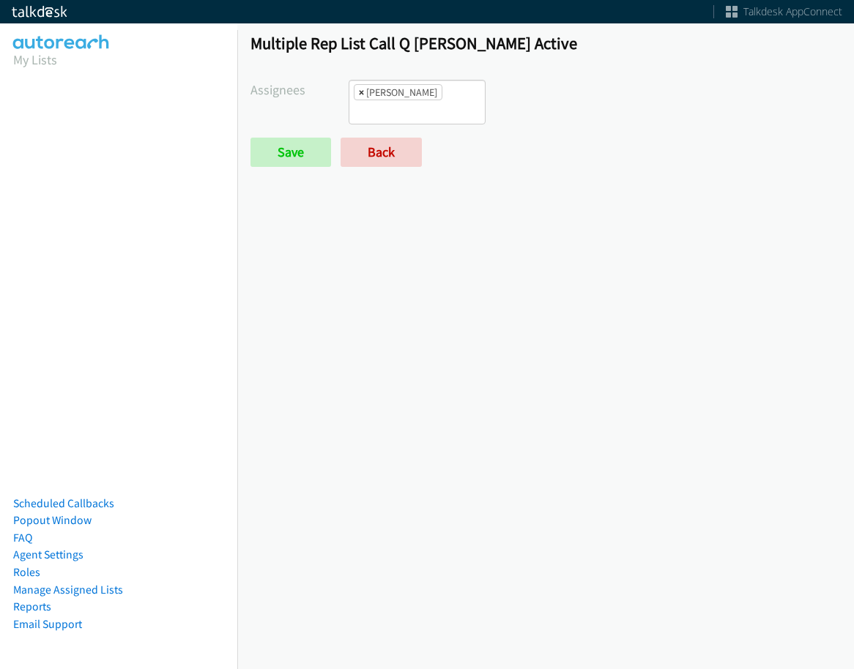
click at [359, 91] on span "×" at bounding box center [361, 92] width 5 height 15
select select
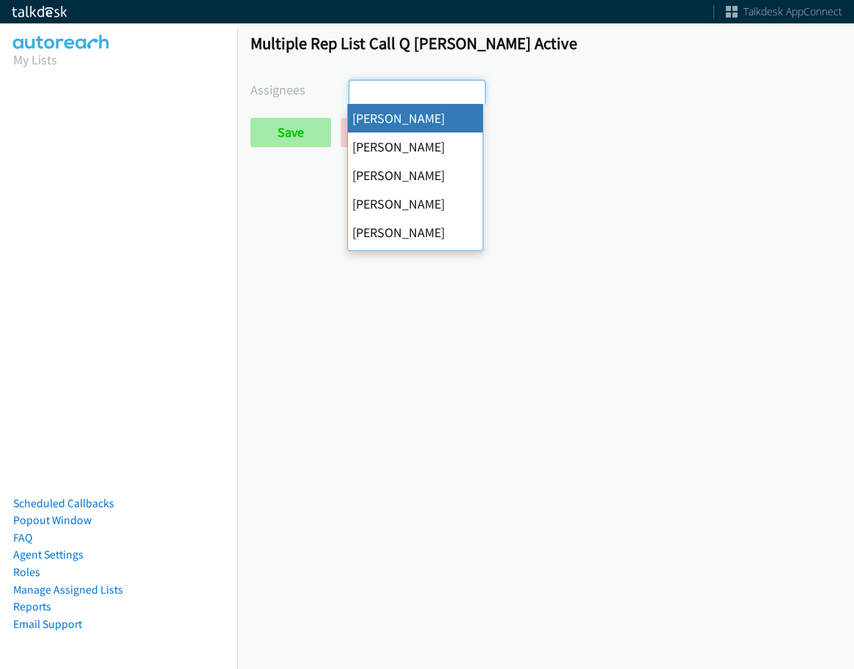
scroll to position [211, 0]
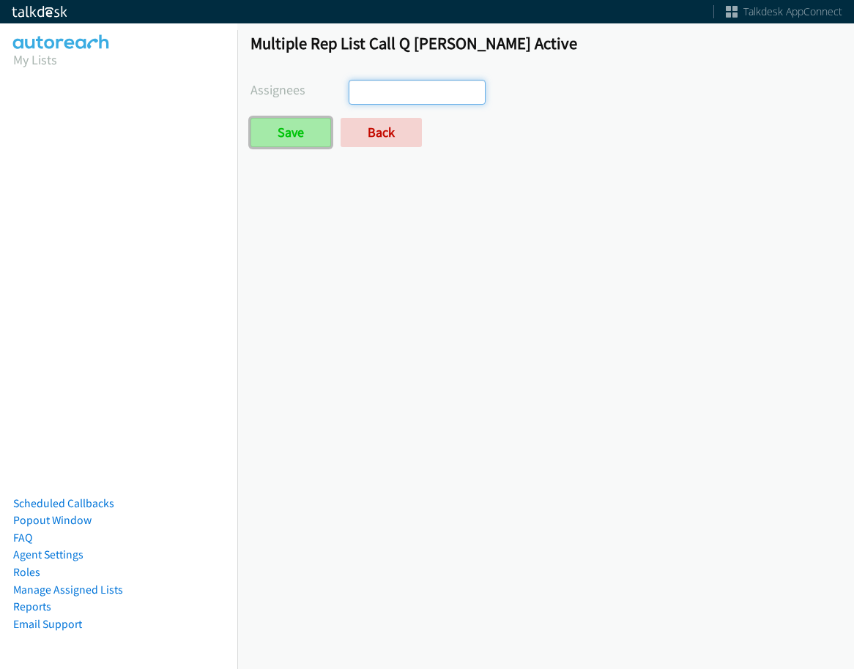
click at [310, 121] on input "Save" at bounding box center [290, 132] width 81 height 29
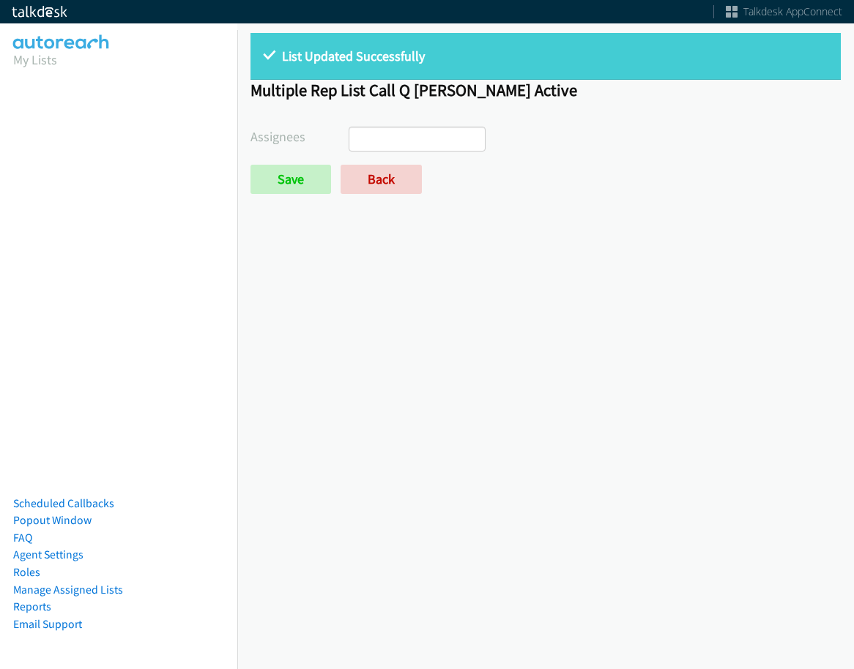
select select
click at [365, 175] on link "Back" at bounding box center [380, 179] width 81 height 29
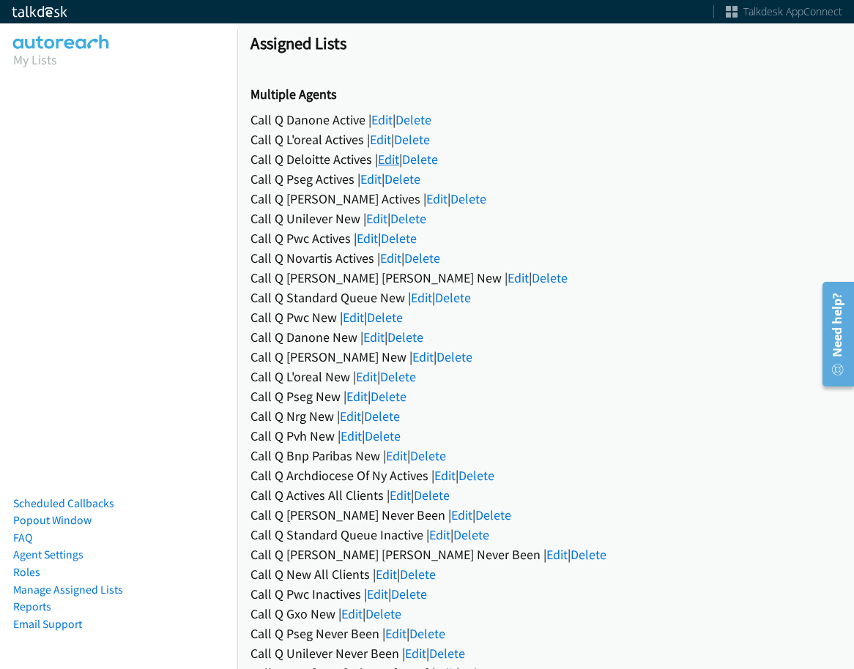
click at [381, 159] on link "Edit" at bounding box center [388, 159] width 21 height 17
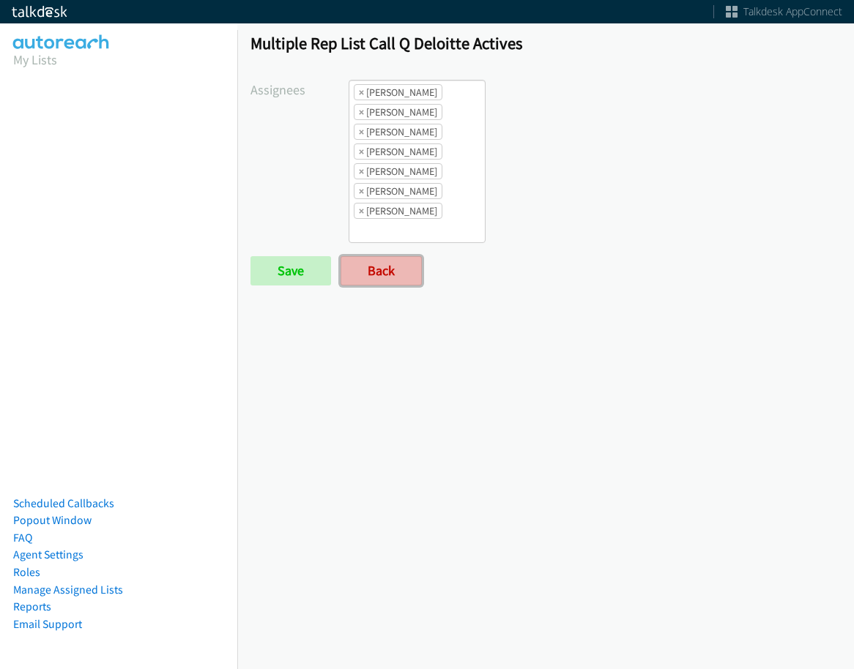
click at [410, 277] on link "Back" at bounding box center [380, 270] width 81 height 29
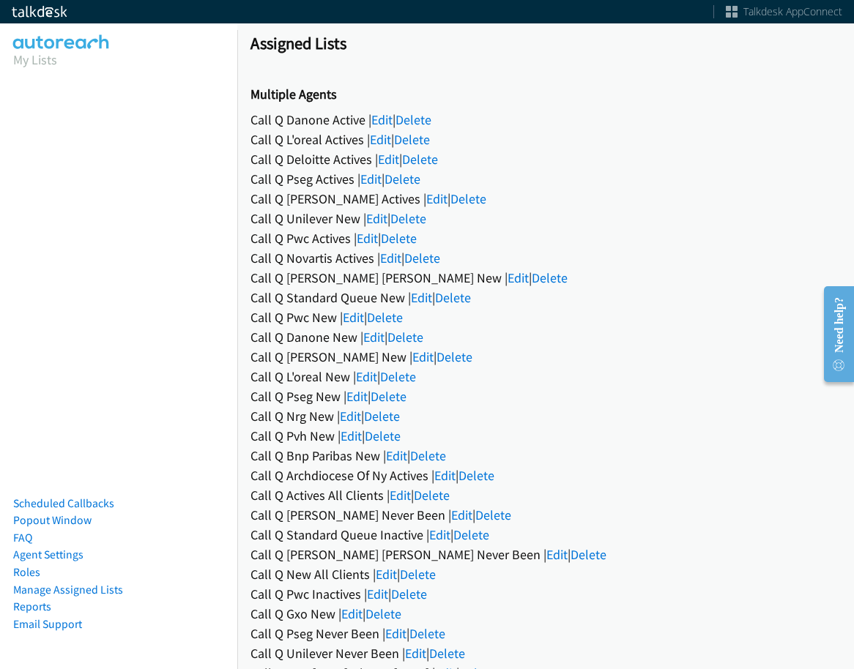
click at [369, 201] on div "Call Q [PERSON_NAME] Actives | Edit | Delete" at bounding box center [545, 199] width 590 height 20
click at [426, 199] on link "Edit" at bounding box center [436, 198] width 21 height 17
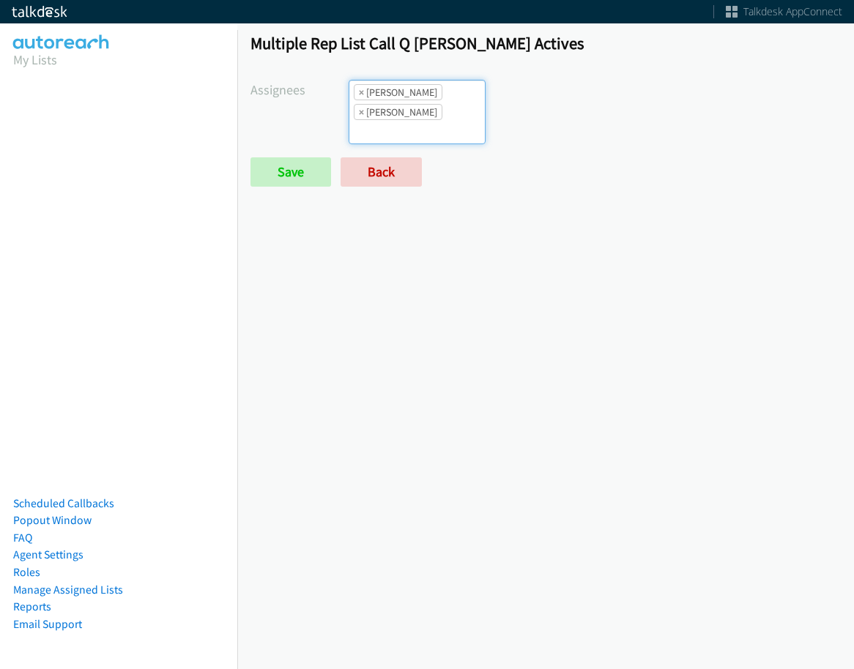
click at [362, 92] on span "×" at bounding box center [361, 92] width 5 height 15
select select "74240000-76d9-4cf3-9953-4c2484ee5015"
select select
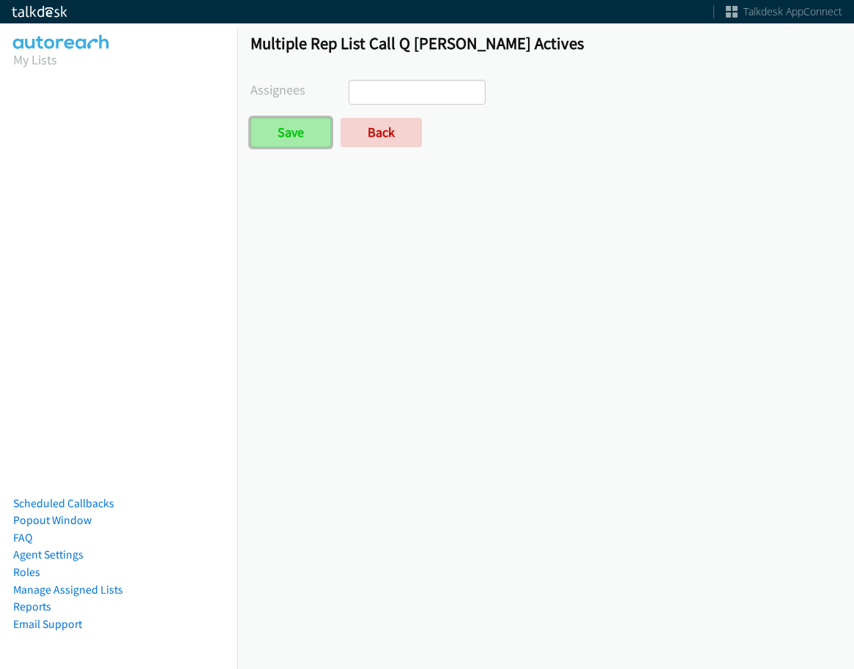
click at [303, 143] on input "Save" at bounding box center [290, 132] width 81 height 29
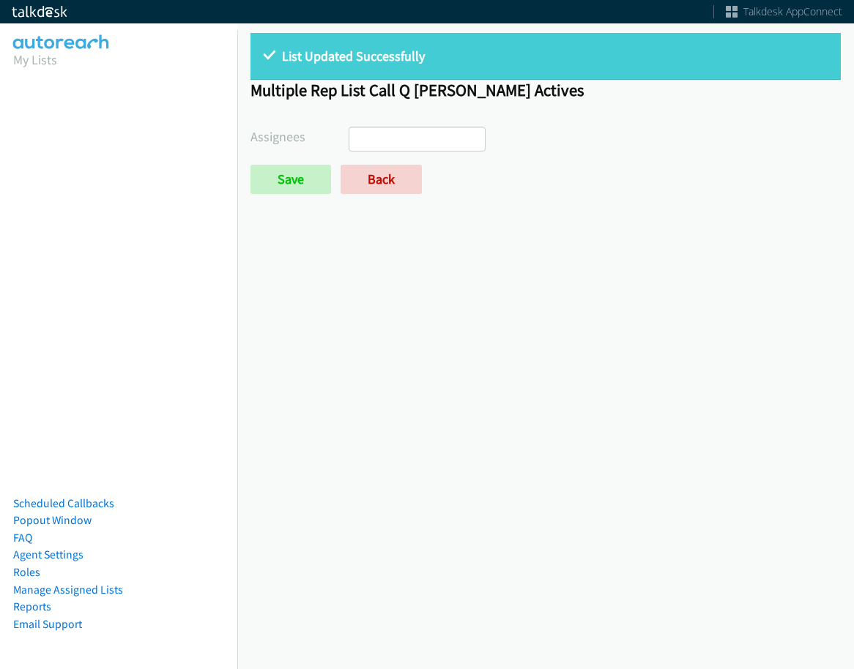
select select
click at [390, 182] on link "Back" at bounding box center [380, 179] width 81 height 29
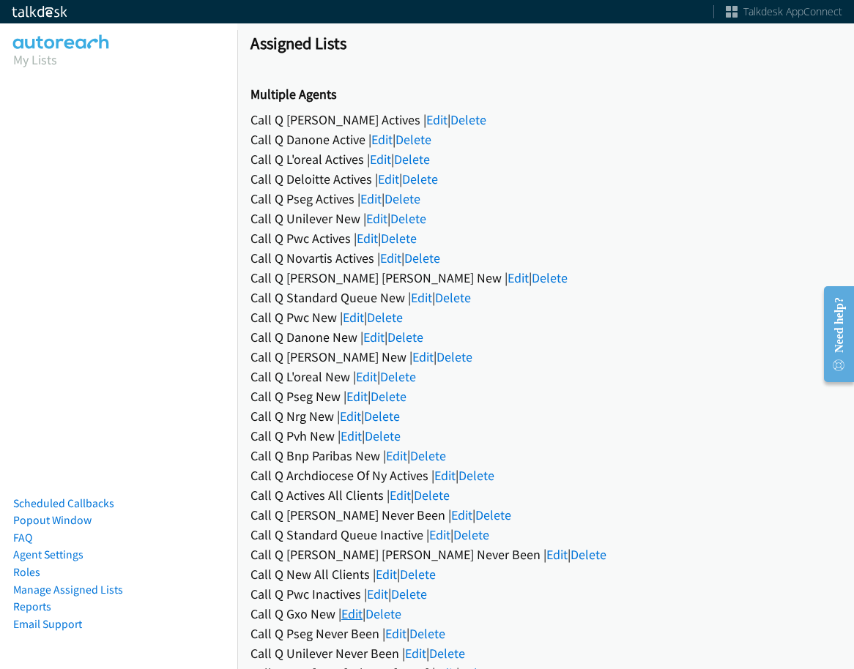
click at [348, 607] on link "Edit" at bounding box center [351, 613] width 21 height 17
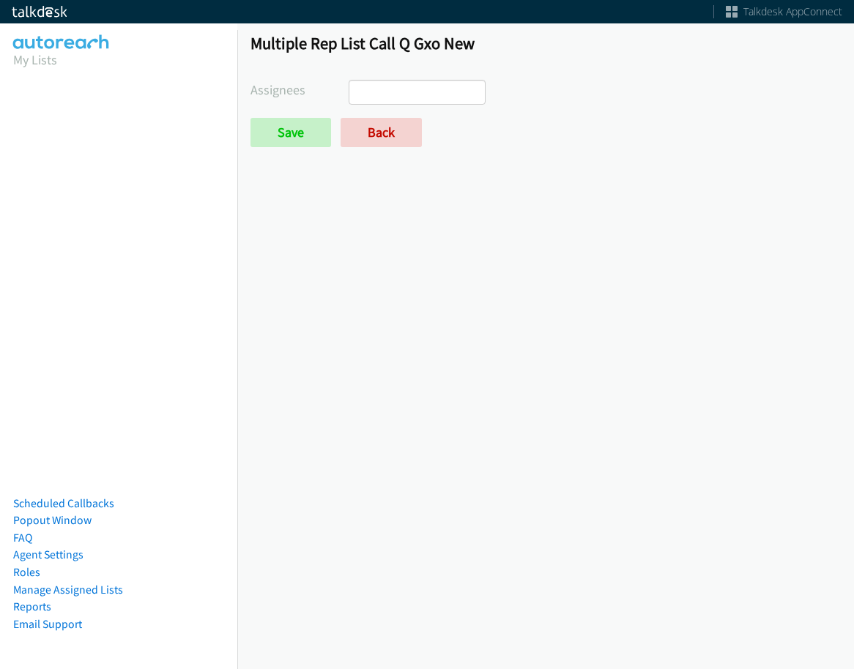
click at [393, 89] on input "search" at bounding box center [374, 92] width 51 height 23
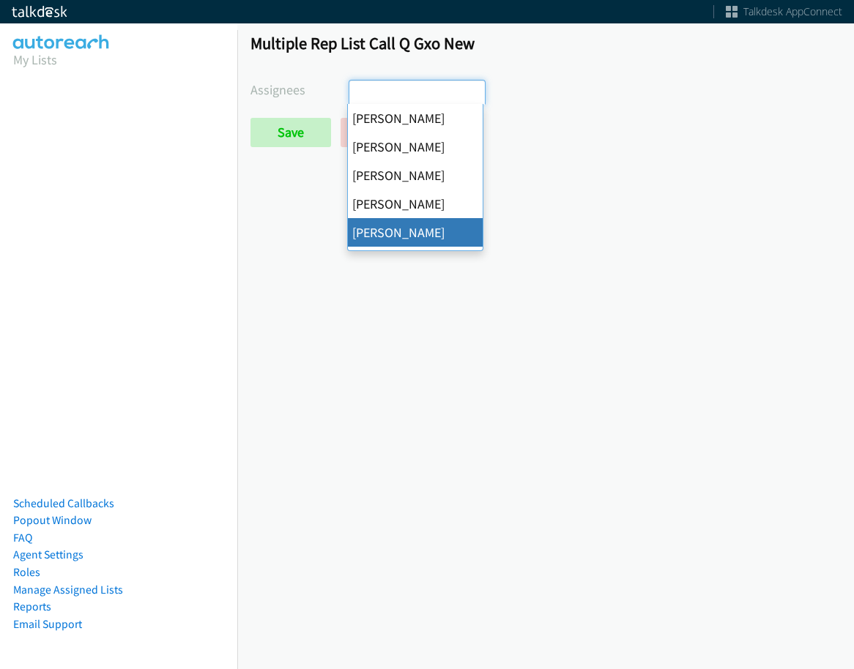
select select "29b0b8ef-34fc-44e8-9e6a-480e1538e45b"
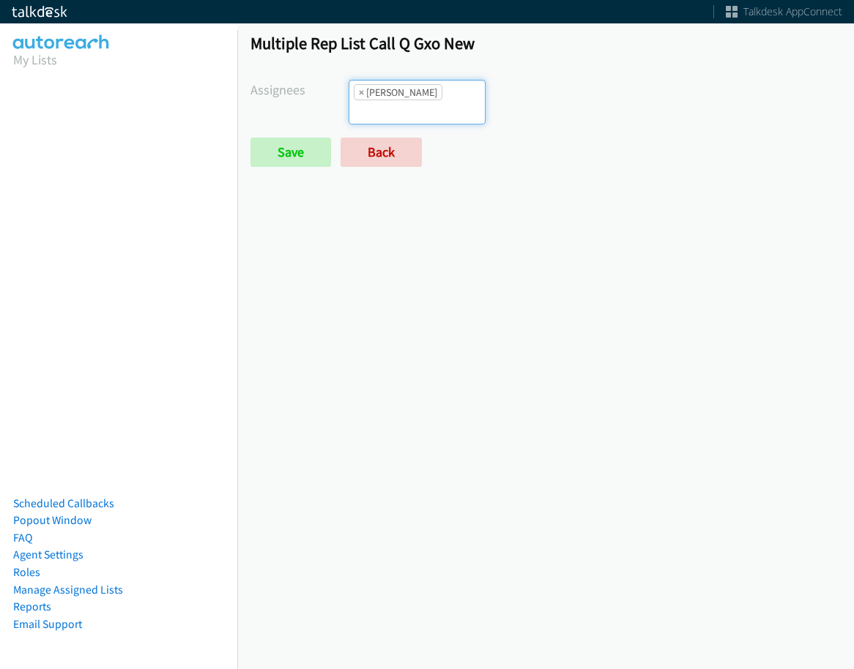
click at [403, 89] on li "× Charles Ross" at bounding box center [398, 92] width 89 height 16
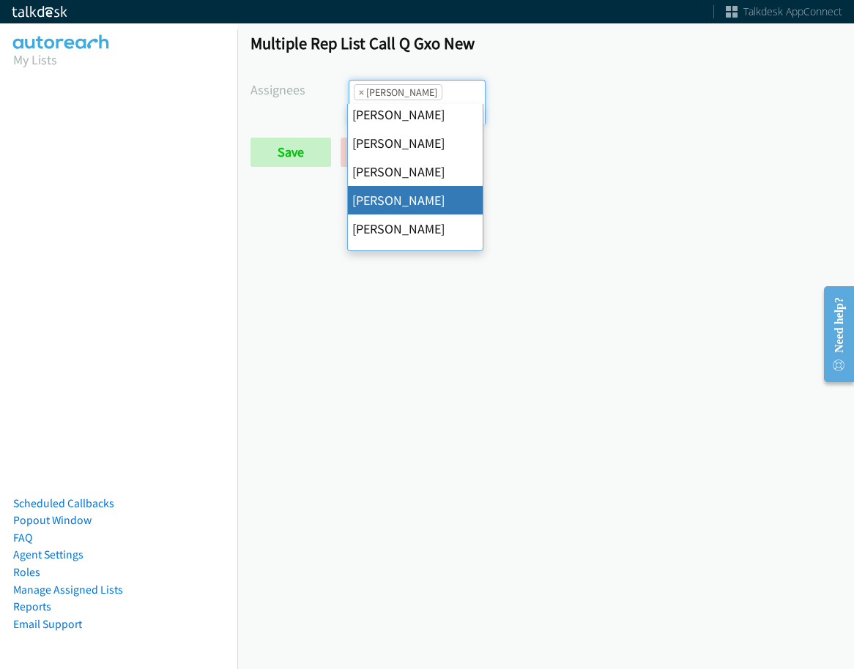
scroll to position [220, 0]
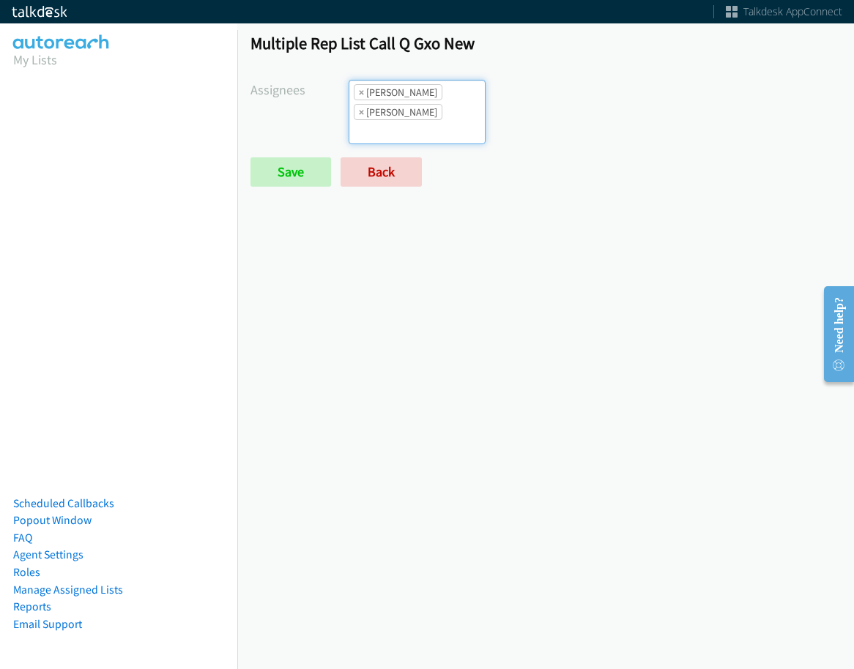
click at [294, 152] on form "Assignees Abigail Odhiambo Alana Ruiz Amber Ramos Cathy Shahan Charles Ross Daq…" at bounding box center [545, 133] width 590 height 107
click at [301, 171] on input "Save" at bounding box center [290, 171] width 81 height 29
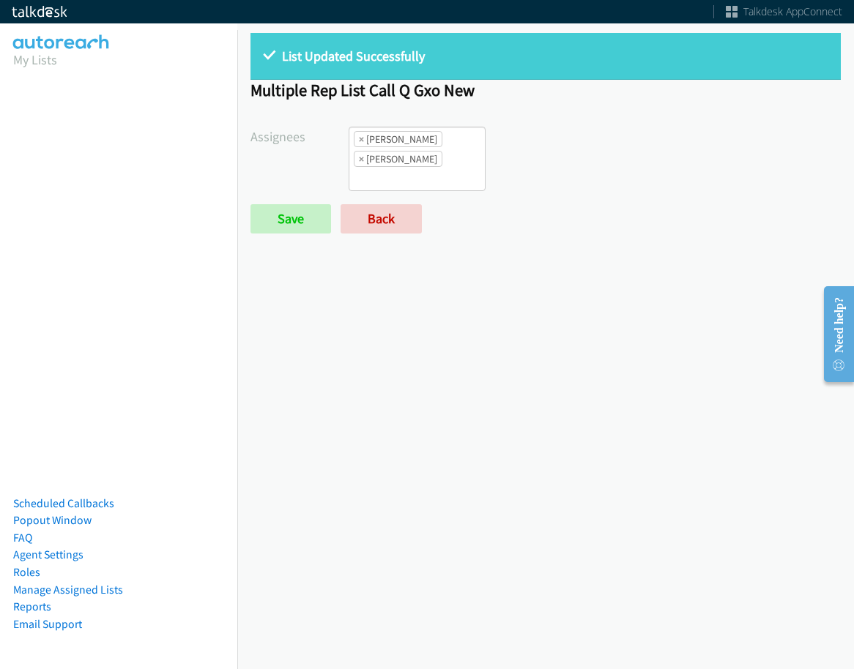
click at [422, 184] on ul "× Charles Ross × Jordan Stehlik" at bounding box center [416, 158] width 135 height 63
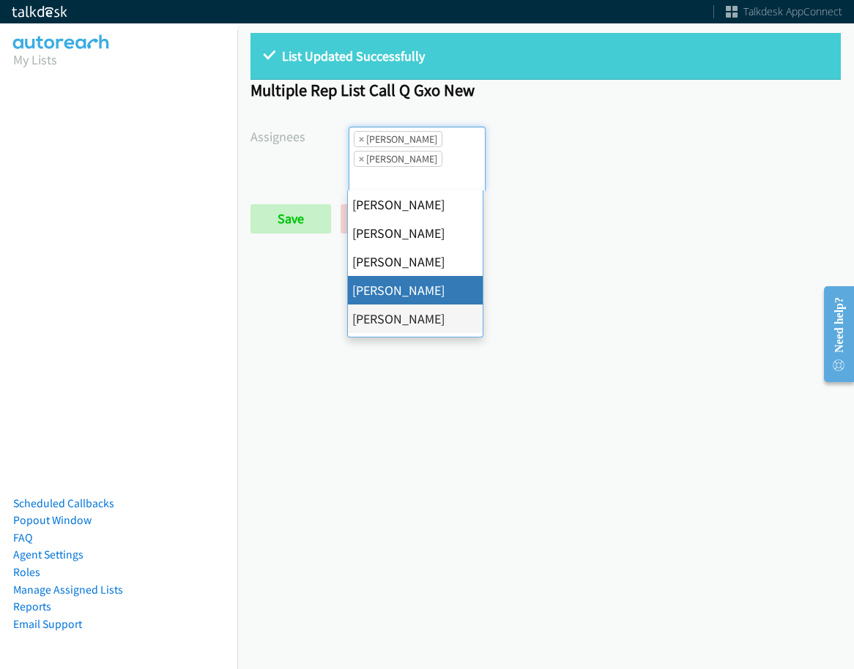
click at [693, 277] on div "List Updated Successfully Multiple Rep List Call Q Gxo New Assignees Abigail Od…" at bounding box center [545, 344] width 616 height 649
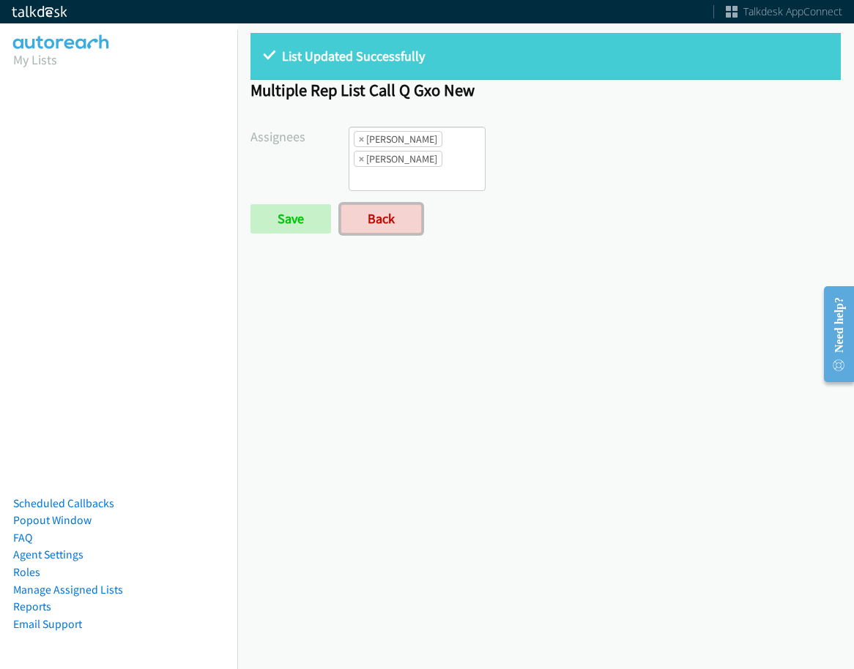
click at [395, 219] on link "Back" at bounding box center [380, 218] width 81 height 29
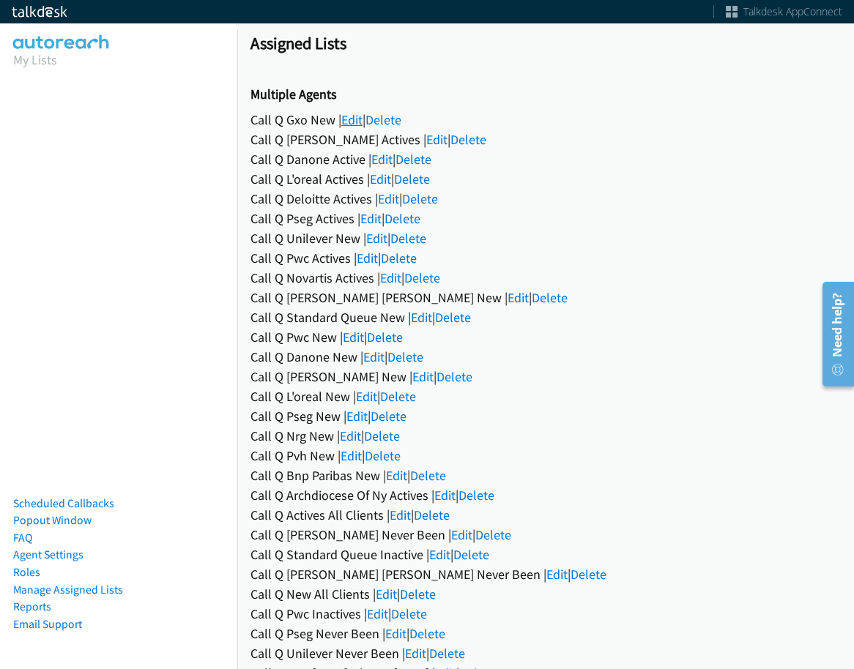
click at [359, 117] on link "Edit" at bounding box center [351, 119] width 21 height 17
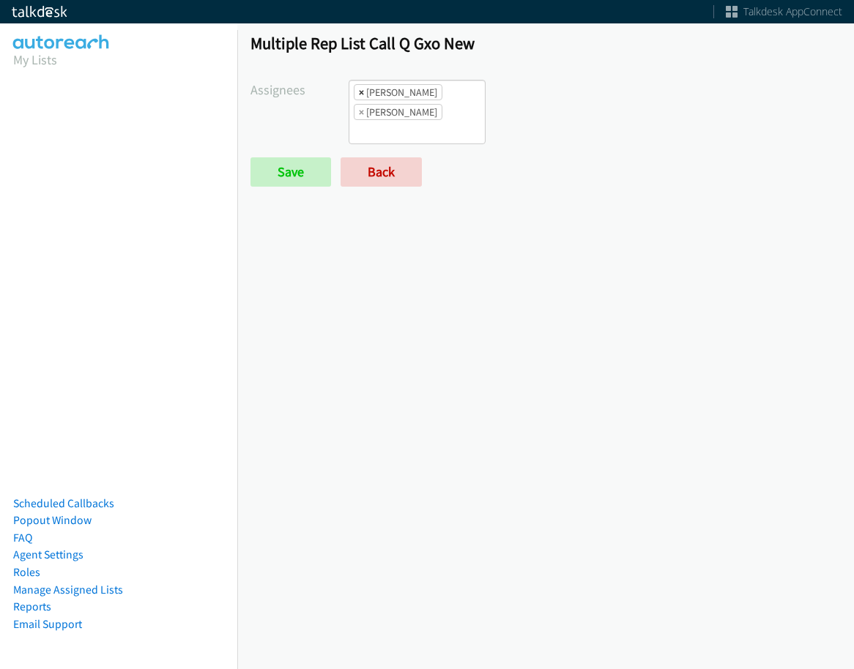
click at [359, 92] on span "×" at bounding box center [361, 92] width 5 height 15
select select "74240000-76d9-4cf3-9953-4c2484ee5015"
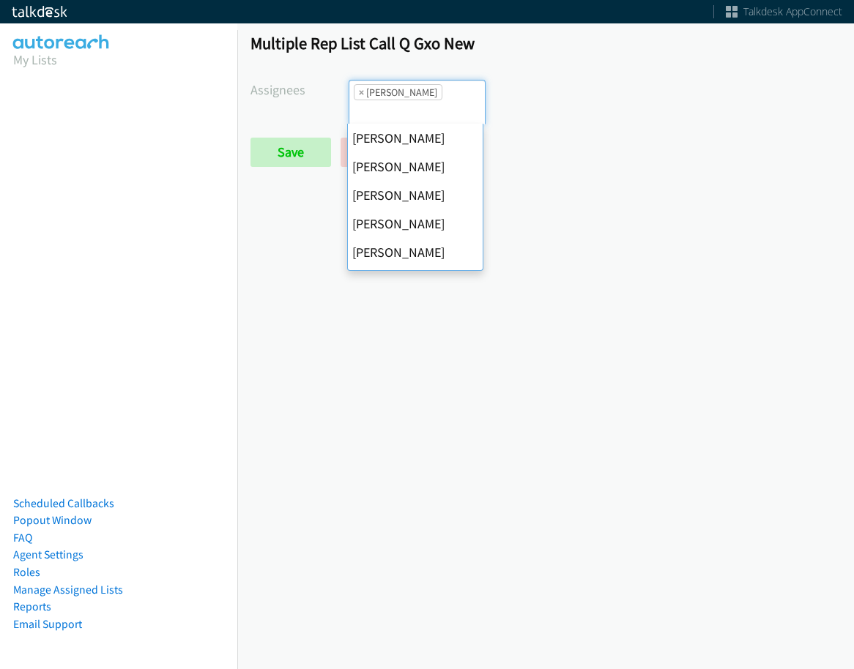
scroll to position [228, 0]
click at [359, 92] on span "×" at bounding box center [361, 92] width 5 height 15
select select
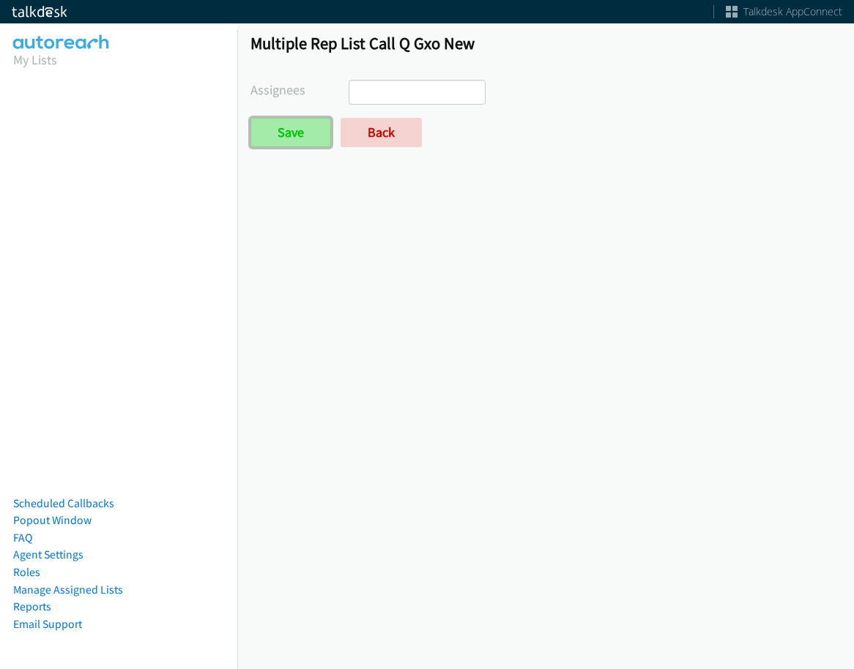
click at [321, 132] on input "Save" at bounding box center [290, 132] width 81 height 29
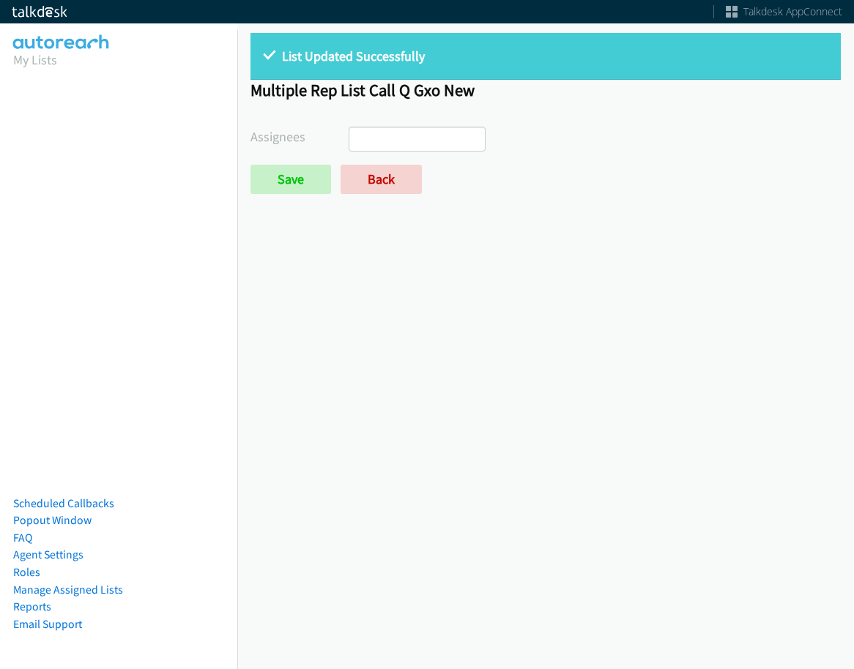
select select
click at [385, 184] on link "Back" at bounding box center [380, 179] width 81 height 29
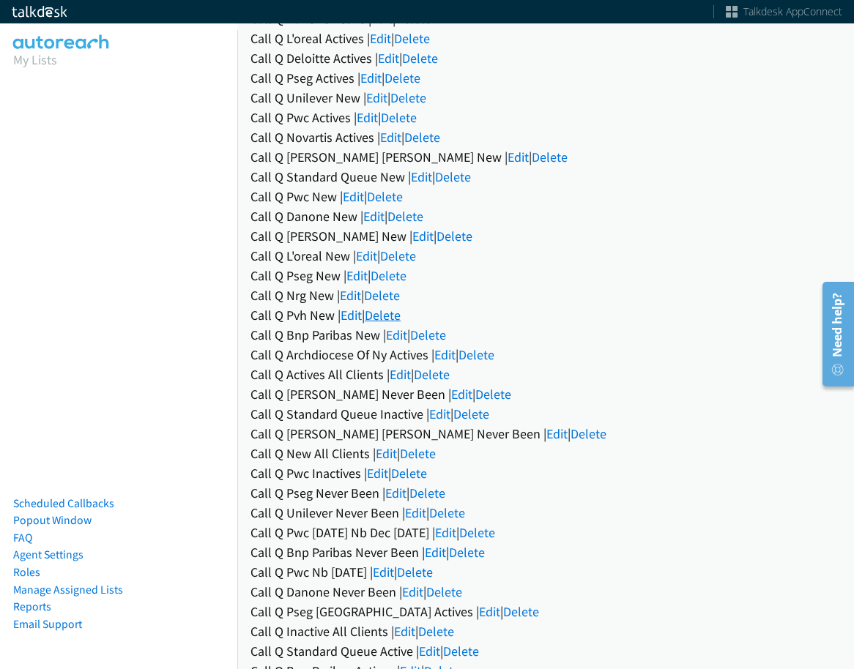
scroll to position [146, 0]
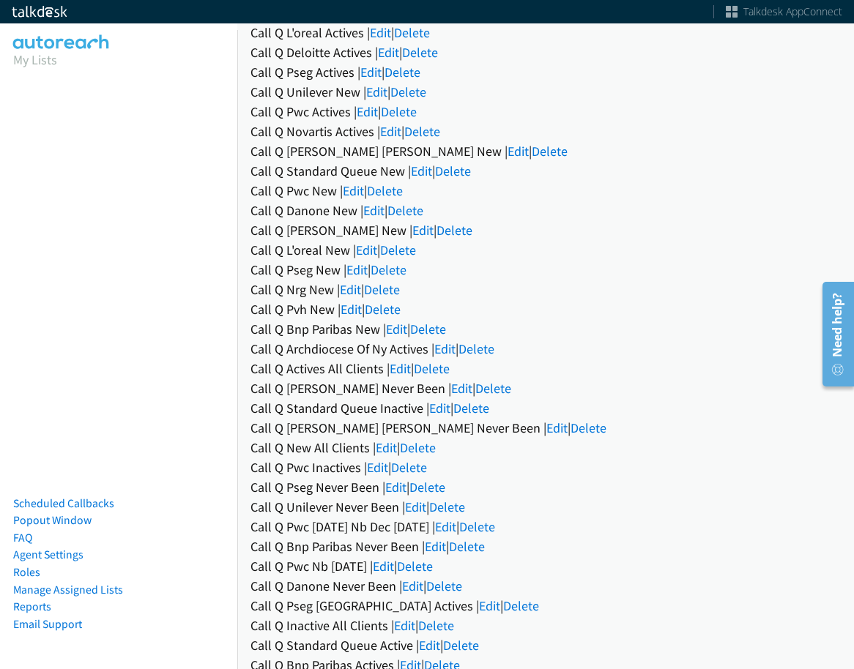
click at [384, 444] on link "Edit" at bounding box center [386, 447] width 21 height 17
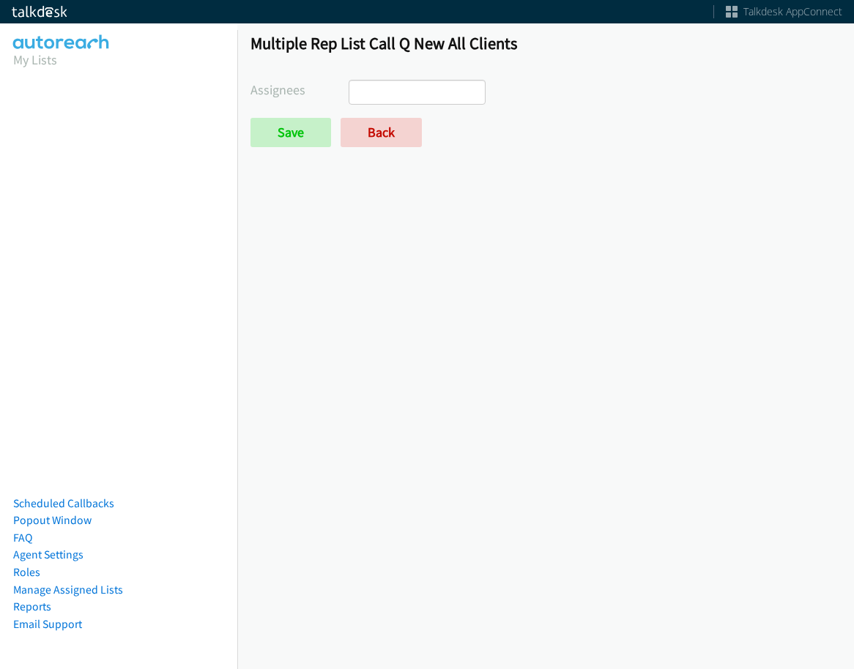
click at [408, 95] on ul at bounding box center [416, 92] width 135 height 23
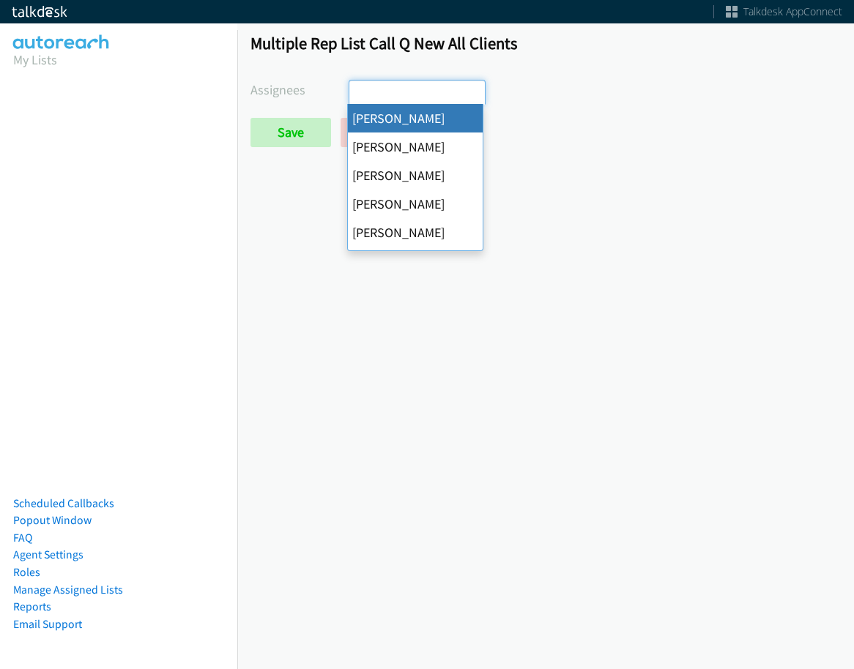
select select "cb11e729-9a1d-44de-9b38-0f5a50c7e01c"
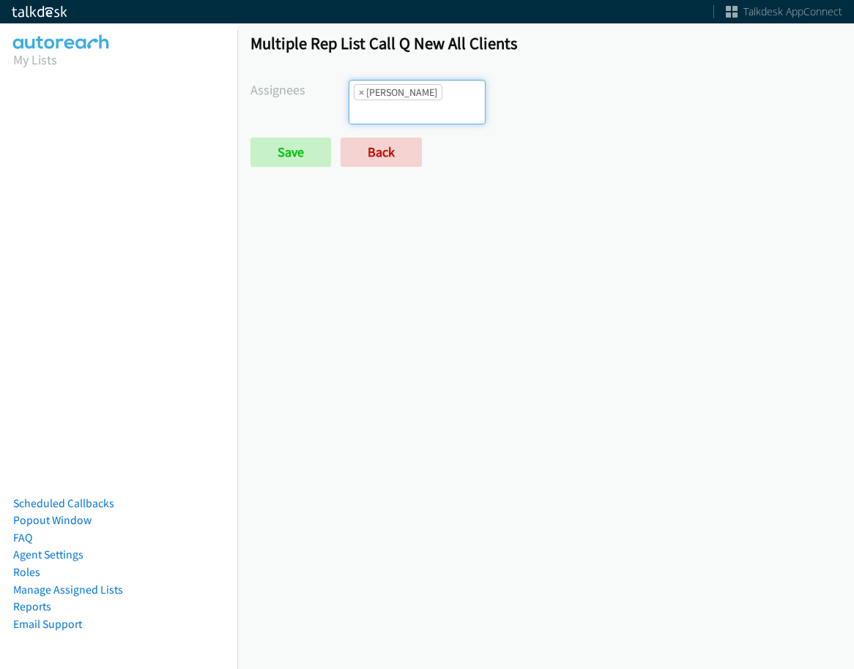
click at [420, 102] on ul "× Abigail Odhiambo" at bounding box center [416, 102] width 135 height 43
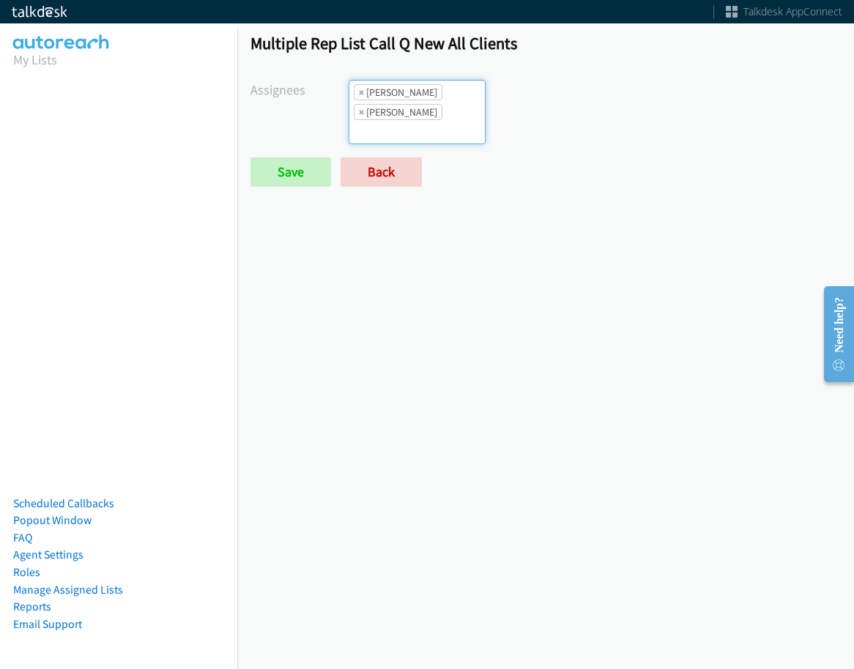
click at [400, 120] on input "search" at bounding box center [374, 131] width 51 height 23
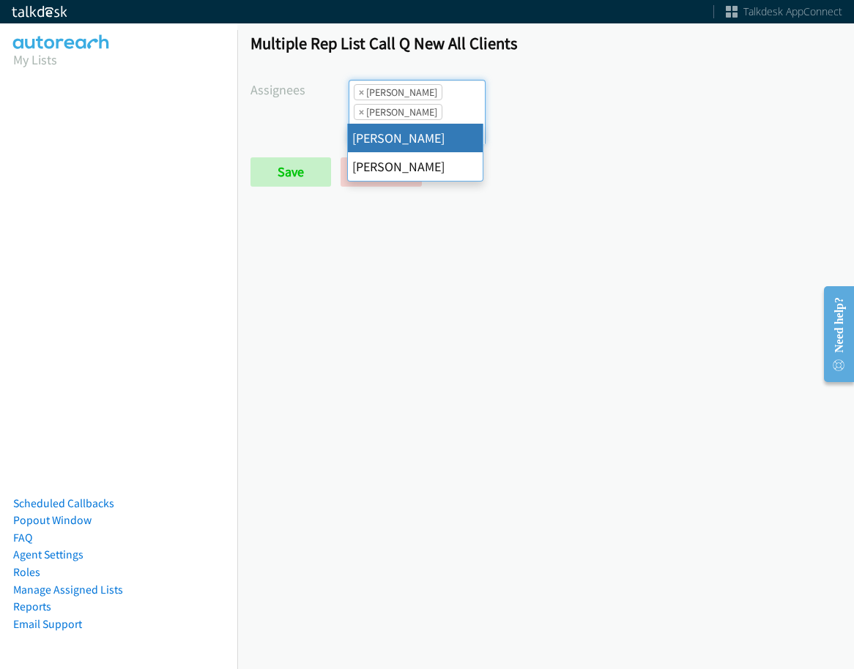
type input "cat"
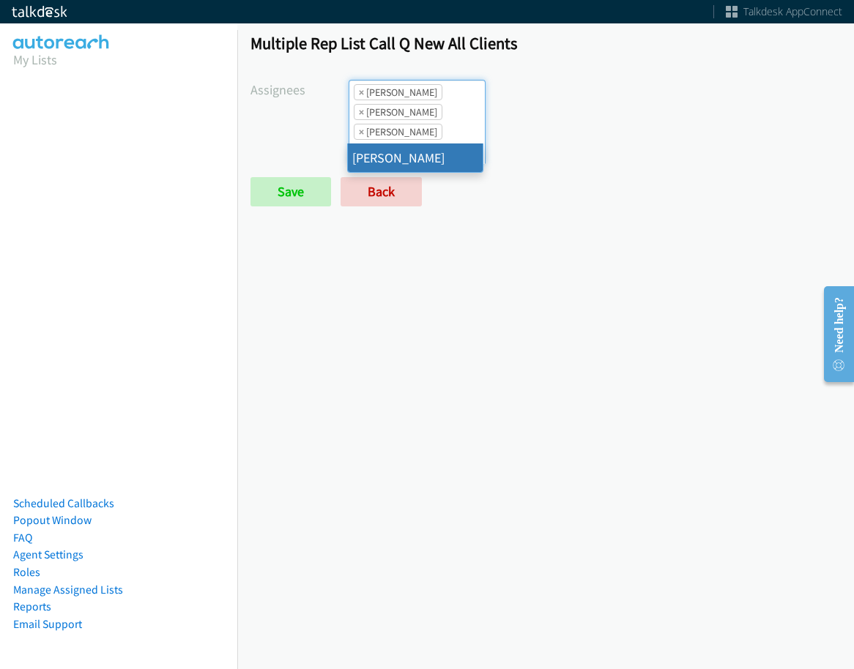
type input "char"
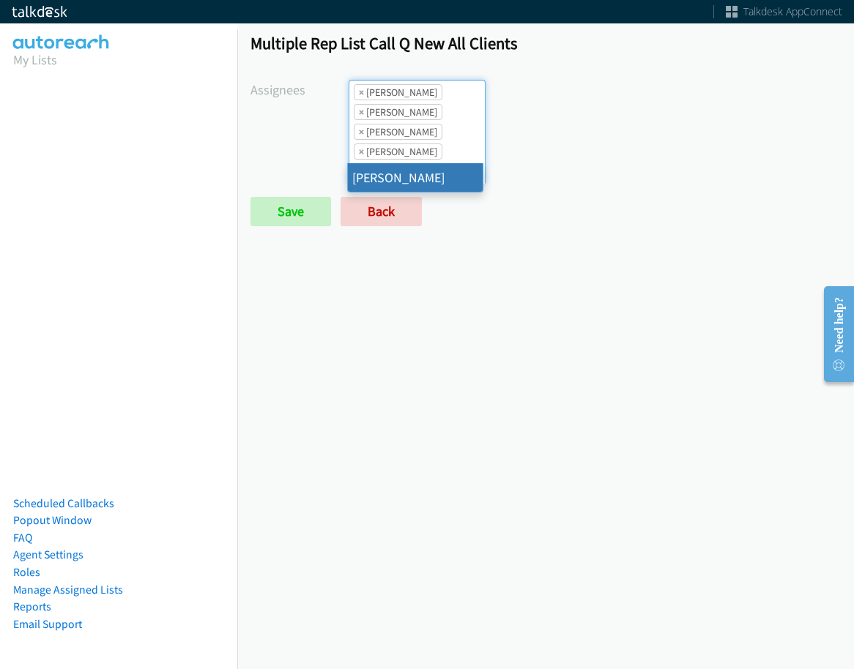
type input "jor"
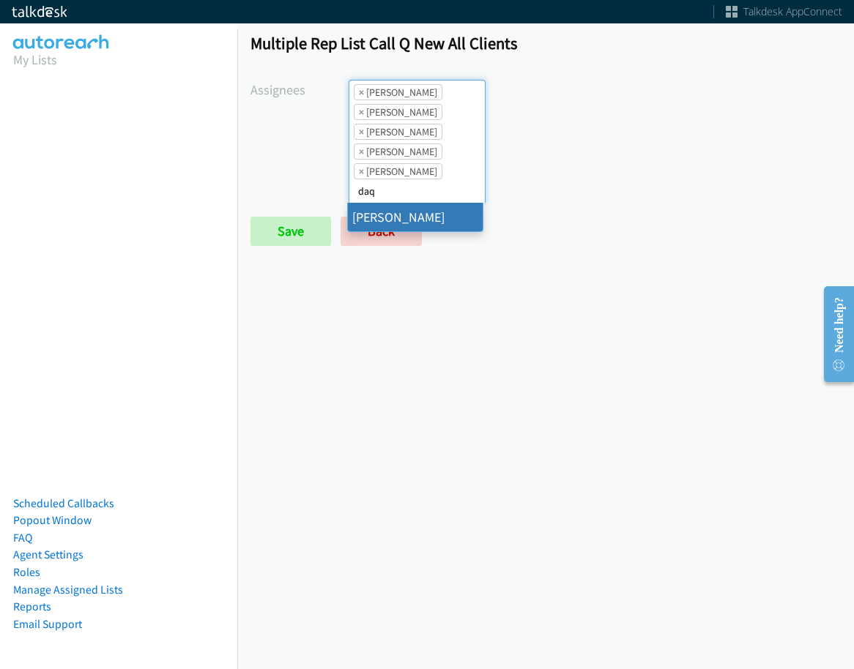
type input "daq"
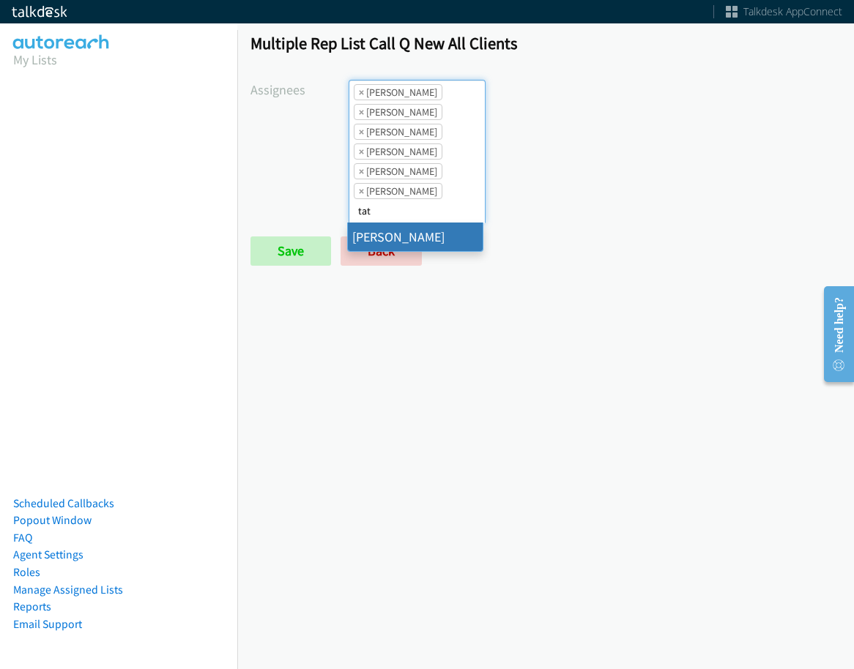
type input "tat"
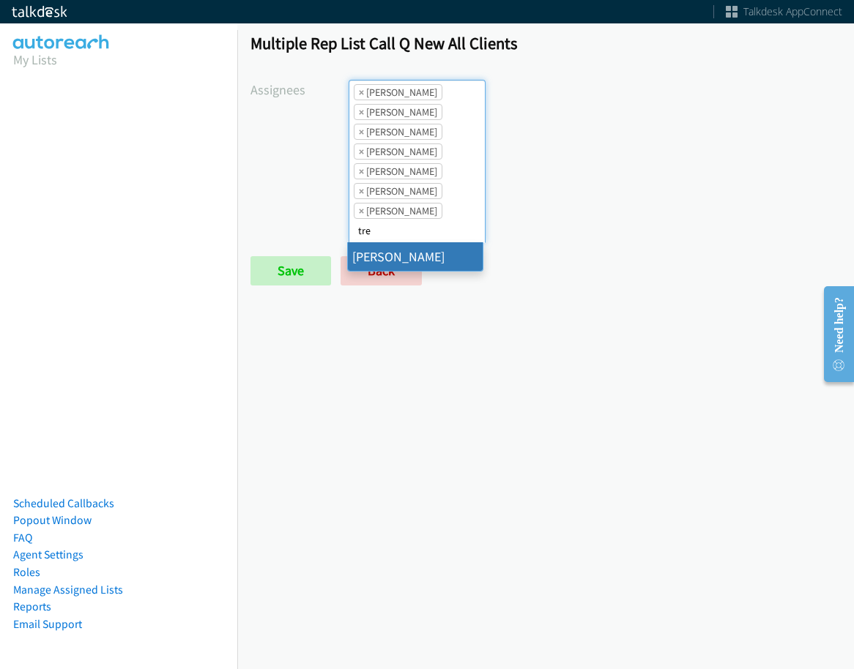
type input "tre"
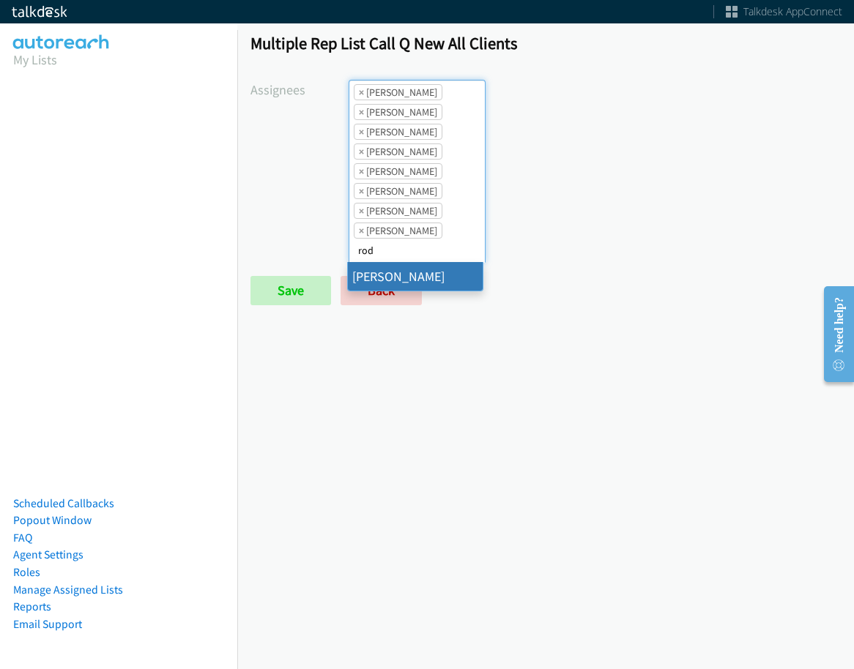
type input "rod"
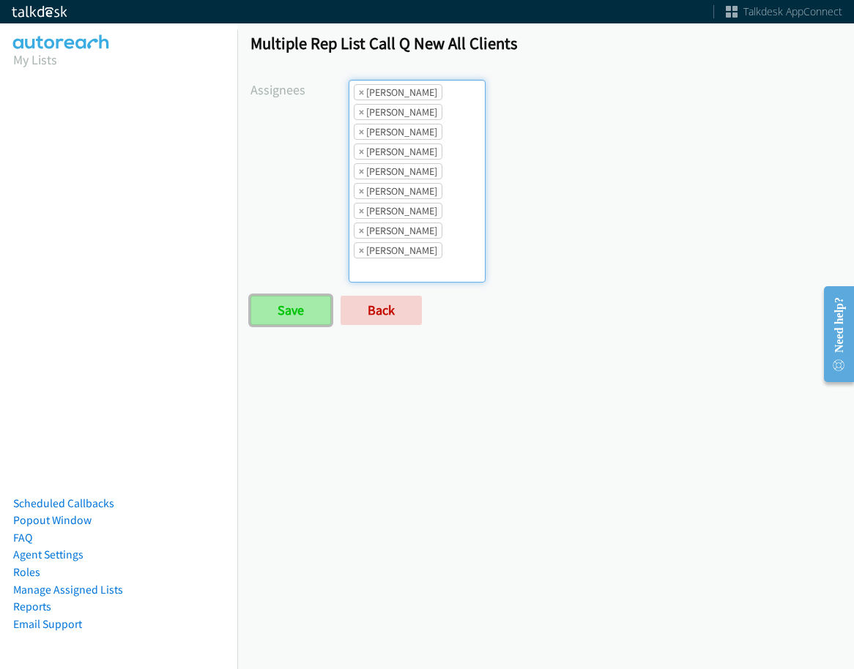
click at [310, 315] on input "Save" at bounding box center [290, 310] width 81 height 29
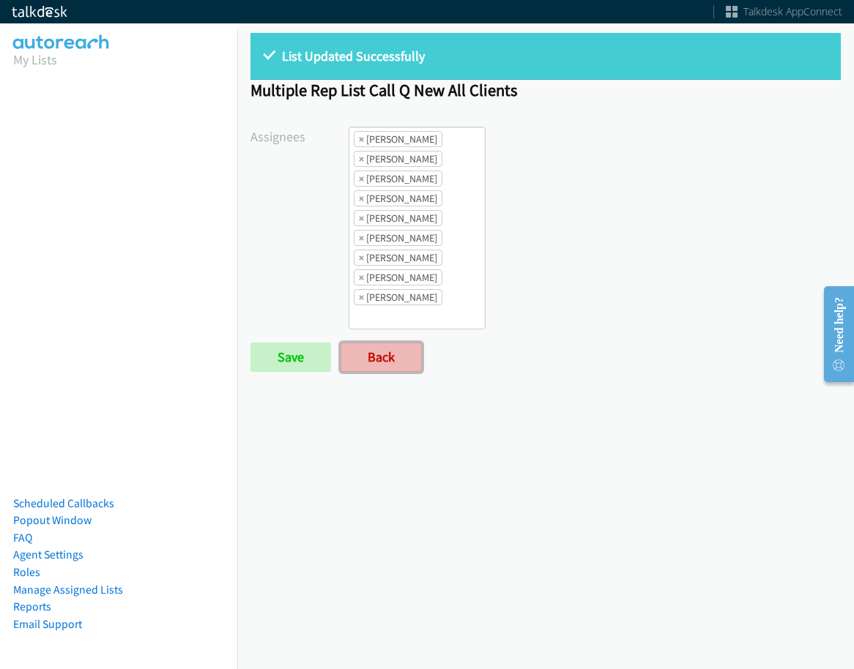
click at [387, 350] on link "Back" at bounding box center [380, 357] width 81 height 29
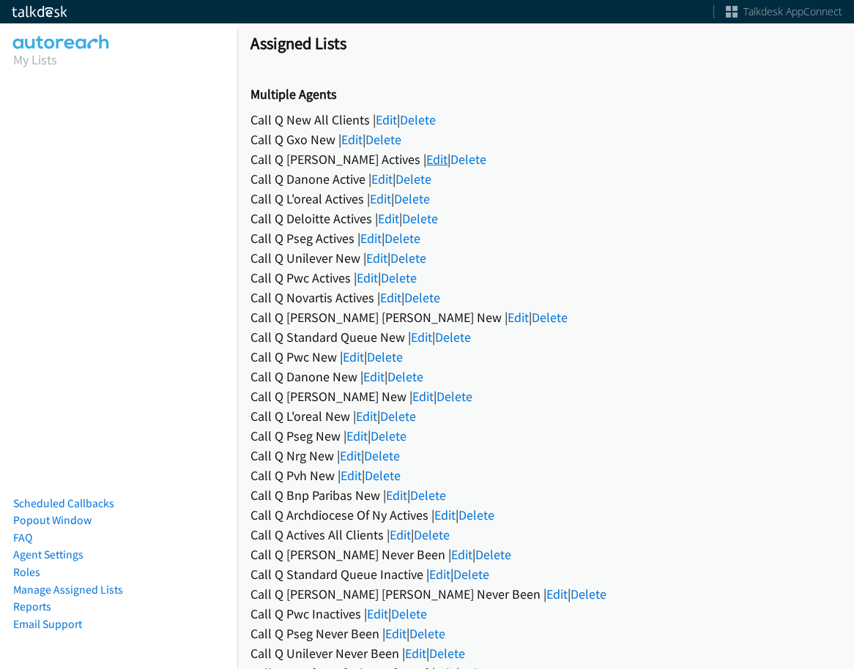
click at [426, 161] on link "Edit" at bounding box center [436, 159] width 21 height 17
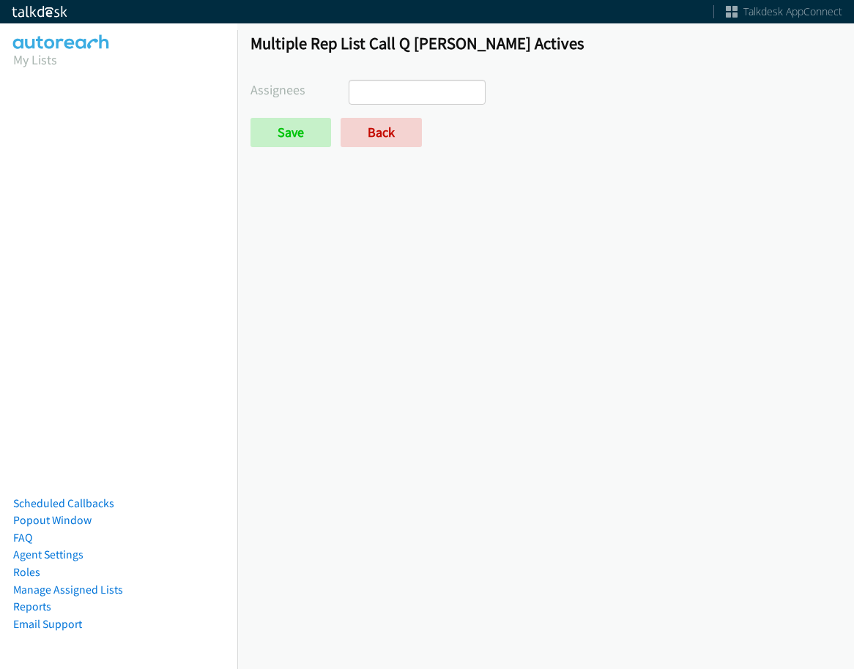
select select
click at [368, 128] on link "Back" at bounding box center [380, 132] width 81 height 29
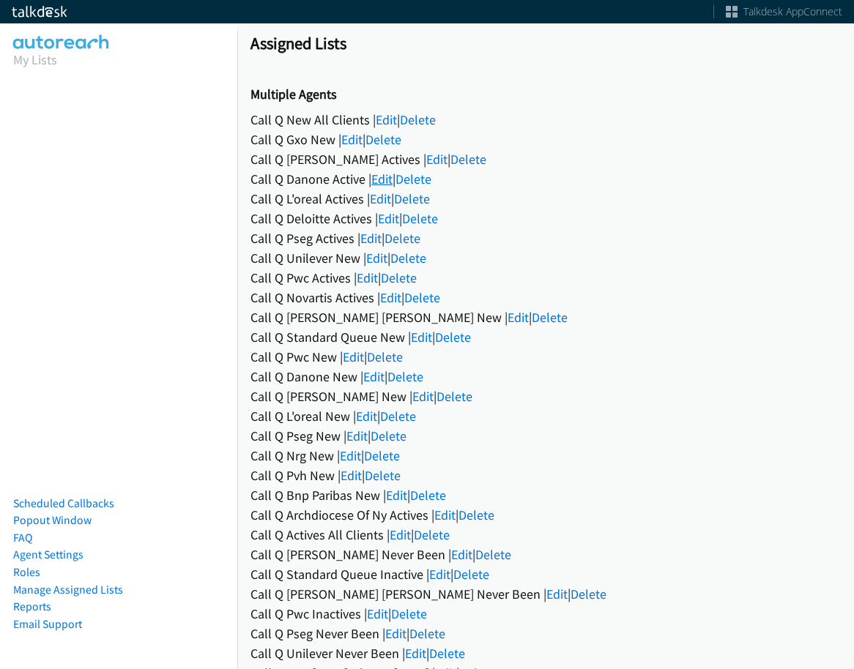
click at [379, 180] on link "Edit" at bounding box center [381, 179] width 21 height 17
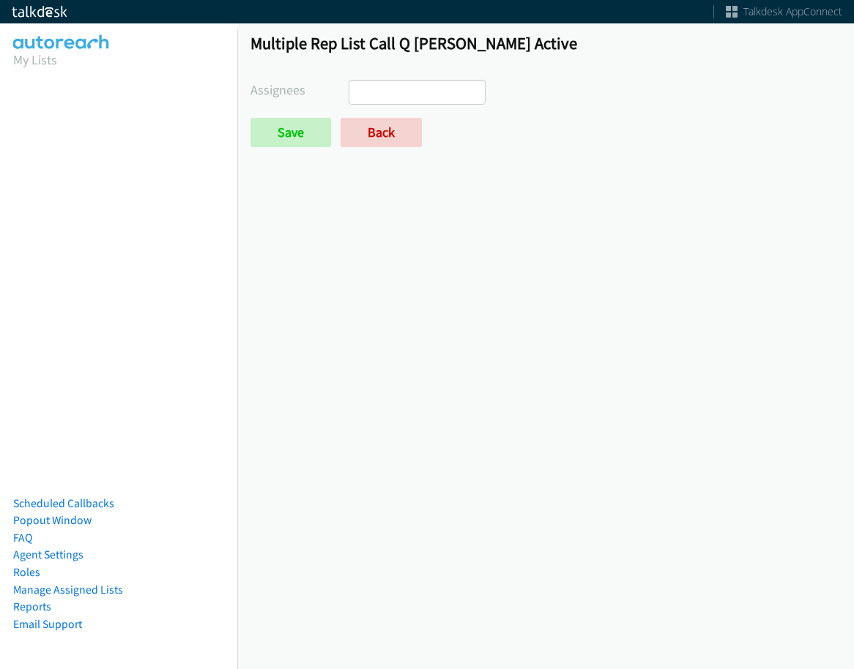
select select
click at [372, 135] on link "Back" at bounding box center [380, 132] width 81 height 29
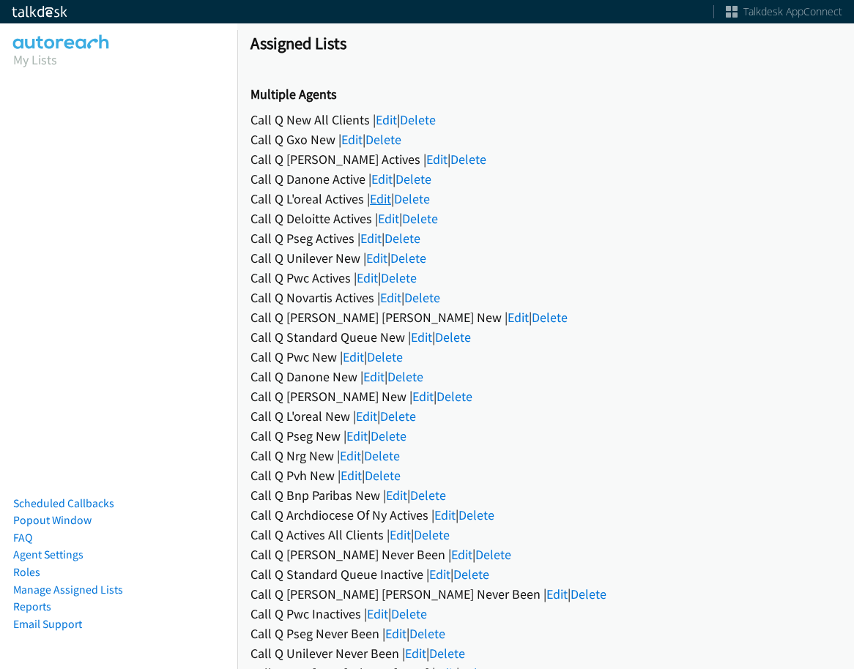
click at [381, 201] on link "Edit" at bounding box center [380, 198] width 21 height 17
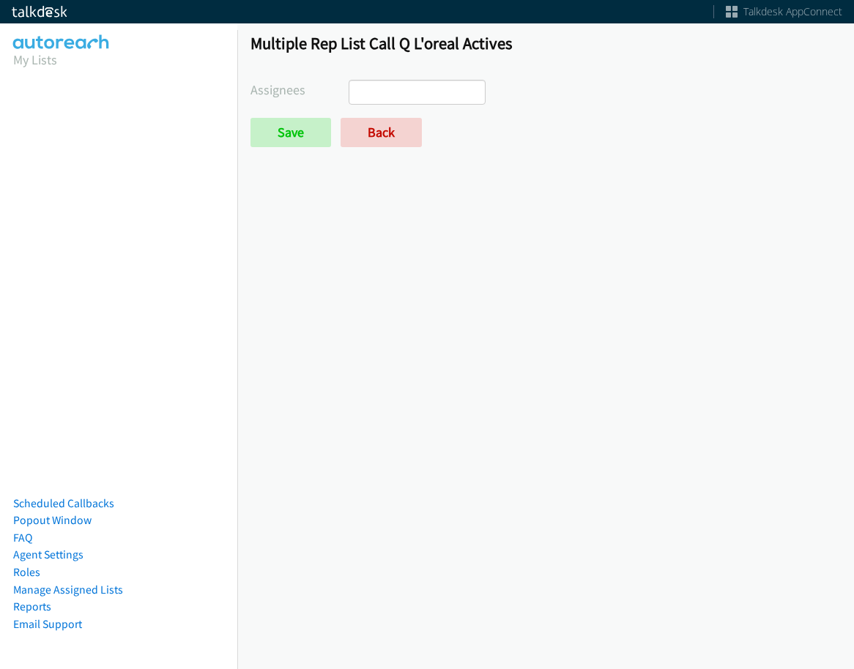
select select
click at [387, 139] on link "Back" at bounding box center [380, 132] width 81 height 29
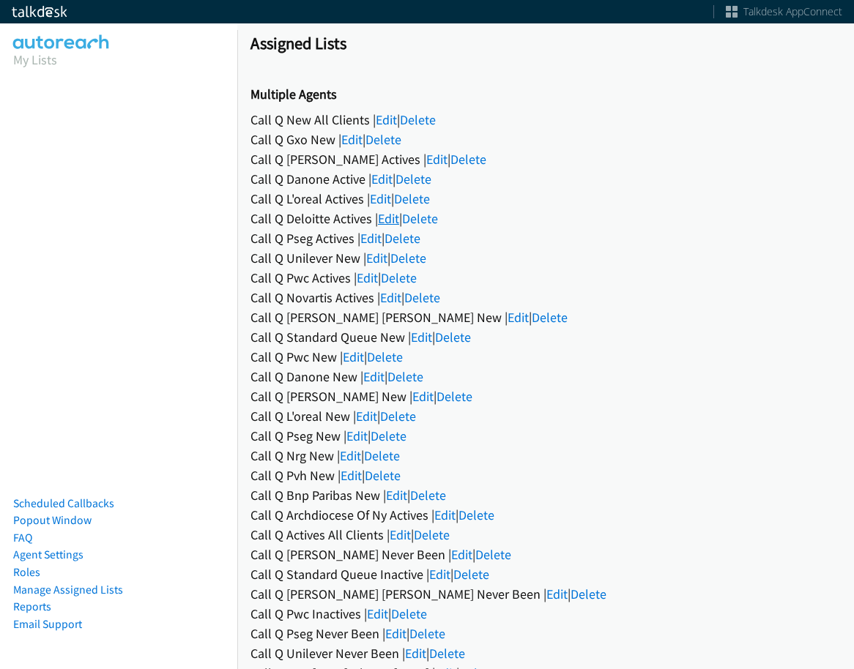
click at [386, 213] on link "Edit" at bounding box center [388, 218] width 21 height 17
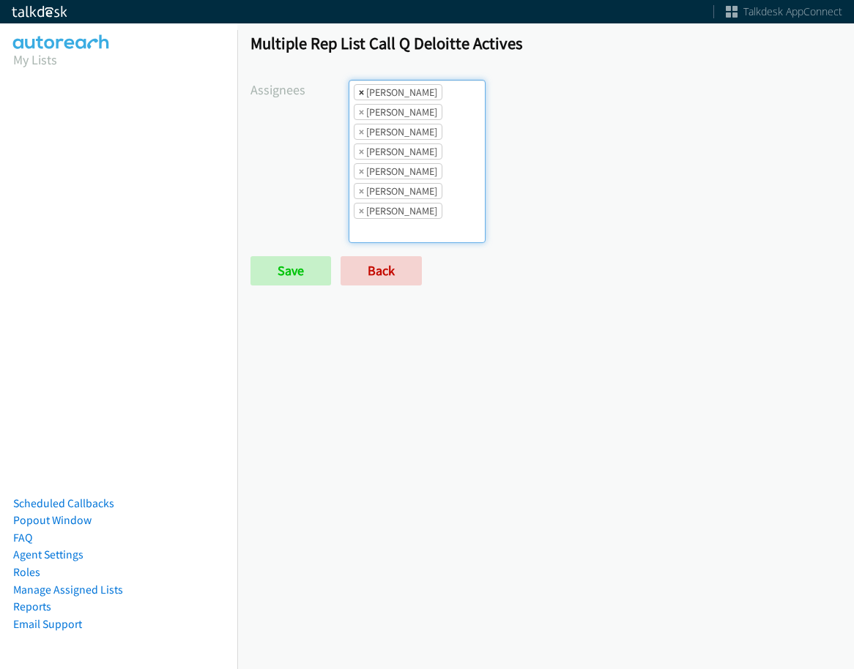
click at [360, 92] on span "×" at bounding box center [361, 92] width 5 height 15
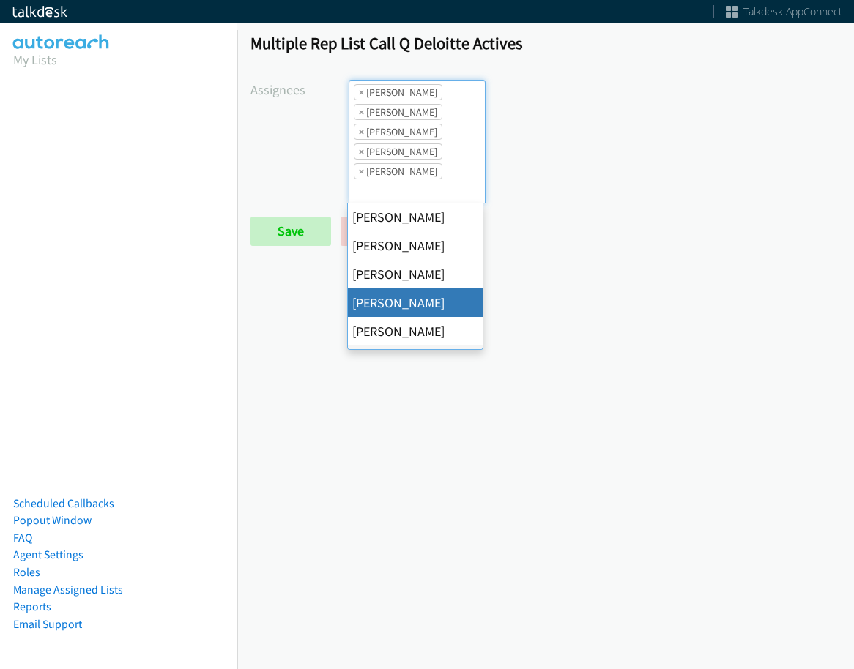
click at [360, 92] on span "×" at bounding box center [361, 92] width 5 height 15
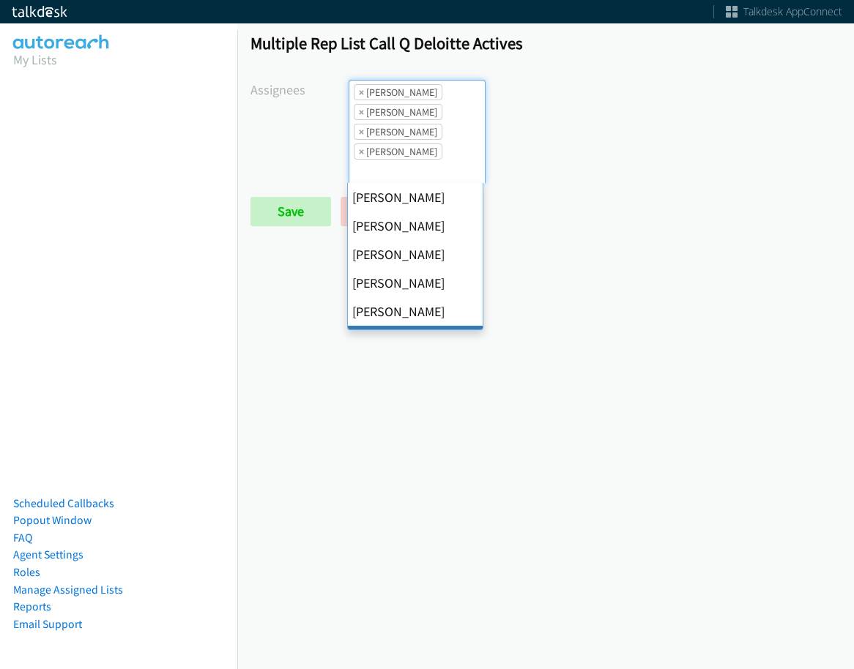
click at [360, 92] on span "×" at bounding box center [361, 92] width 5 height 15
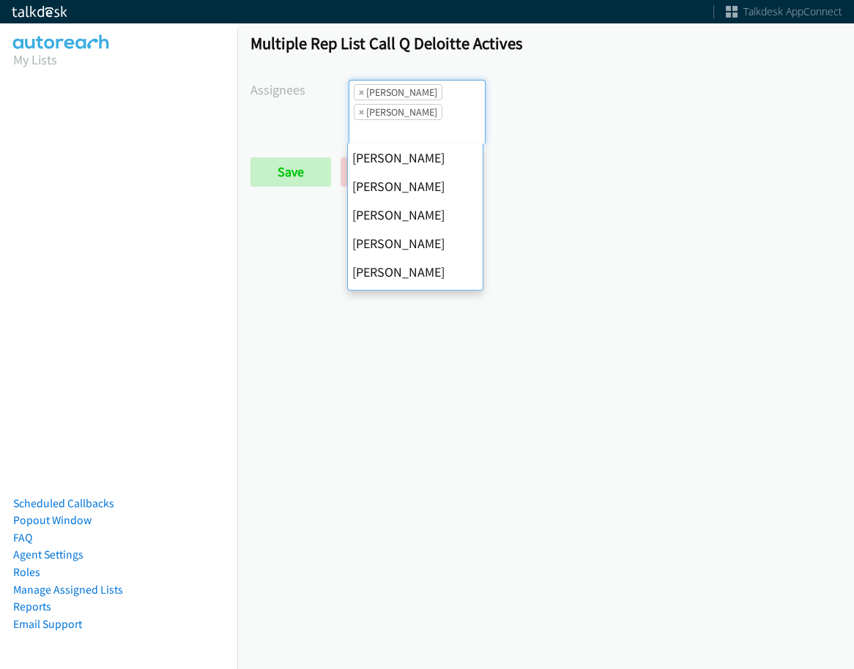
scroll to position [282, 0]
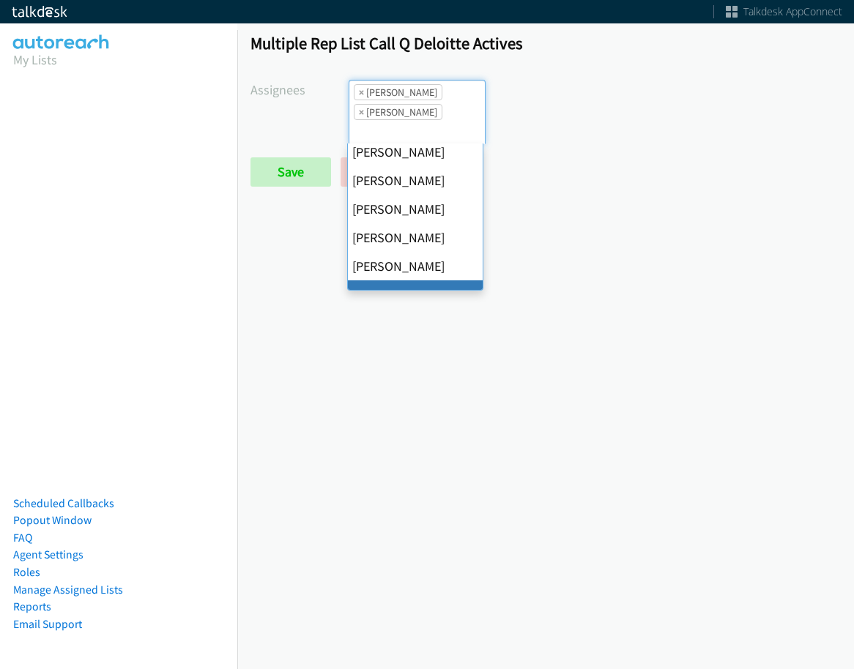
click at [360, 92] on span "×" at bounding box center [361, 92] width 5 height 15
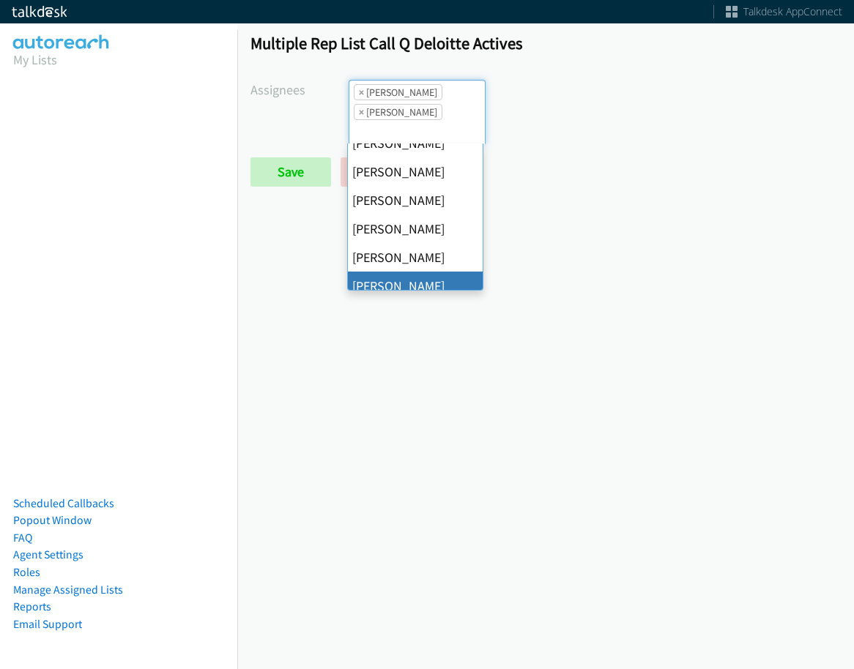
select select "fd8c5d46-30db-44cb-8f0d-00da318b790a"
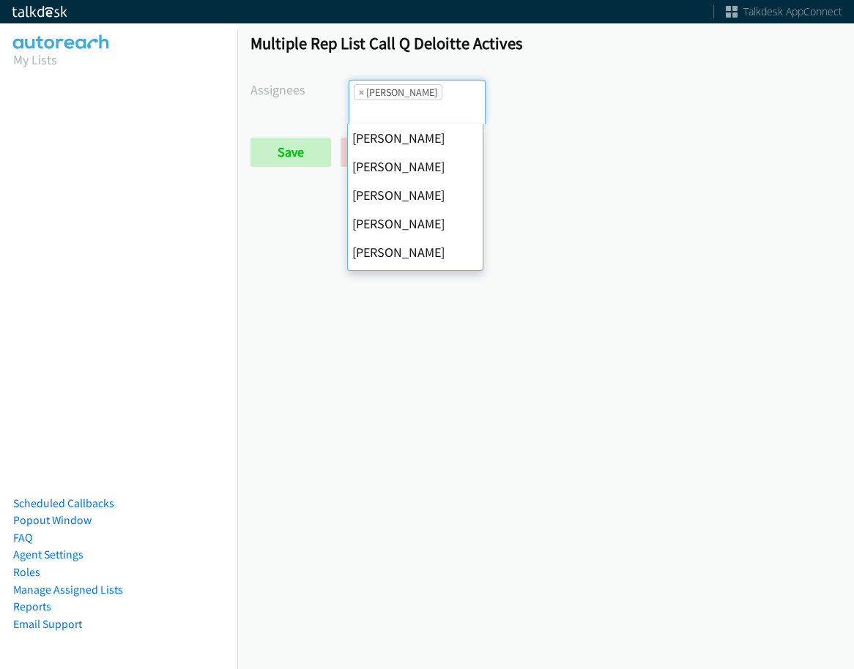
click at [360, 92] on span "×" at bounding box center [361, 92] width 5 height 15
select select
click at [360, 100] on input "search" at bounding box center [374, 111] width 51 height 23
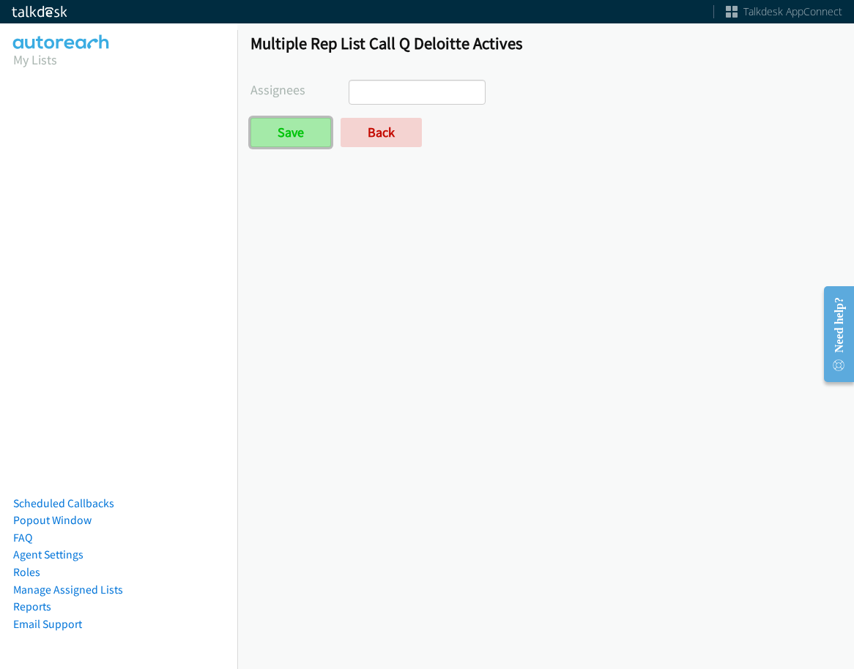
click at [321, 130] on input "Save" at bounding box center [290, 132] width 81 height 29
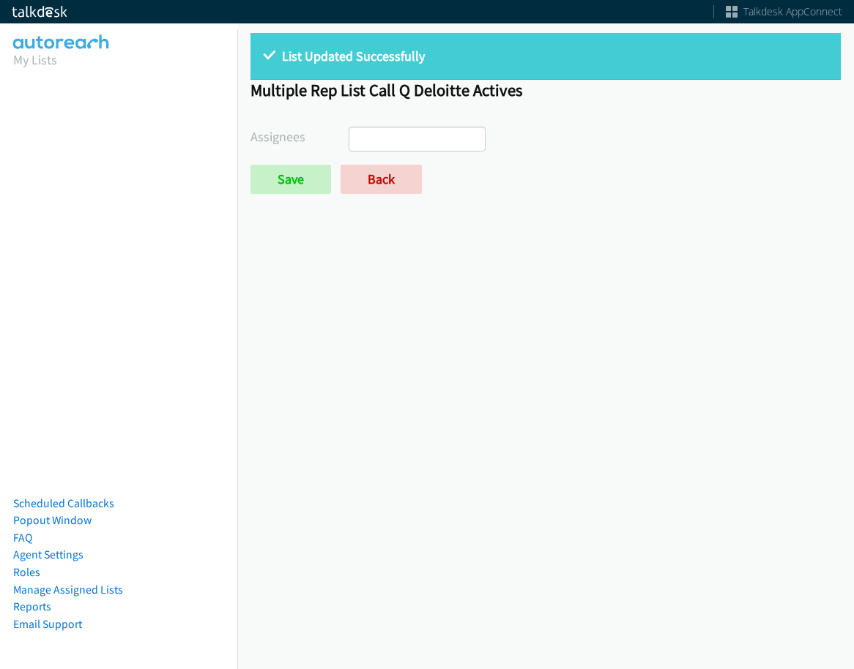
select select
click at [387, 177] on link "Back" at bounding box center [380, 179] width 81 height 29
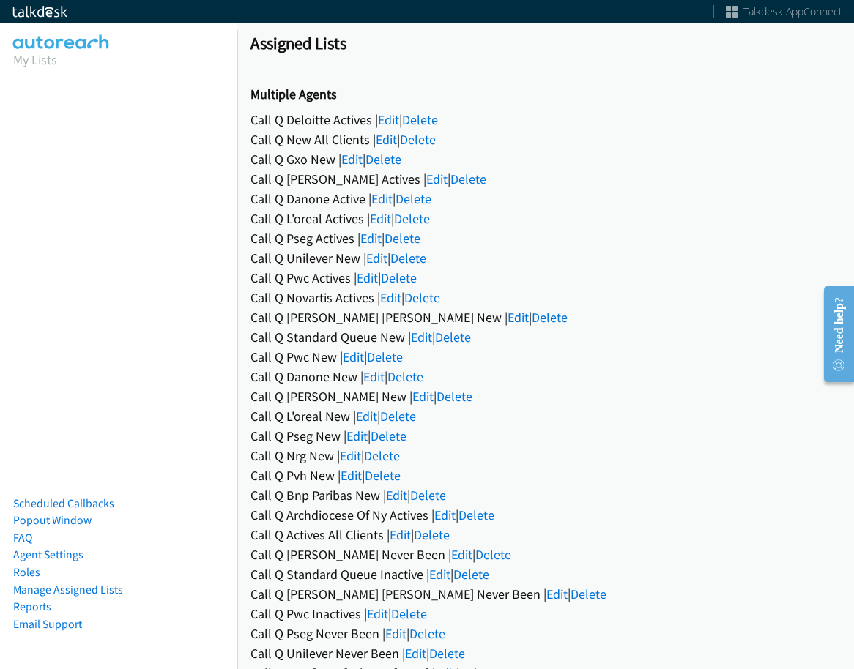
click at [370, 213] on div "Call Q L'oreal Actives | Edit | Delete" at bounding box center [545, 219] width 590 height 20
click at [375, 217] on link "Edit" at bounding box center [380, 218] width 21 height 17
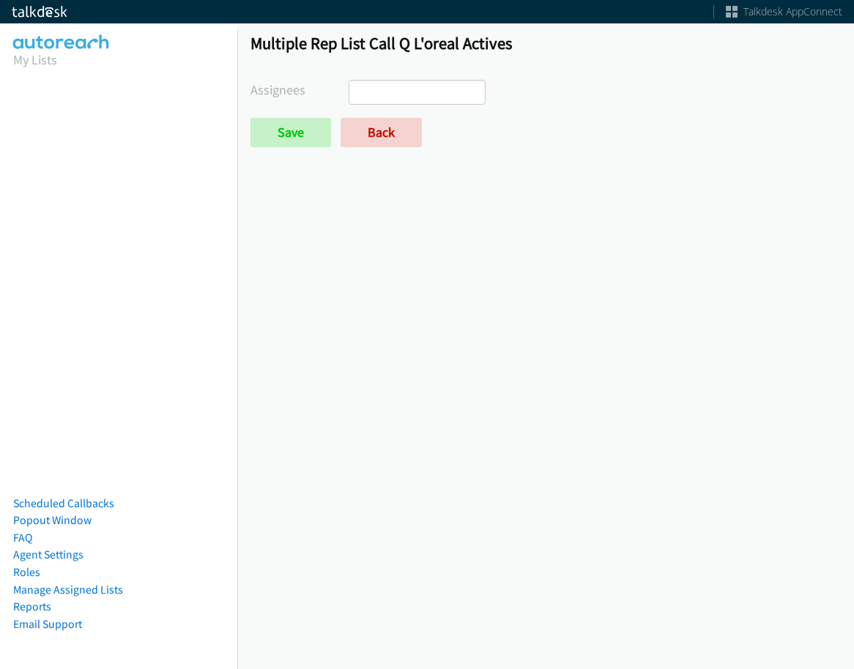
select select
click at [373, 140] on link "Back" at bounding box center [380, 132] width 81 height 29
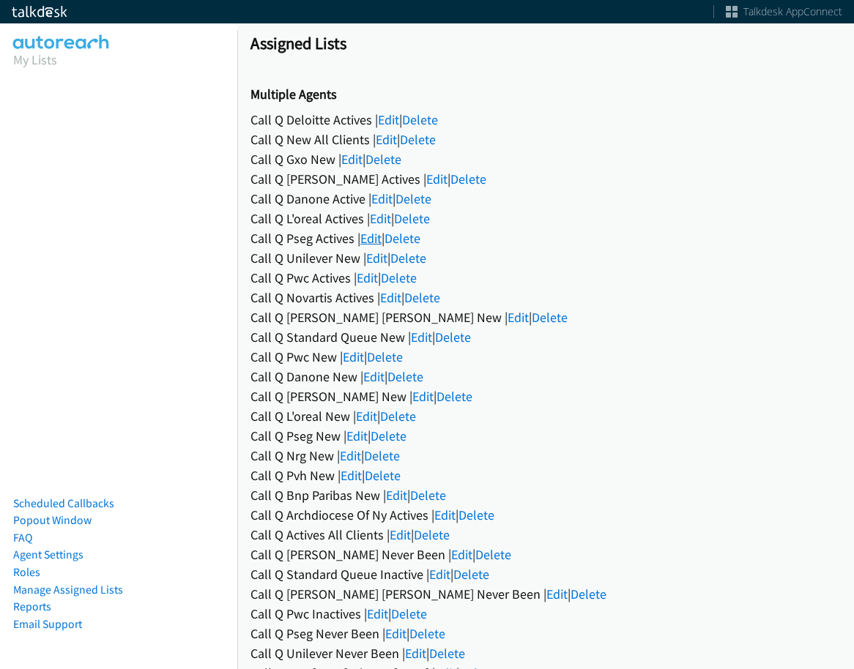
drag, startPoint x: 0, startPoint y: 0, endPoint x: 377, endPoint y: 230, distance: 441.6
click at [377, 230] on link "Edit" at bounding box center [370, 238] width 21 height 17
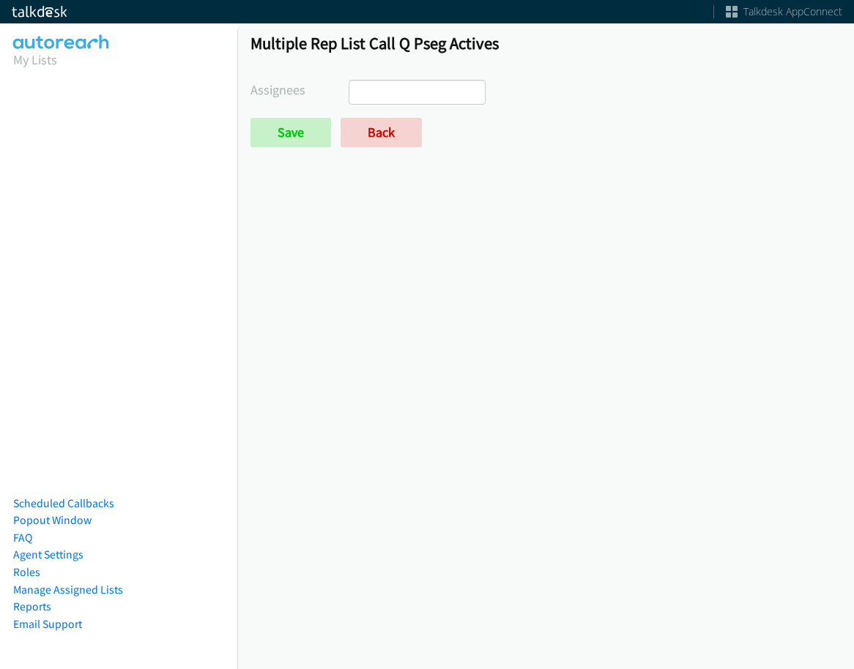
select select
click at [378, 130] on link "Back" at bounding box center [380, 132] width 81 height 29
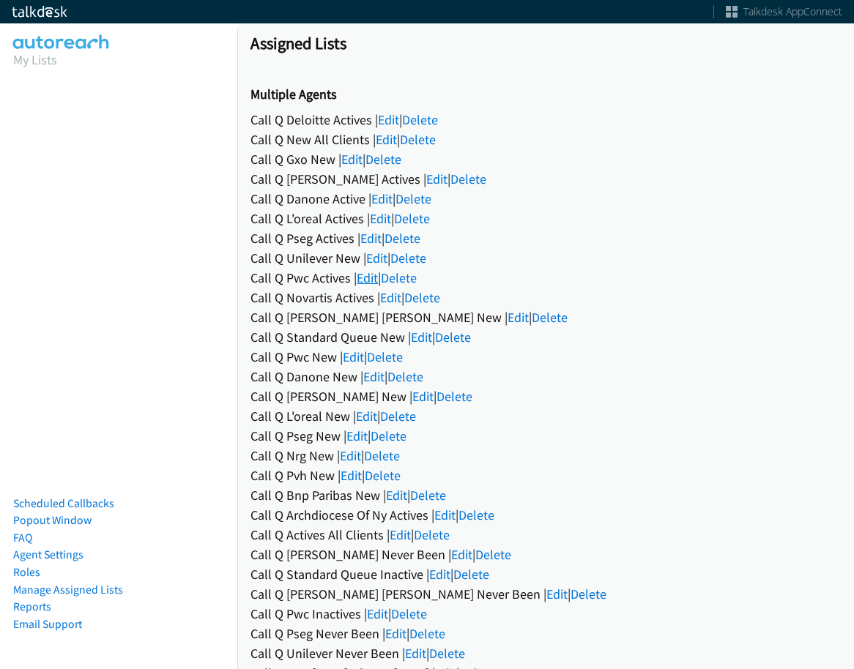
click at [374, 270] on link "Edit" at bounding box center [367, 277] width 21 height 17
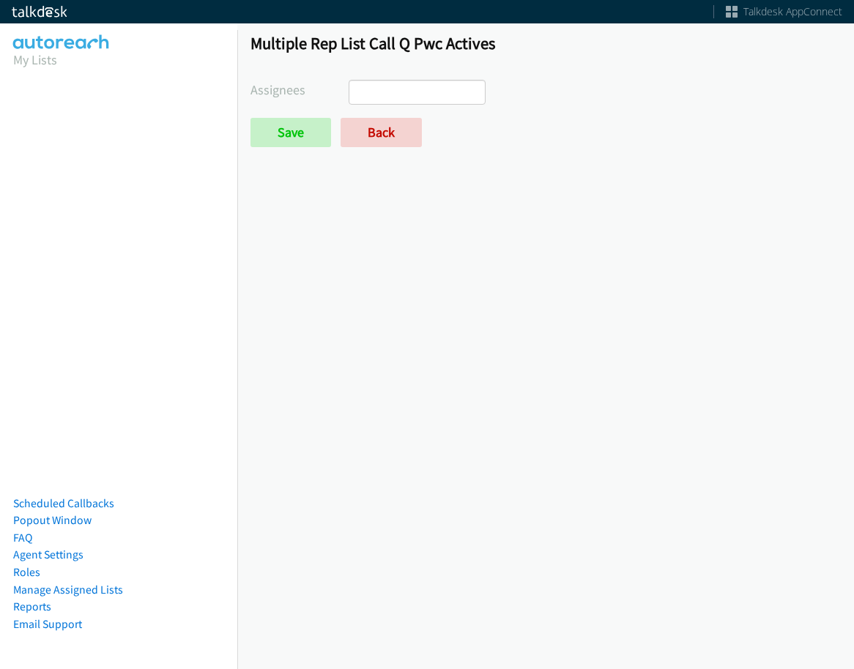
select select
click at [373, 133] on link "Back" at bounding box center [380, 132] width 81 height 29
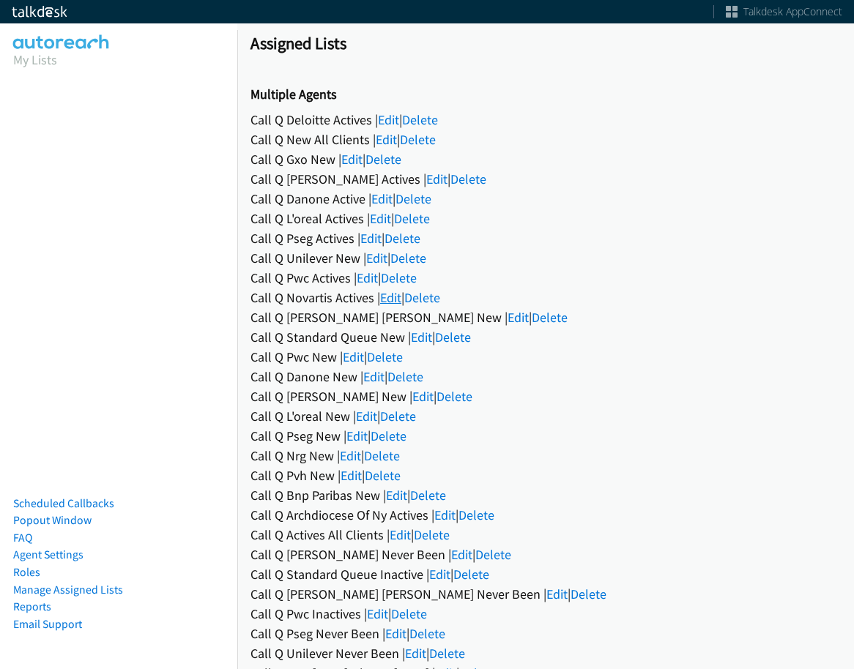
click at [390, 303] on link "Edit" at bounding box center [390, 297] width 21 height 17
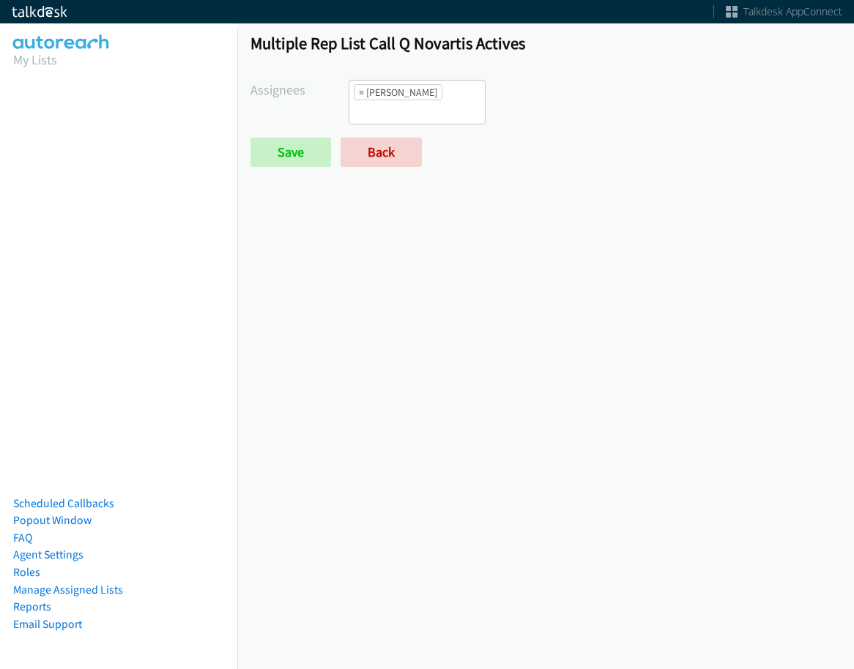
click at [359, 90] on span "×" at bounding box center [361, 92] width 5 height 15
select select
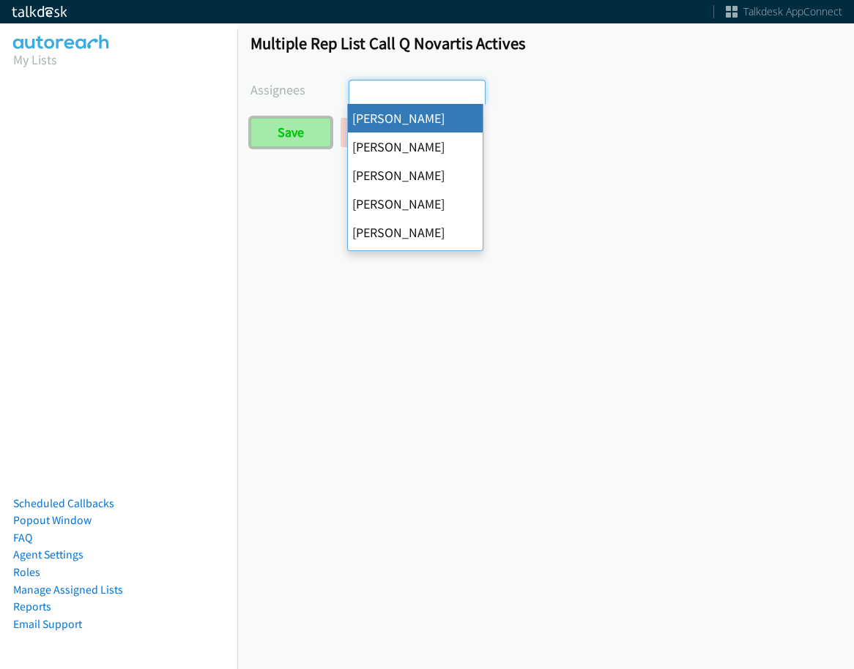
click at [298, 137] on input "Save" at bounding box center [290, 132] width 81 height 29
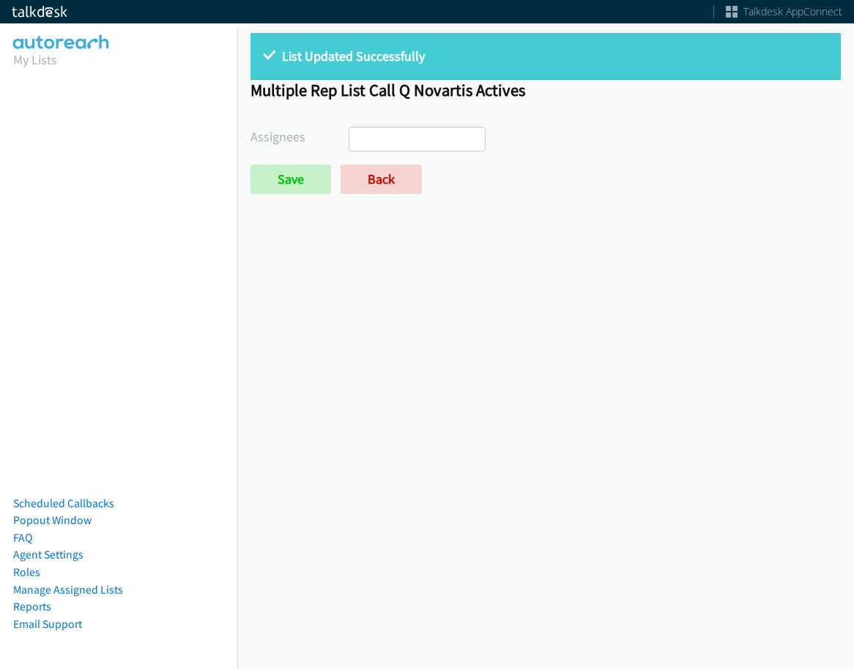
select select
click at [353, 179] on link "Back" at bounding box center [380, 179] width 81 height 29
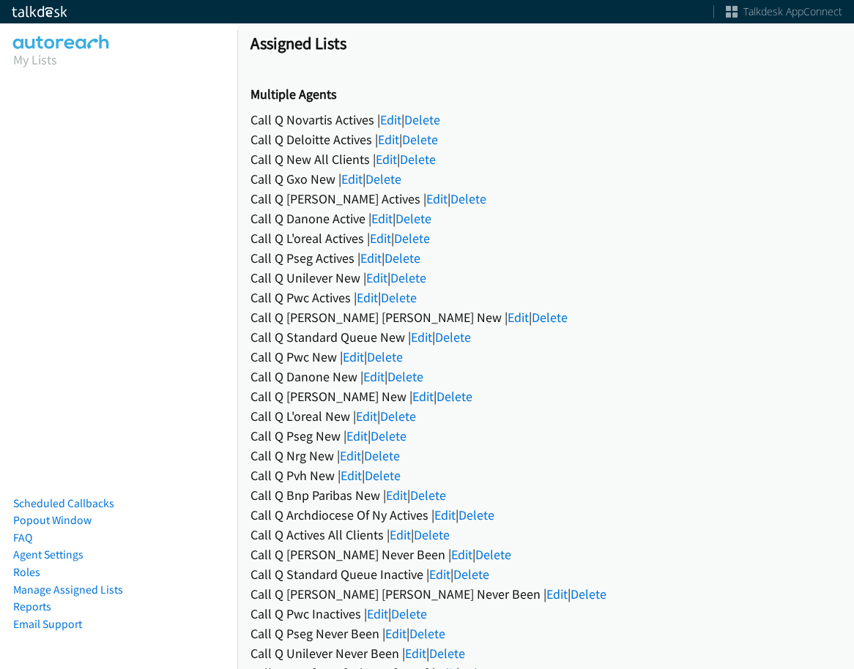
click at [435, 318] on div "Call Q Wallenius Wilhelmsen New | Edit | Delete" at bounding box center [545, 317] width 590 height 20
click at [507, 317] on link "Edit" at bounding box center [517, 317] width 21 height 17
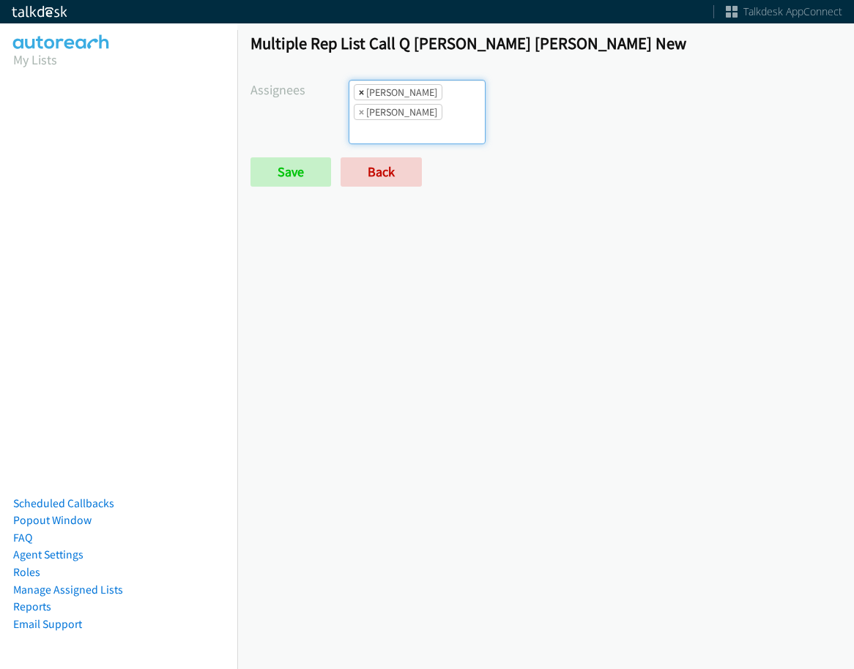
click at [359, 90] on span "×" at bounding box center [361, 92] width 5 height 15
select select "74240000-76d9-4cf3-9953-4c2484ee5015"
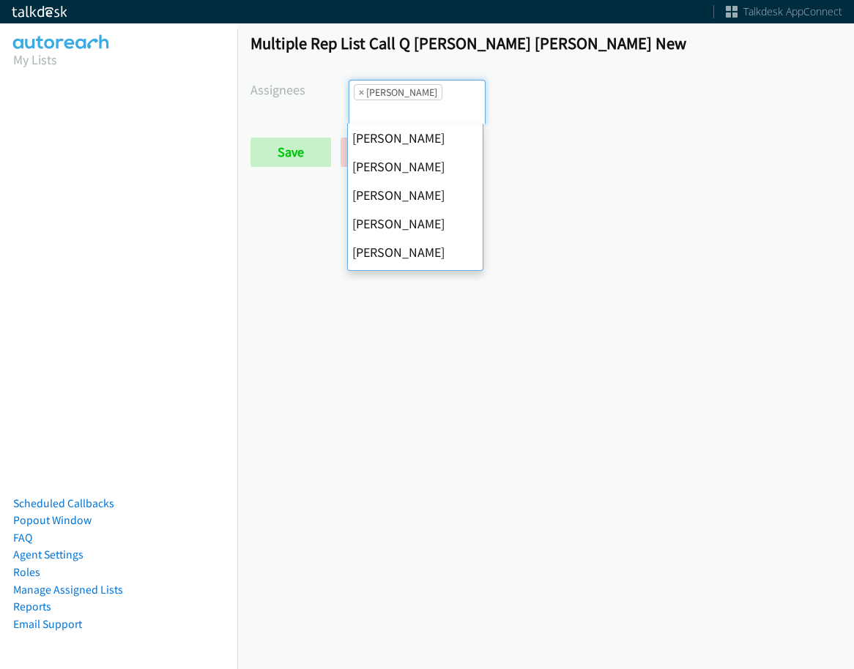
click at [354, 91] on li "× Jordan Stehlik" at bounding box center [398, 92] width 89 height 16
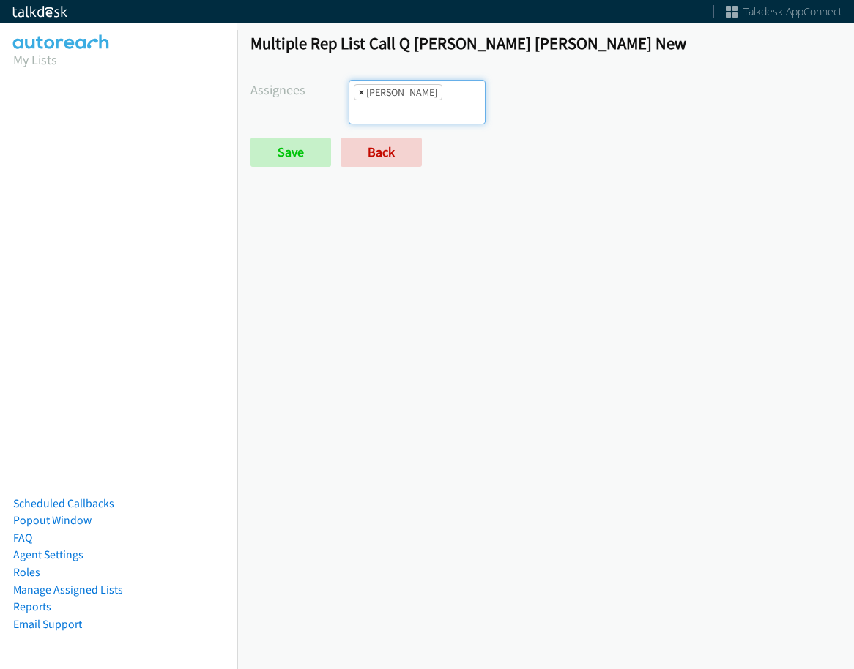
click at [359, 91] on span "×" at bounding box center [361, 92] width 5 height 15
select select
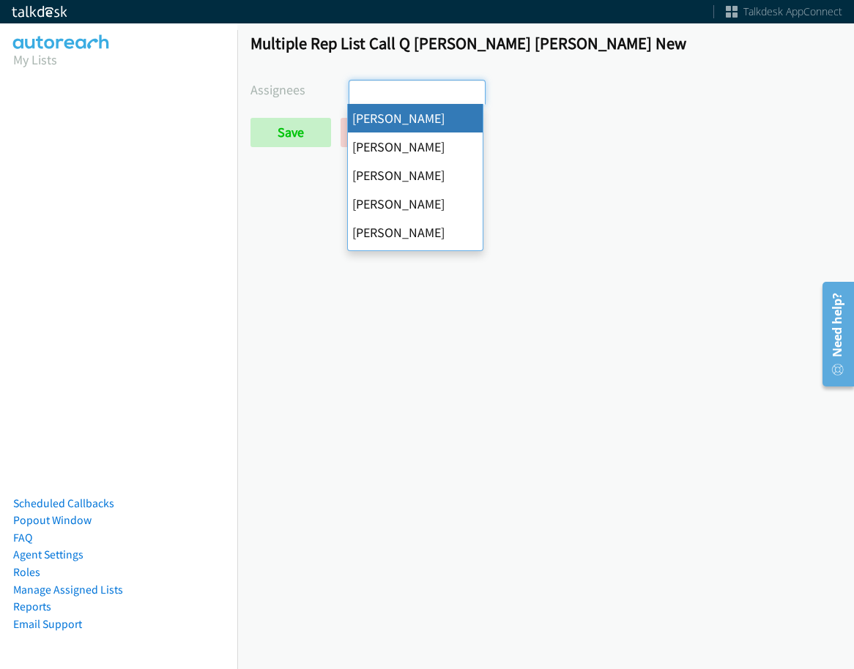
click at [265, 149] on div "Multiple Rep List Call Q Wallenius Wilhelmsen New Assignees Abigail Odhiambo Al…" at bounding box center [545, 97] width 616 height 154
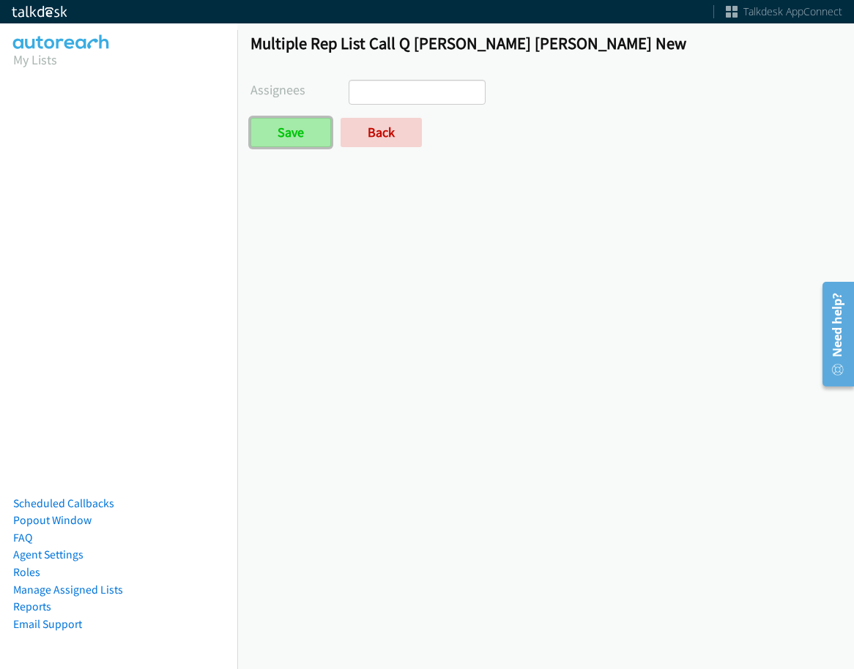
click at [279, 140] on input "Save" at bounding box center [290, 132] width 81 height 29
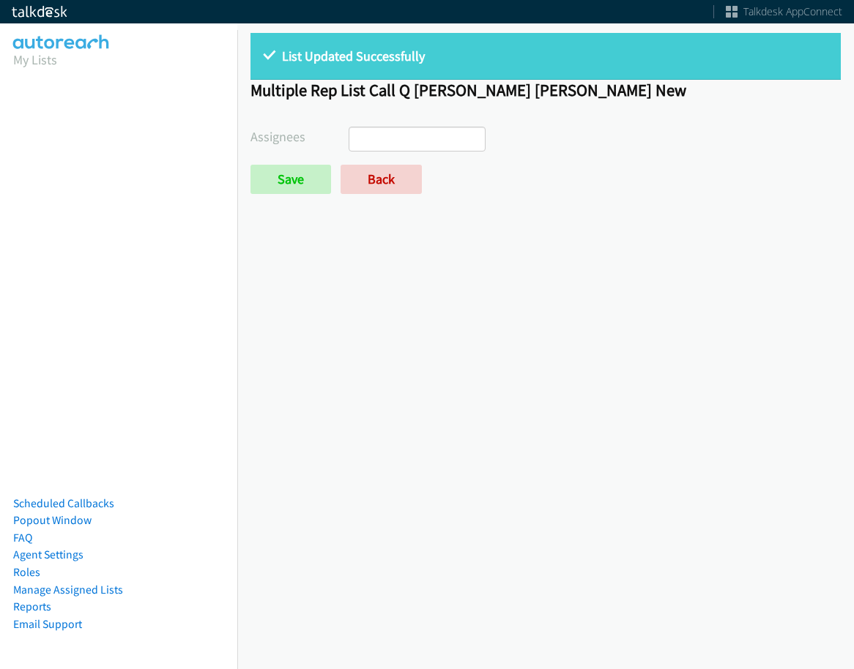
select select
click at [381, 185] on link "Back" at bounding box center [380, 179] width 81 height 29
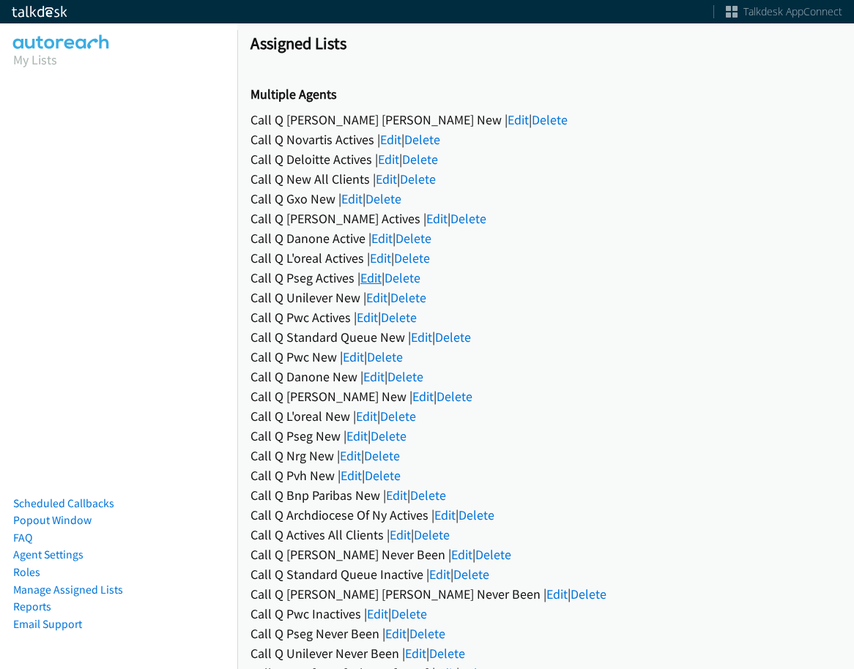
click at [370, 278] on link "Edit" at bounding box center [370, 277] width 21 height 17
click at [377, 284] on link "Edit" at bounding box center [370, 277] width 21 height 17
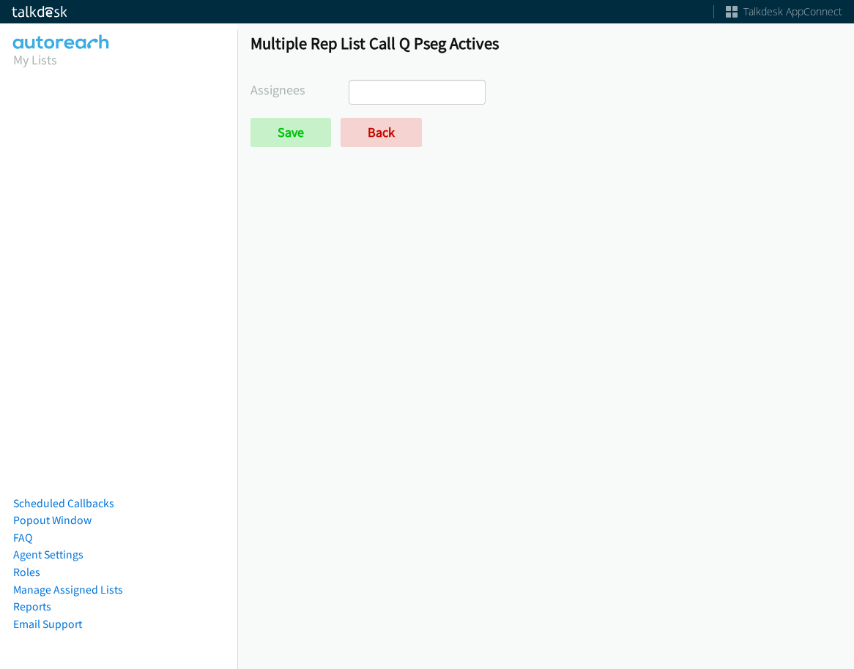
select select
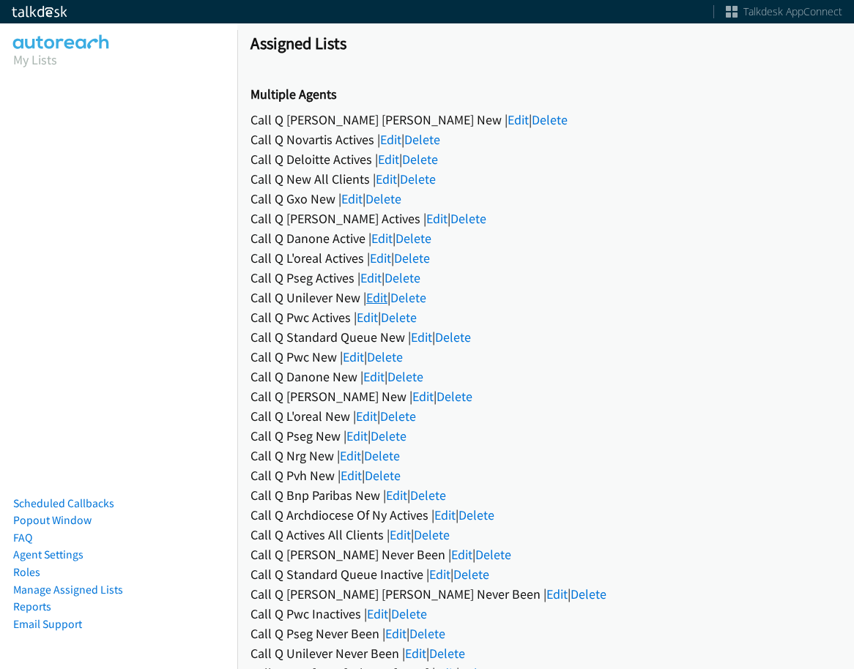
click at [380, 291] on link "Edit" at bounding box center [376, 297] width 21 height 17
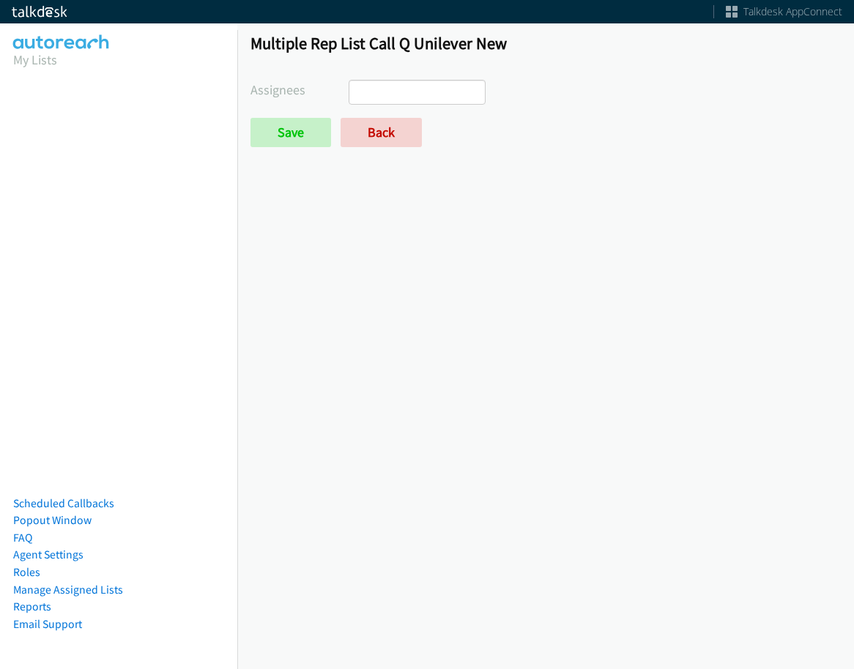
select select
click at [377, 130] on link "Back" at bounding box center [380, 132] width 81 height 29
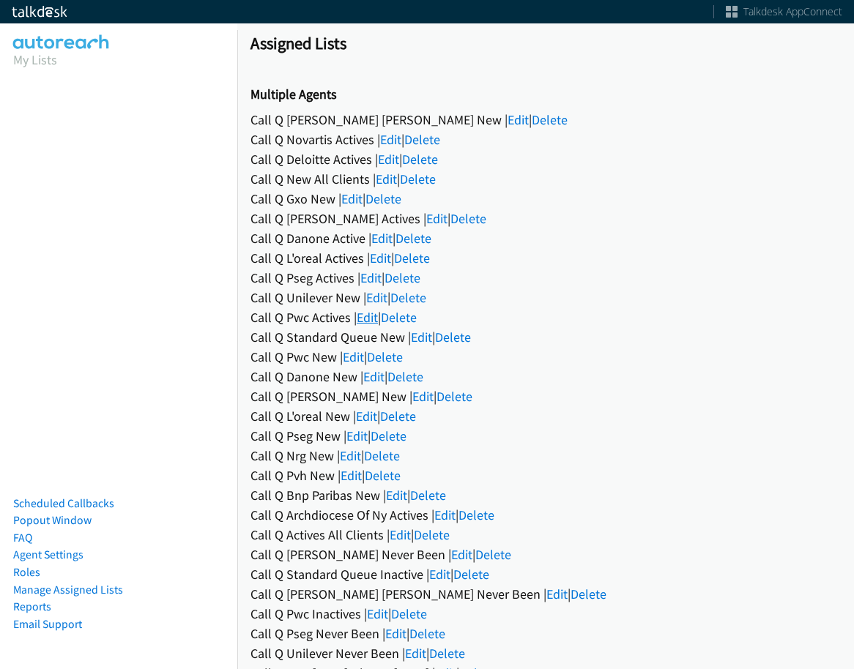
click at [374, 318] on link "Edit" at bounding box center [367, 317] width 21 height 17
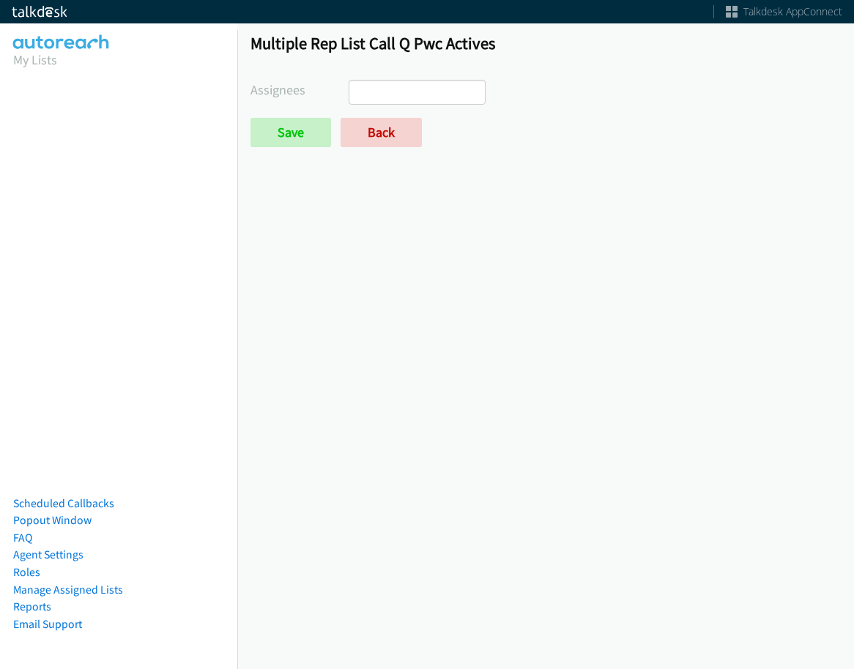
select select
click at [367, 127] on link "Back" at bounding box center [380, 132] width 81 height 29
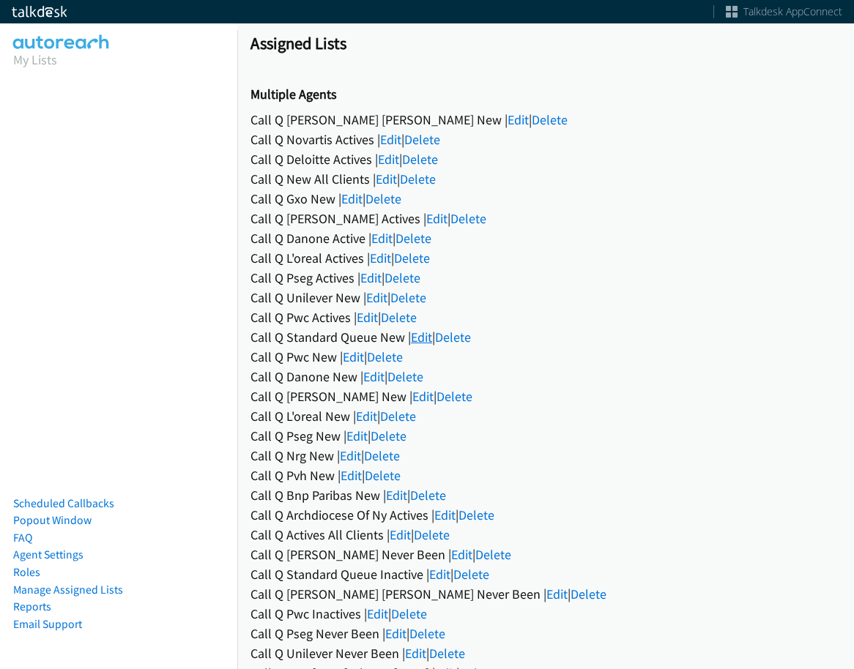
click at [411, 336] on link "Edit" at bounding box center [421, 337] width 21 height 17
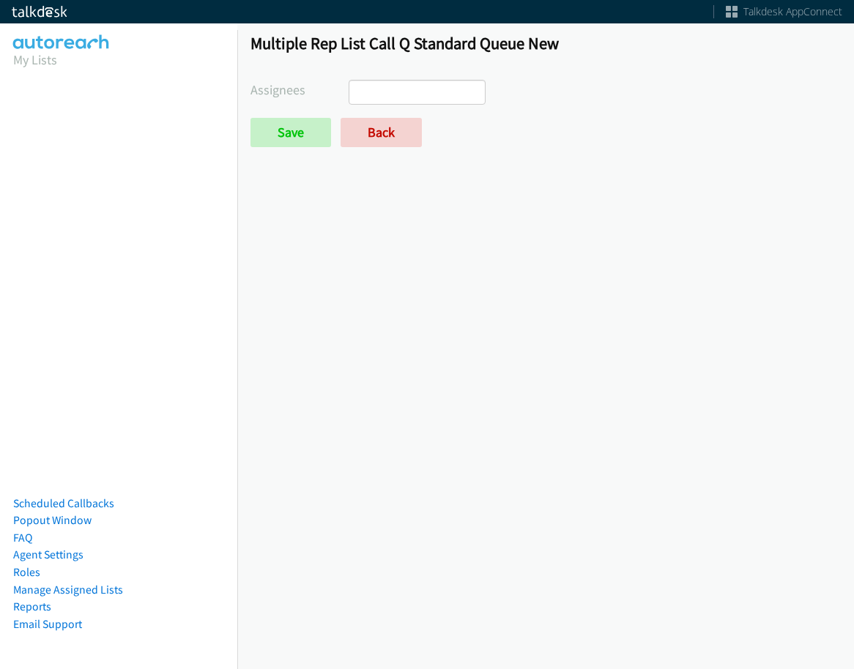
select select
click at [370, 124] on link "Back" at bounding box center [380, 132] width 81 height 29
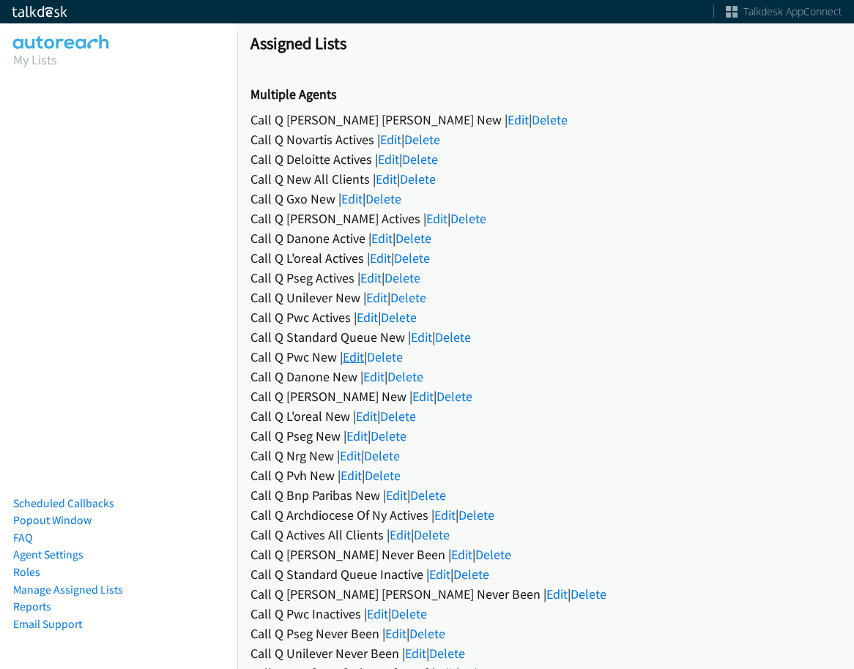
click at [354, 354] on link "Edit" at bounding box center [353, 356] width 21 height 17
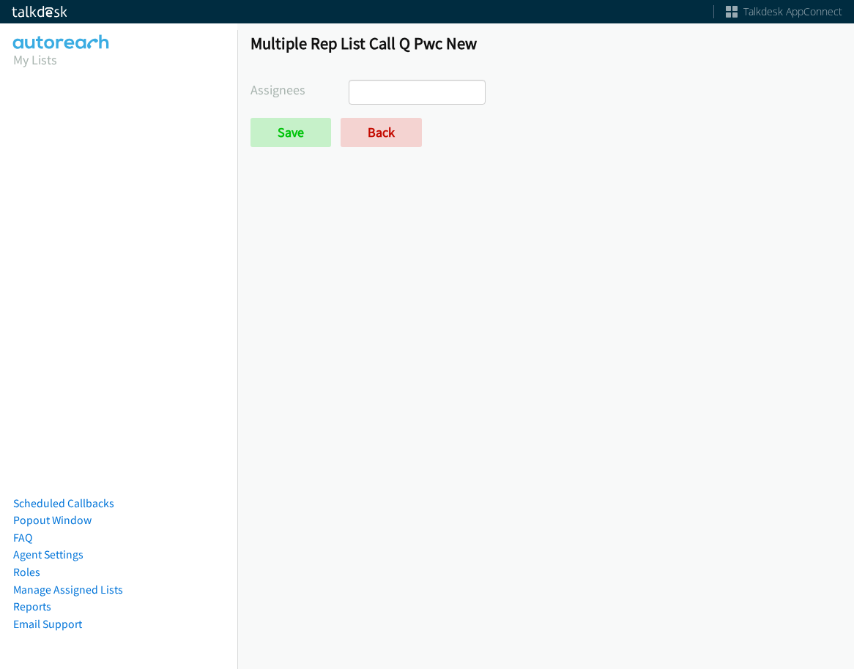
select select
click at [357, 132] on link "Back" at bounding box center [380, 132] width 81 height 29
select select
click at [388, 141] on link "Back" at bounding box center [380, 132] width 81 height 29
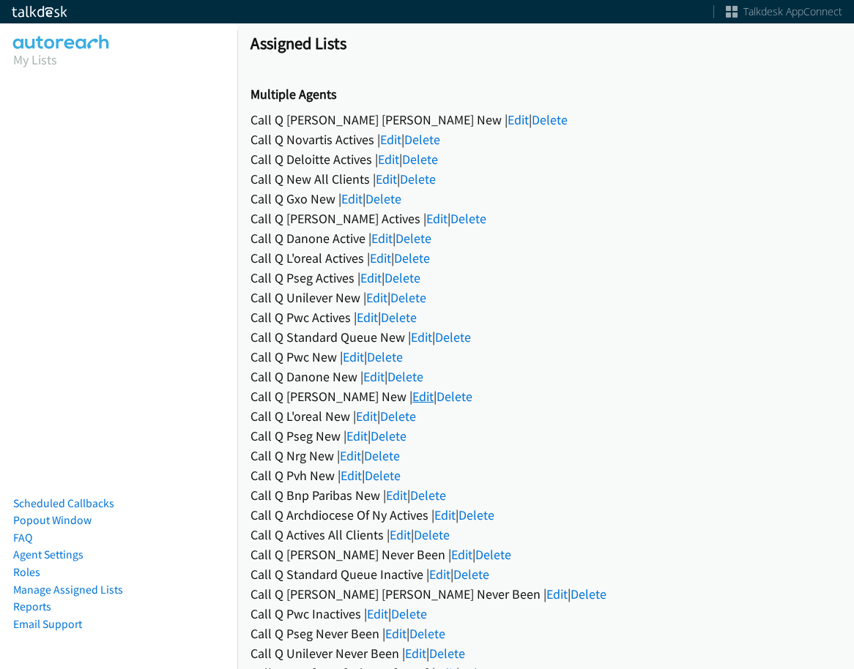
click at [412, 395] on link "Edit" at bounding box center [422, 396] width 21 height 17
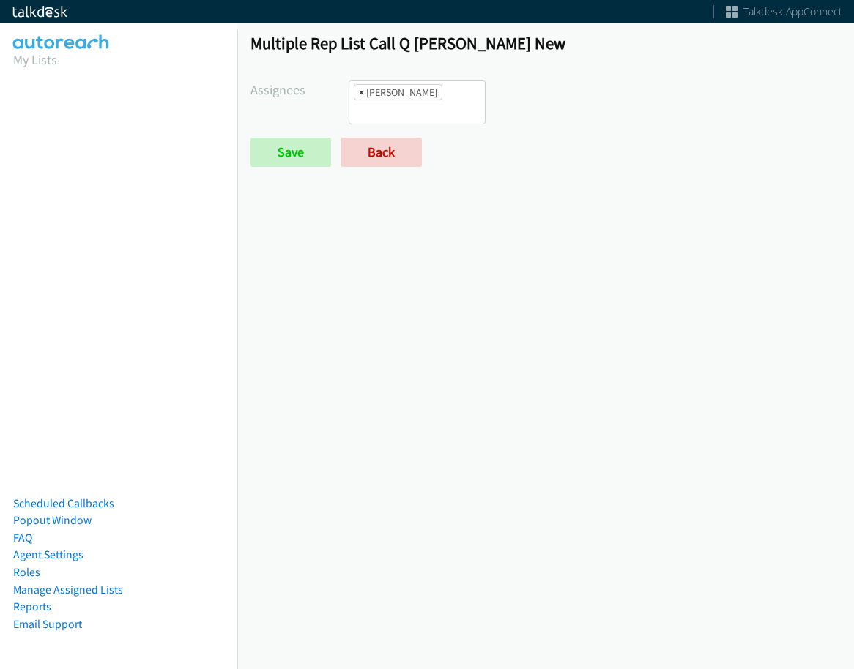
click at [359, 94] on span "×" at bounding box center [361, 92] width 5 height 15
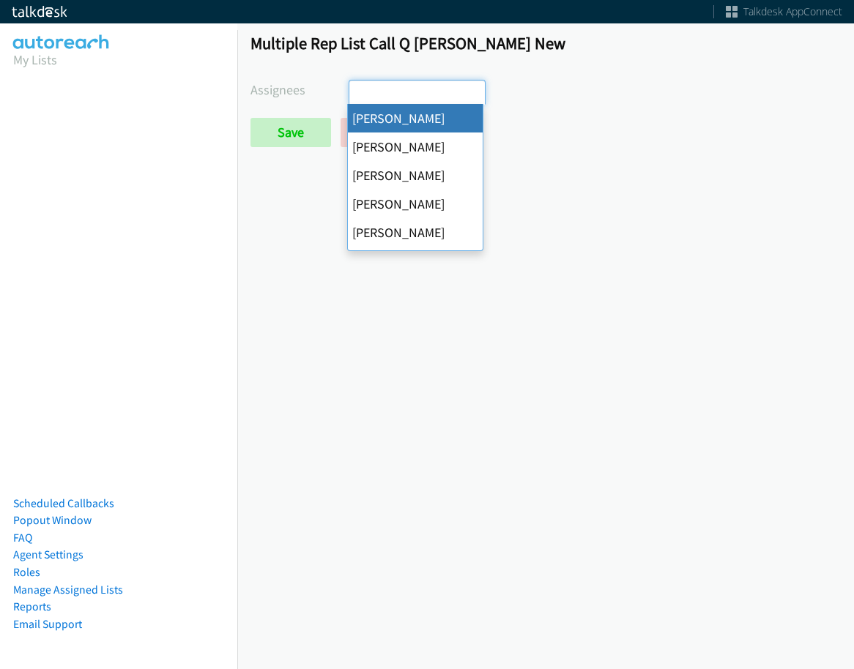
select select
click at [299, 119] on input "Save" at bounding box center [290, 132] width 81 height 29
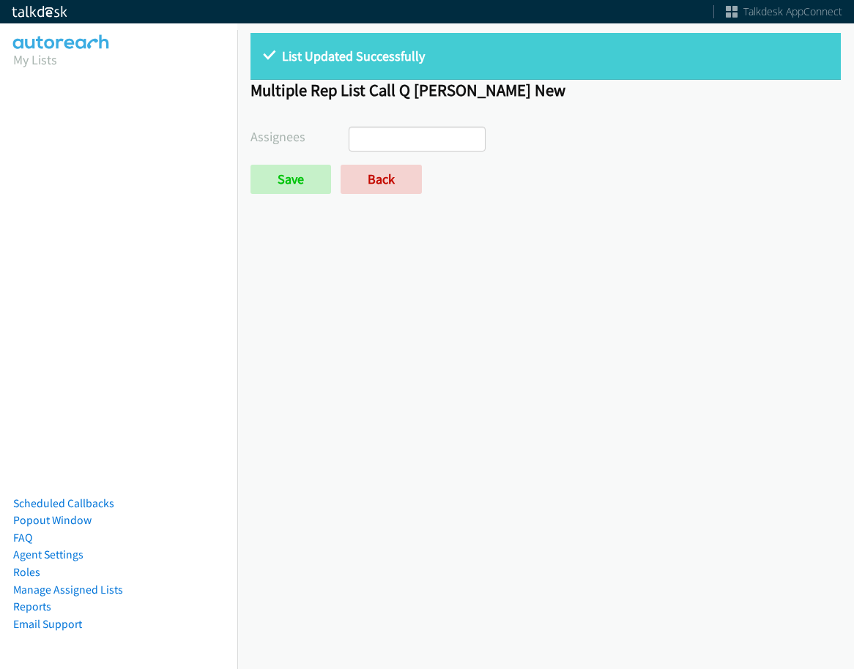
select select
click at [401, 169] on link "Back" at bounding box center [380, 179] width 81 height 29
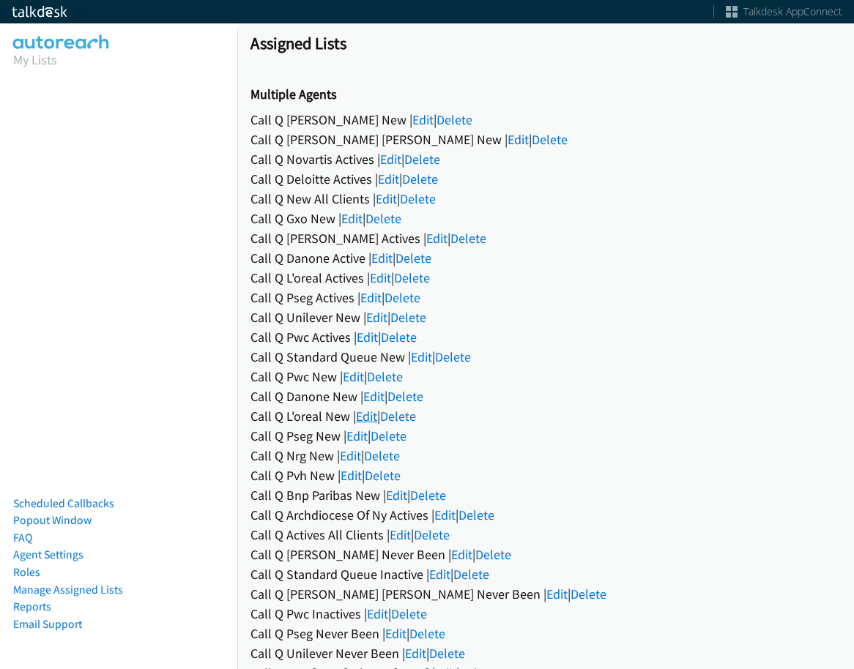
click at [363, 416] on link "Edit" at bounding box center [366, 416] width 21 height 17
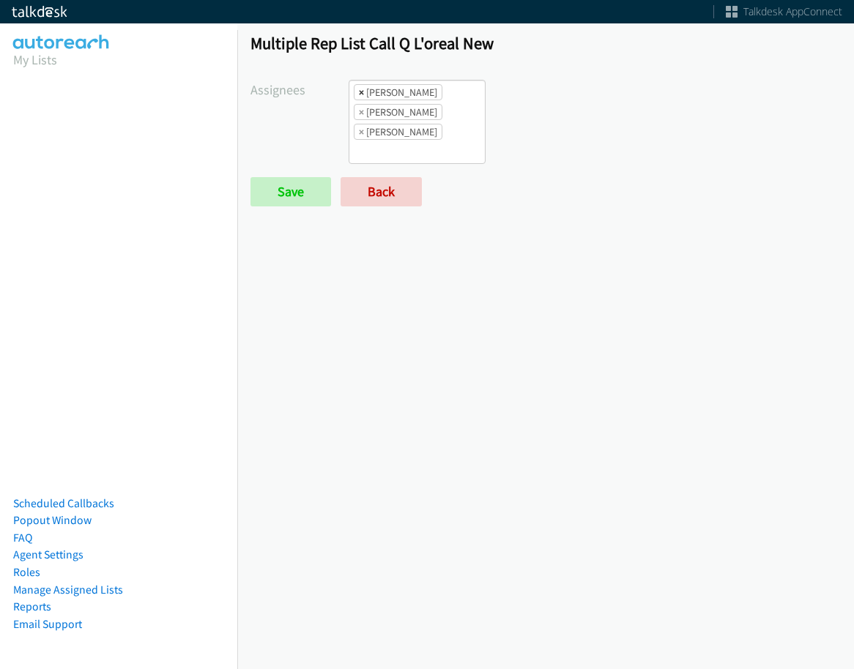
click at [359, 99] on span "×" at bounding box center [361, 92] width 5 height 15
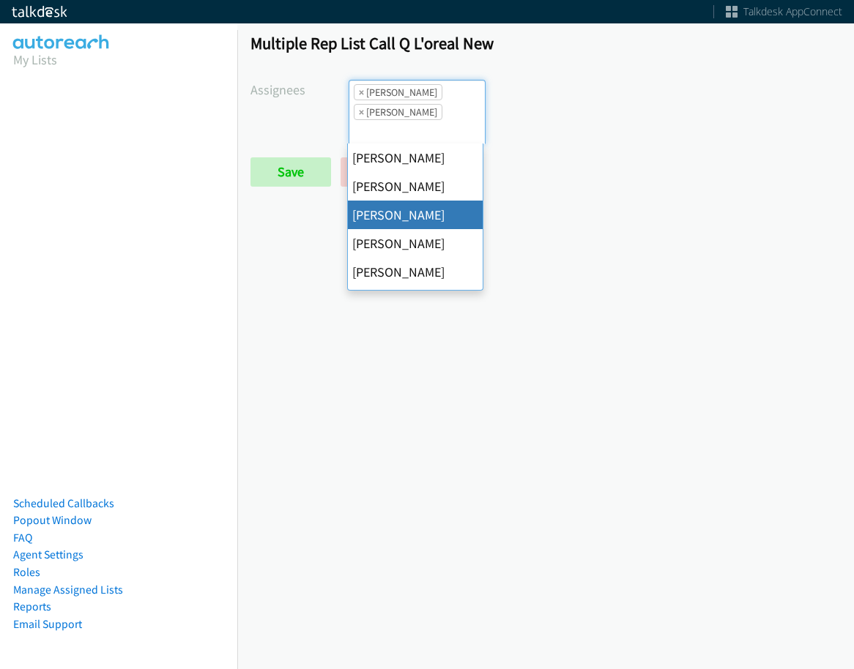
click at [359, 99] on span "×" at bounding box center [361, 92] width 5 height 15
select select "342df737-67c3-4ba0-b24a-dddbcb1c4b65"
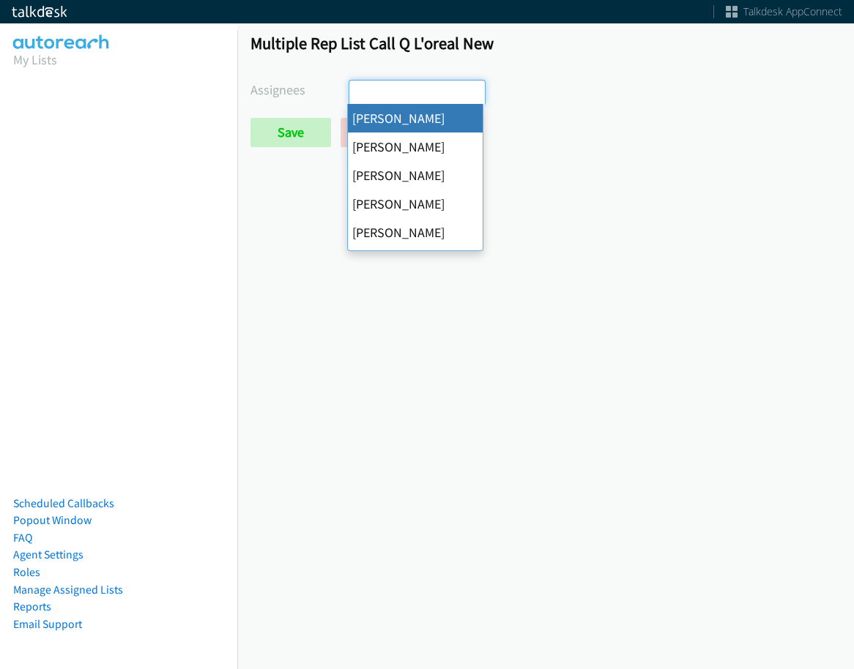
select select
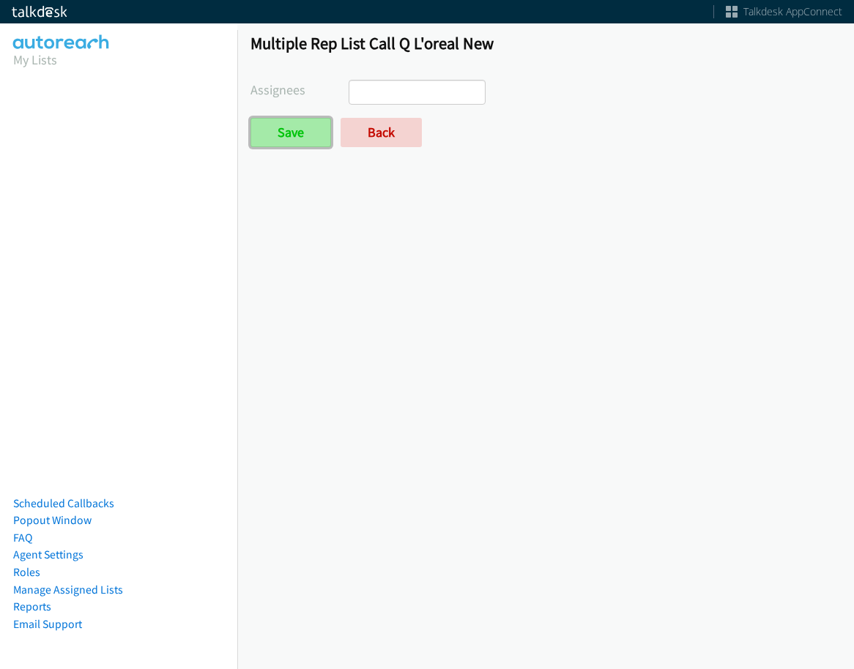
click at [300, 125] on input "Save" at bounding box center [290, 132] width 81 height 29
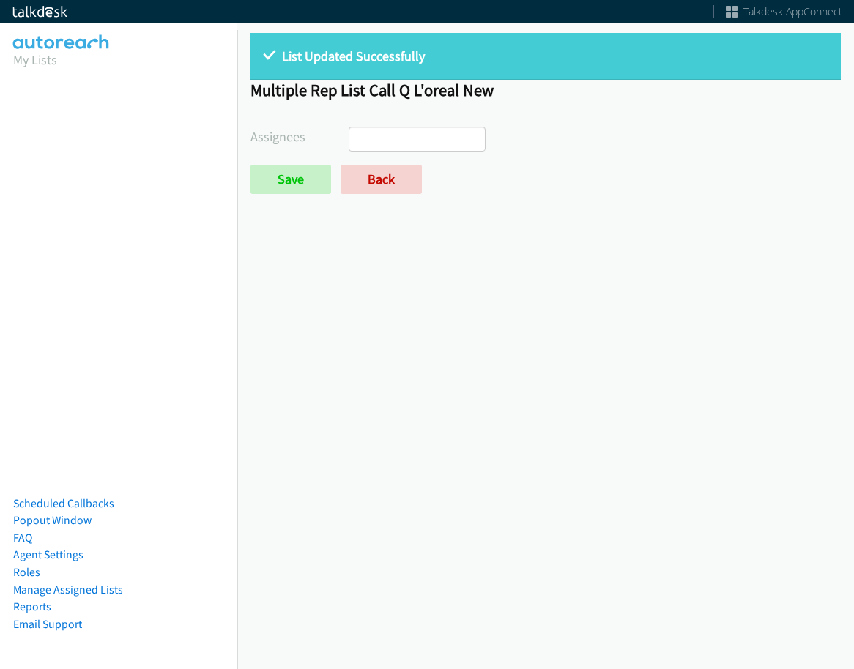
select select
click at [368, 191] on link "Back" at bounding box center [380, 179] width 81 height 29
